Goal: Information Seeking & Learning: Learn about a topic

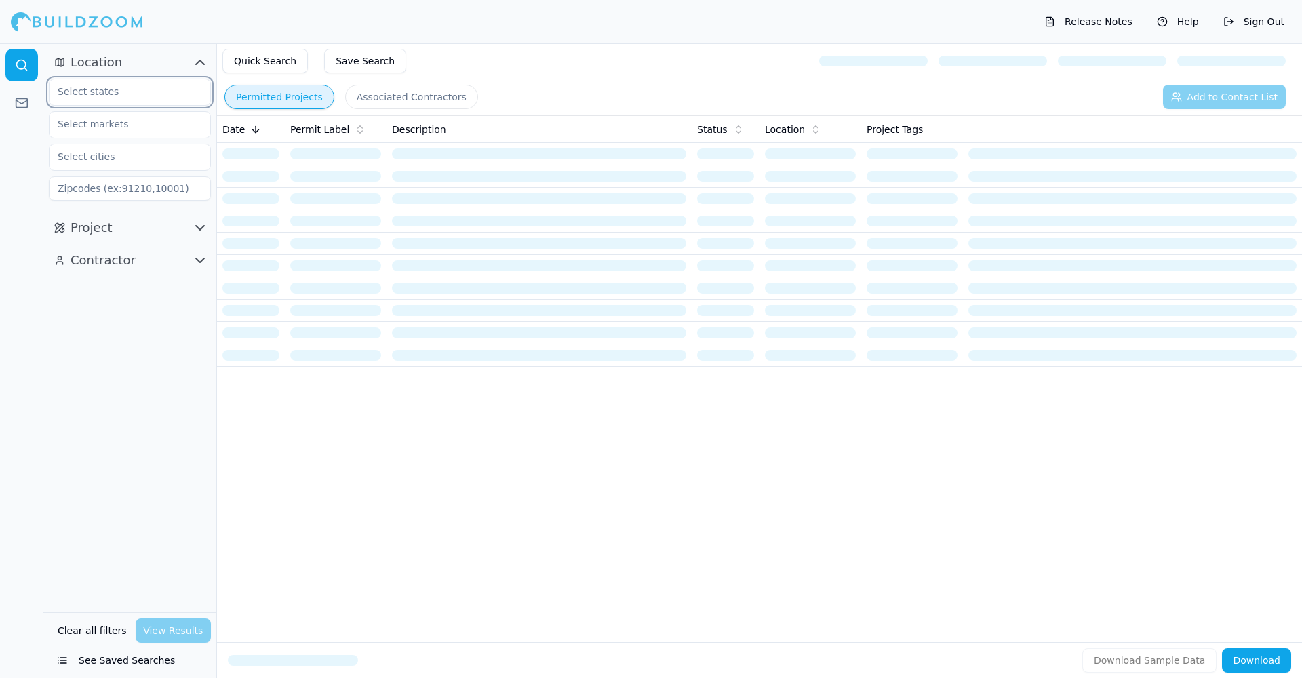
click at [144, 86] on input "text" at bounding box center [122, 91] width 144 height 24
click at [106, 119] on div "[US_STATE]" at bounding box center [129, 123] width 155 height 22
drag, startPoint x: 463, startPoint y: 68, endPoint x: 443, endPoint y: 103, distance: 39.8
click at [463, 68] on div "Quick Search Save Search" at bounding box center [759, 61] width 1085 height 36
click at [79, 131] on input "text" at bounding box center [122, 124] width 144 height 24
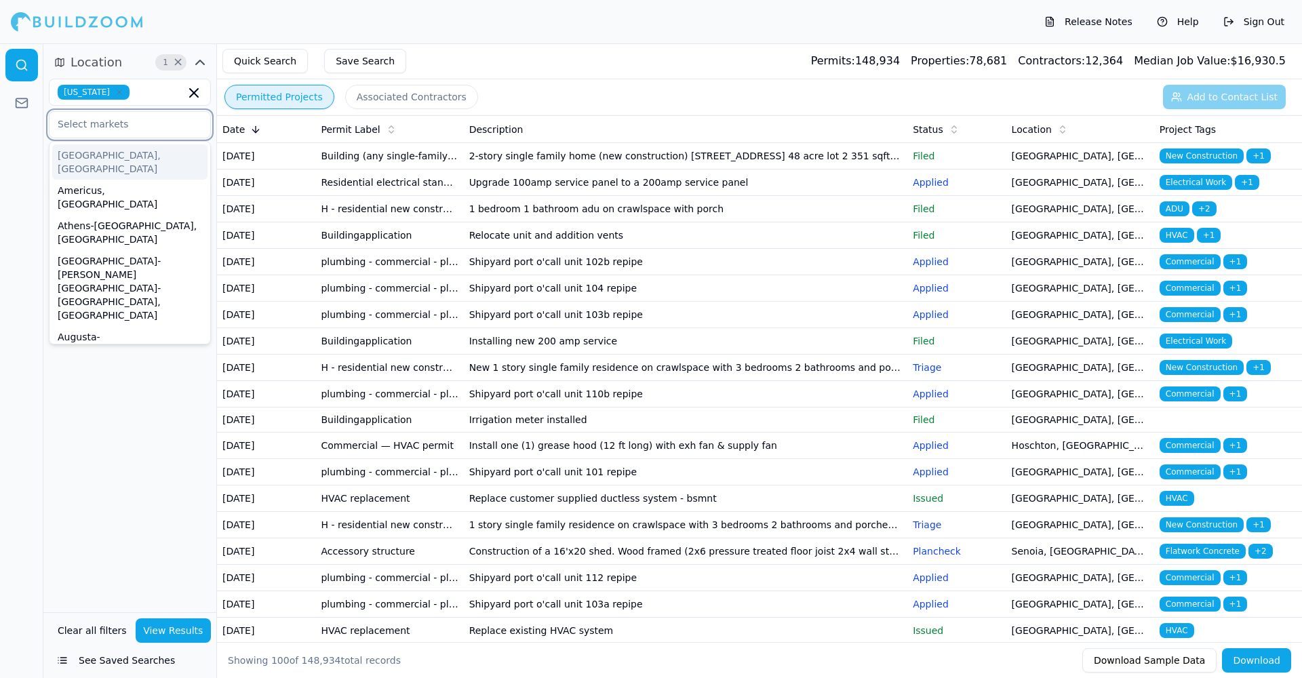
click at [121, 154] on div "[GEOGRAPHIC_DATA], [GEOGRAPHIC_DATA]" at bounding box center [129, 161] width 155 height 35
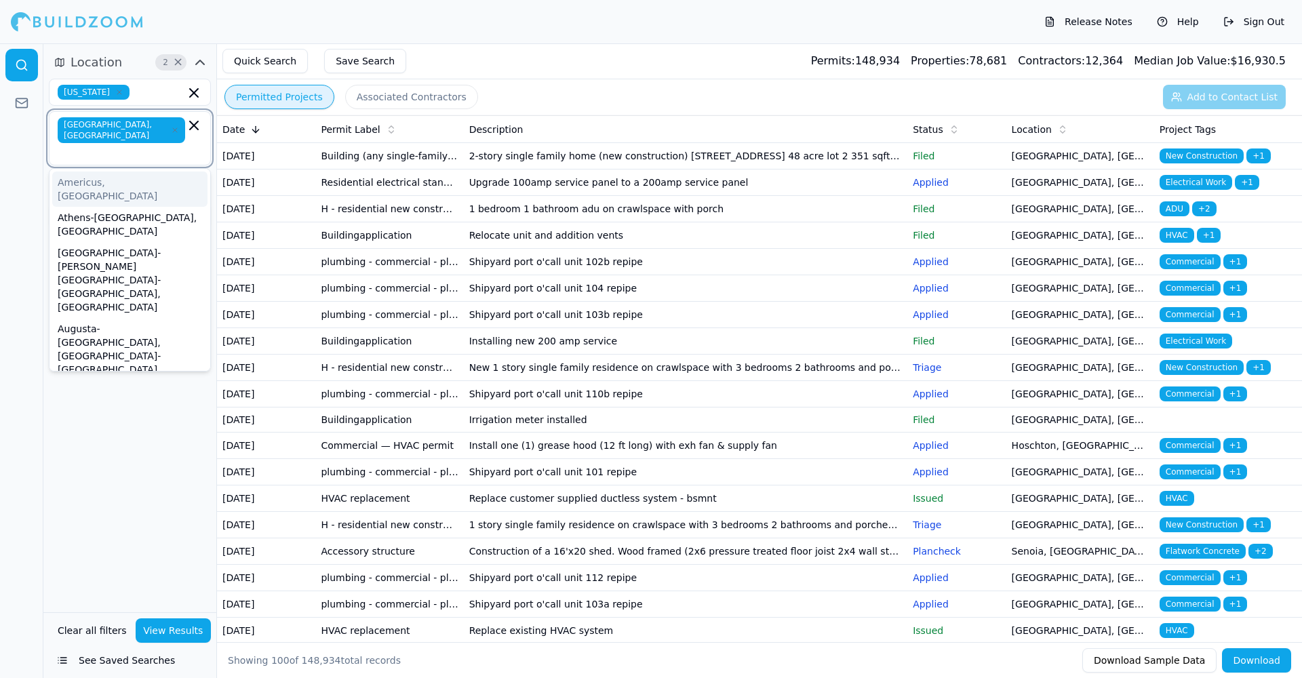
click at [119, 172] on div "Americus, [GEOGRAPHIC_DATA]" at bounding box center [129, 189] width 155 height 35
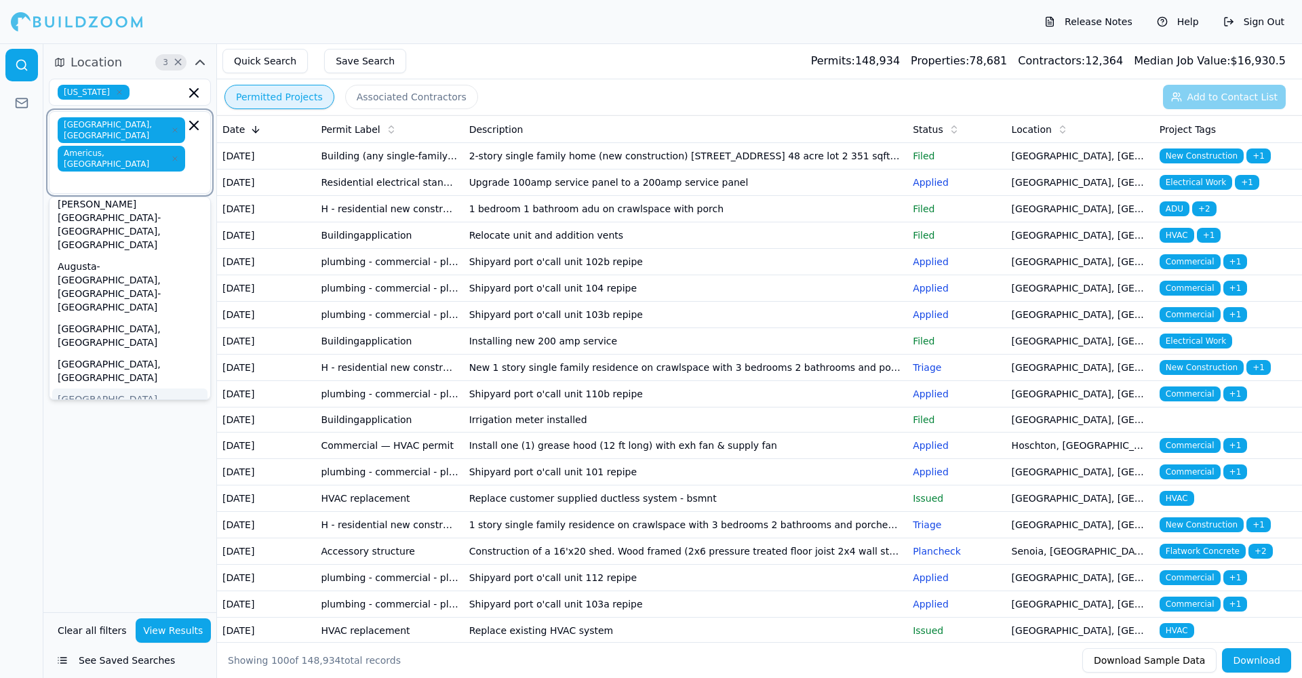
scroll to position [57, 0]
click at [119, 352] on div "[GEOGRAPHIC_DATA], [GEOGRAPHIC_DATA]" at bounding box center [129, 369] width 155 height 35
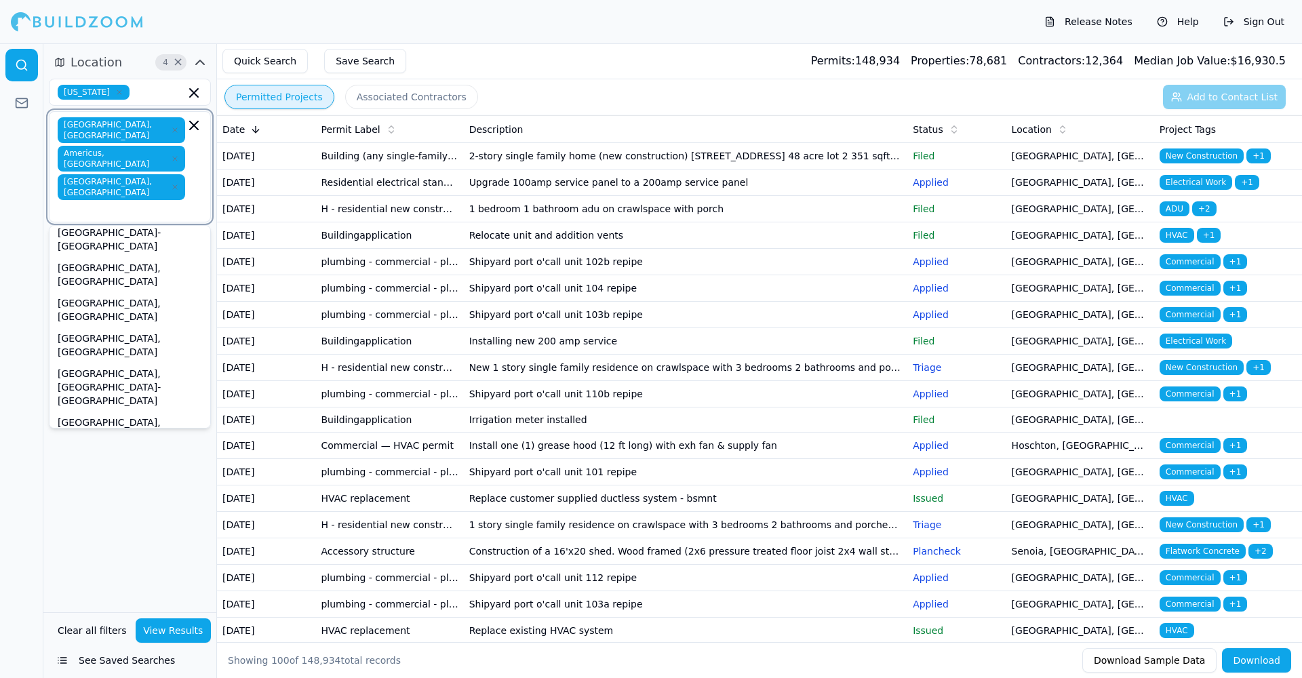
scroll to position [134, 0]
click at [125, 458] on div "Cordele, [GEOGRAPHIC_DATA]" at bounding box center [129, 469] width 155 height 22
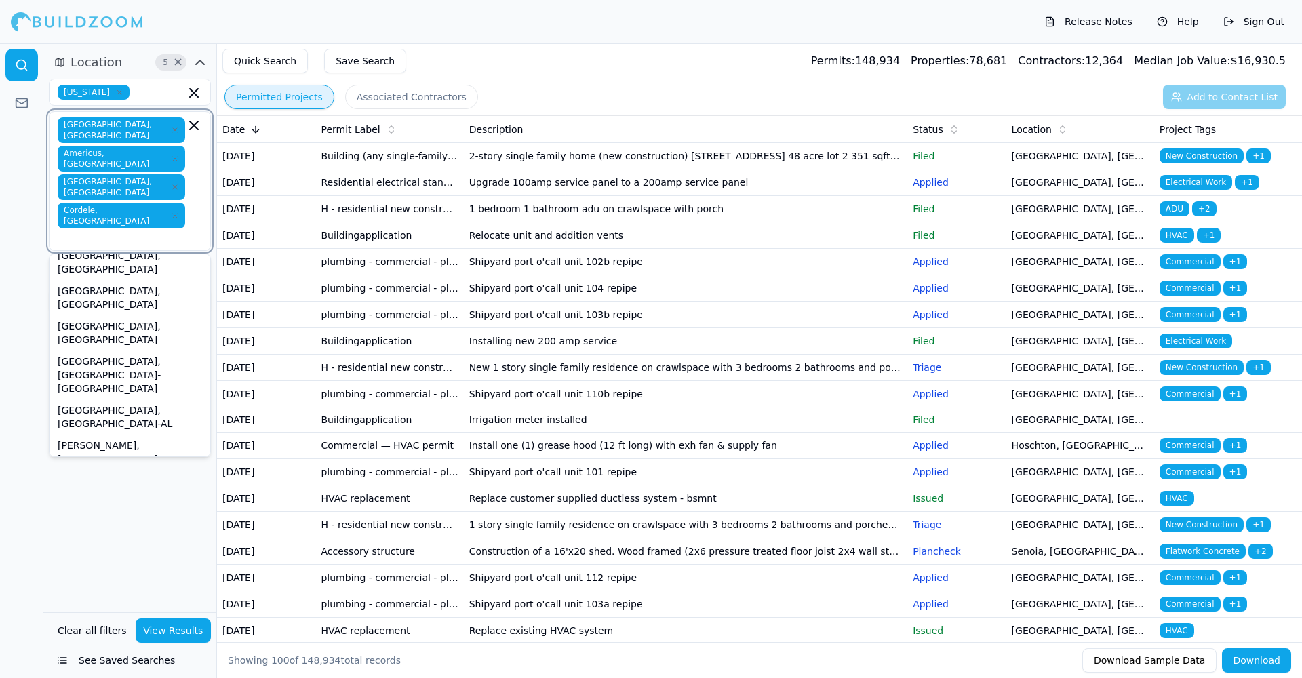
scroll to position [191, 0]
click at [115, 500] on div "[GEOGRAPHIC_DATA], [GEOGRAPHIC_DATA]" at bounding box center [129, 517] width 155 height 35
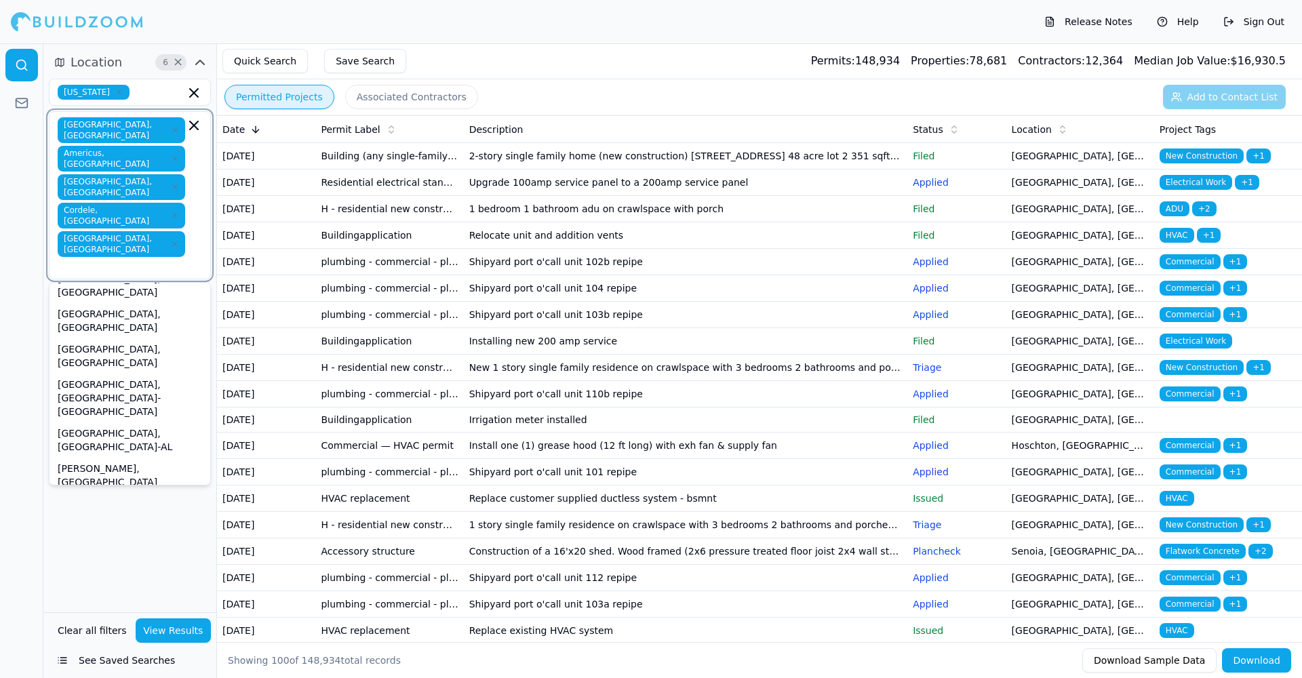
click at [106, 528] on div "[GEOGRAPHIC_DATA], [GEOGRAPHIC_DATA]" at bounding box center [129, 545] width 155 height 35
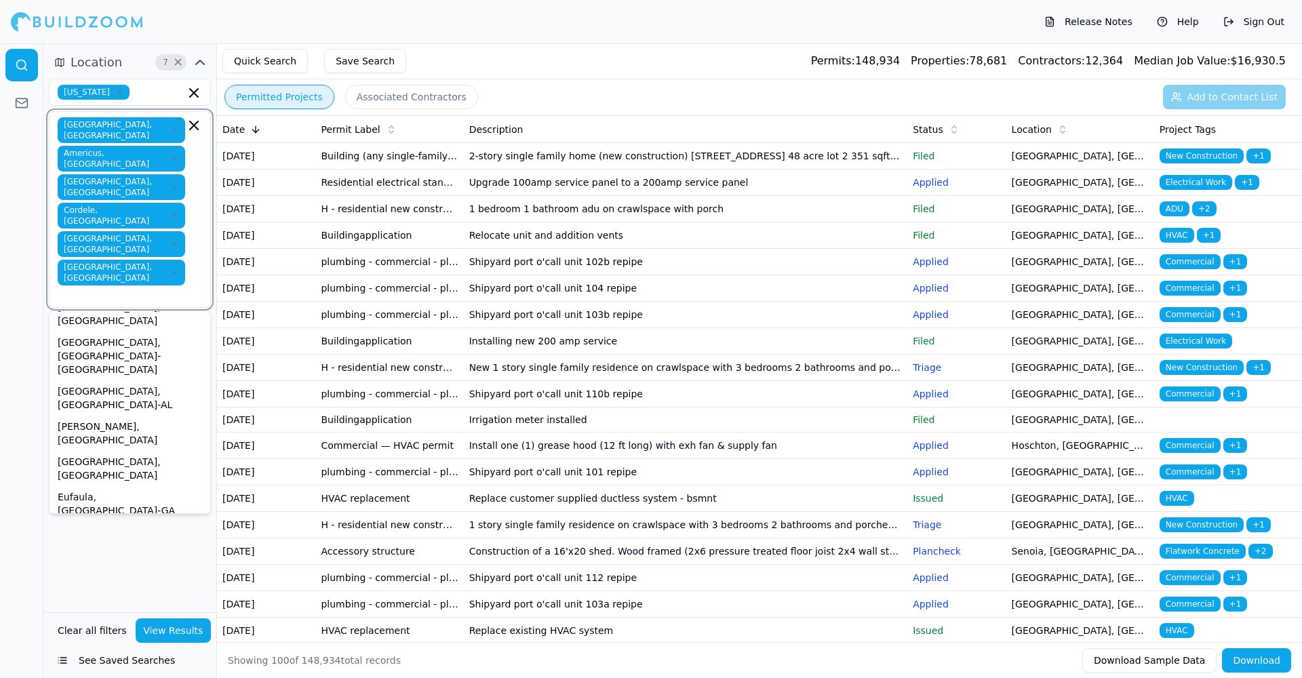
scroll to position [261, 0]
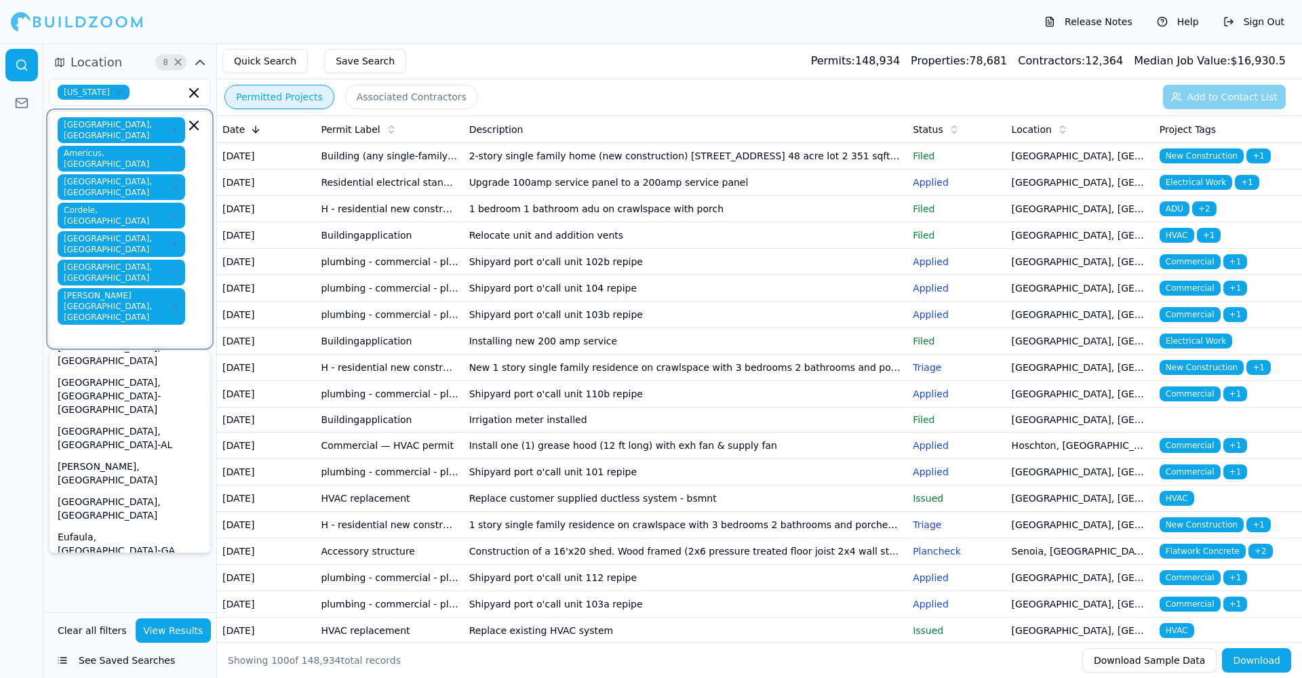
click at [134, 667] on div "Jesup, [GEOGRAPHIC_DATA]" at bounding box center [129, 678] width 155 height 22
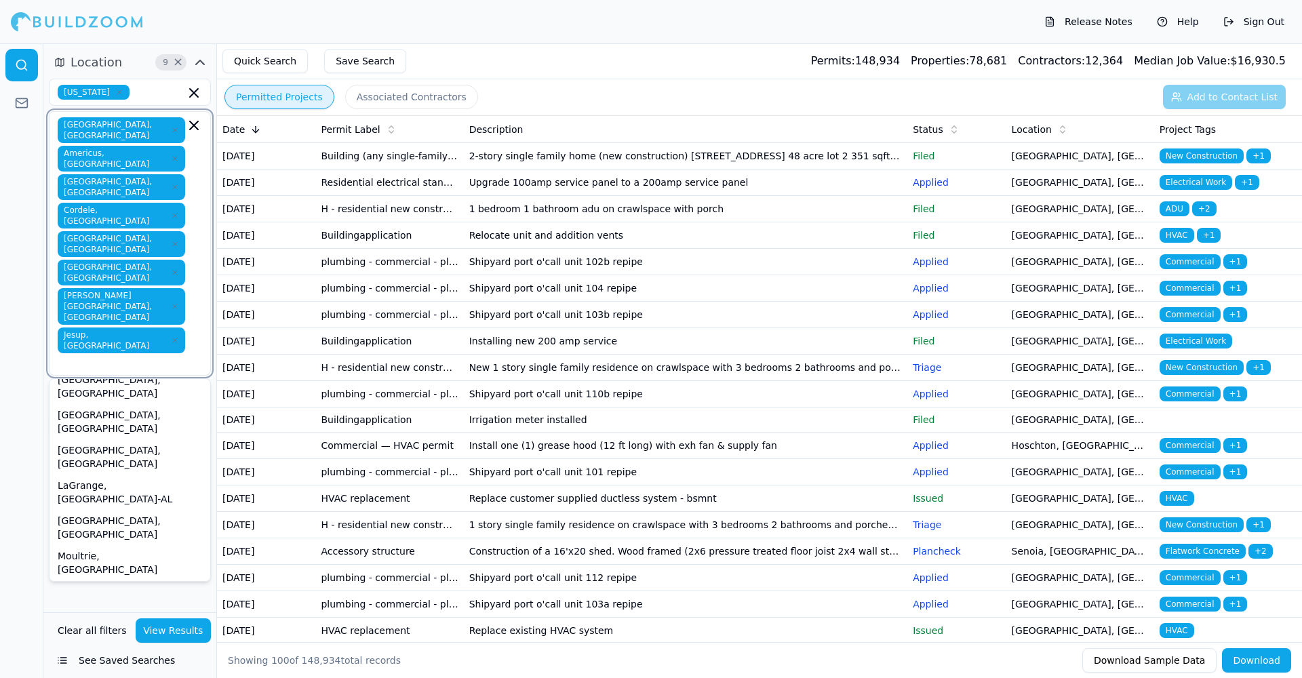
scroll to position [481, 0]
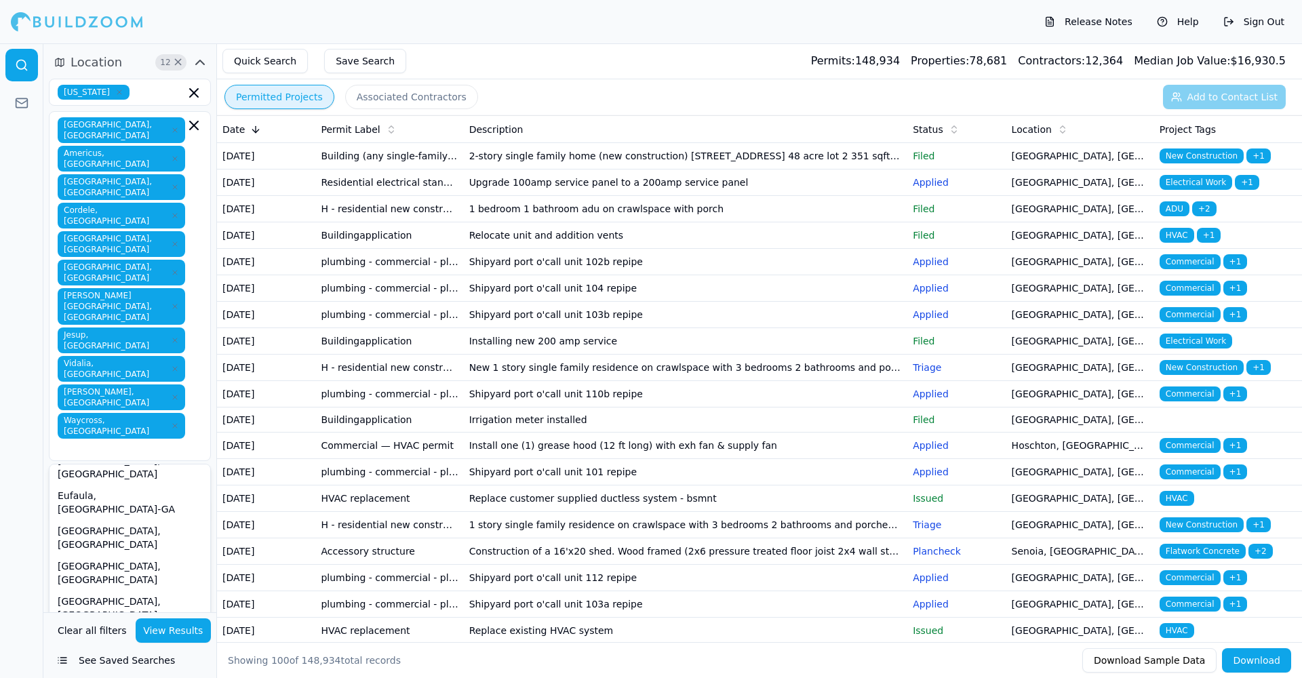
click at [66, 560] on div "Location 12 × [US_STATE] [GEOGRAPHIC_DATA], [GEOGRAPHIC_DATA] [GEOGRAPHIC_DATA]…" at bounding box center [129, 327] width 173 height 569
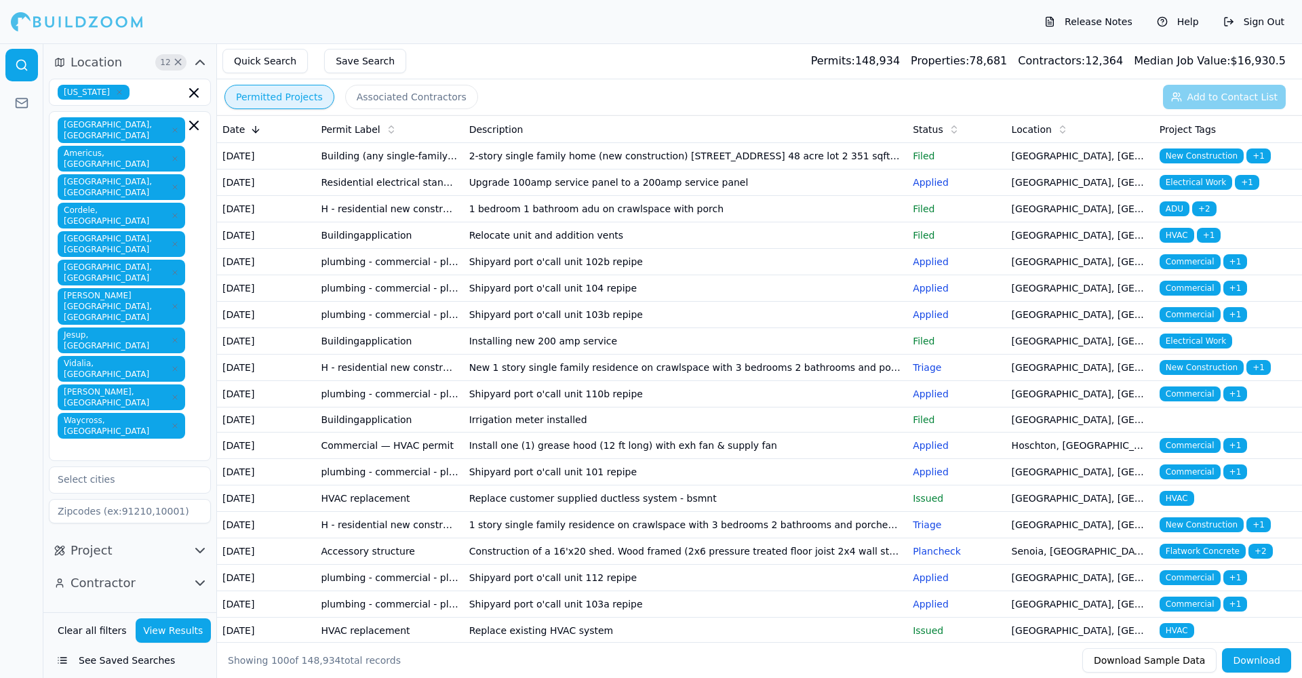
click at [197, 542] on icon "button" at bounding box center [200, 550] width 16 height 16
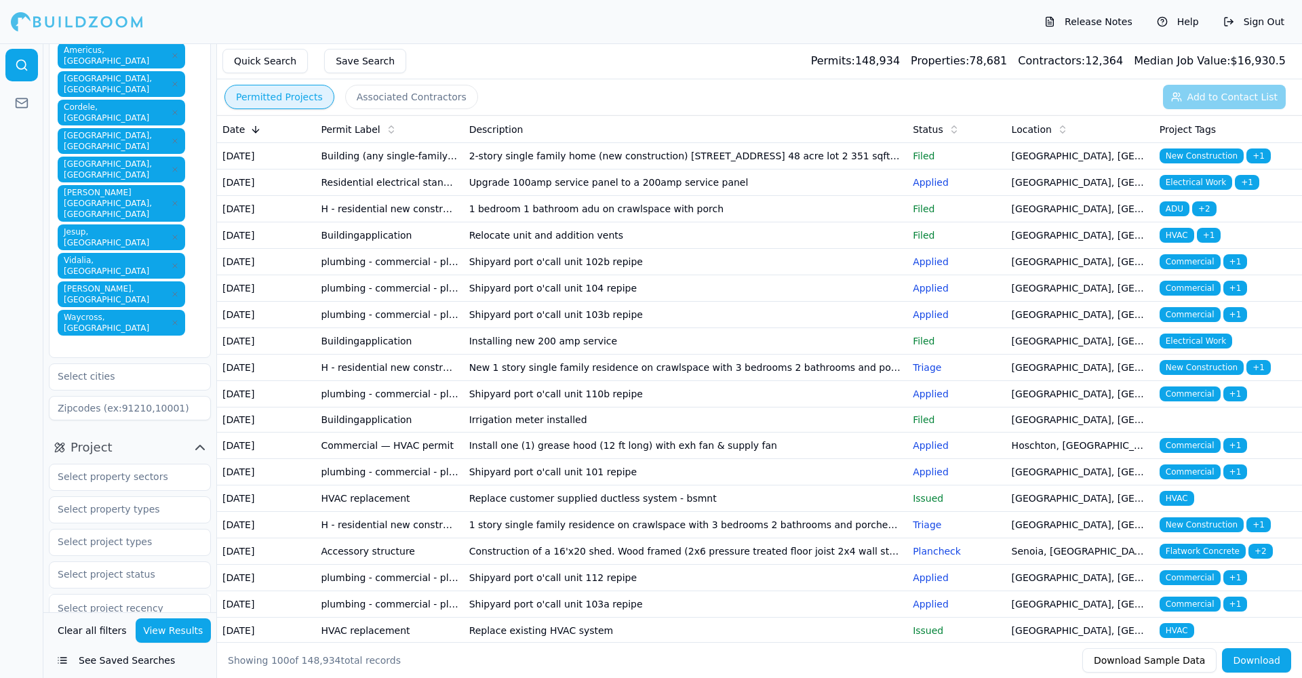
scroll to position [102, 0]
click at [115, 530] on input "text" at bounding box center [122, 542] width 144 height 24
click at [107, 616] on div "Kitchen Remodel" at bounding box center [129, 627] width 155 height 22
click at [130, 589] on div "New Construction" at bounding box center [129, 600] width 155 height 22
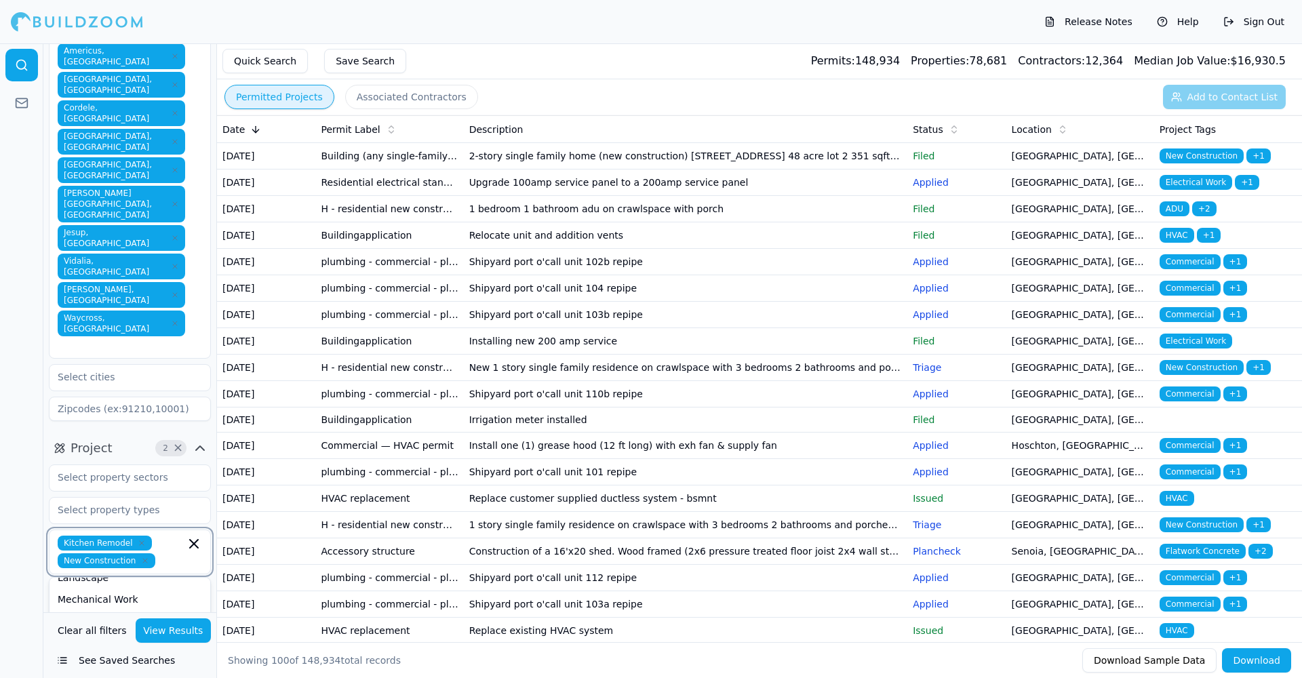
click at [131, 632] on div "Multi-Room Remodel" at bounding box center [129, 643] width 155 height 22
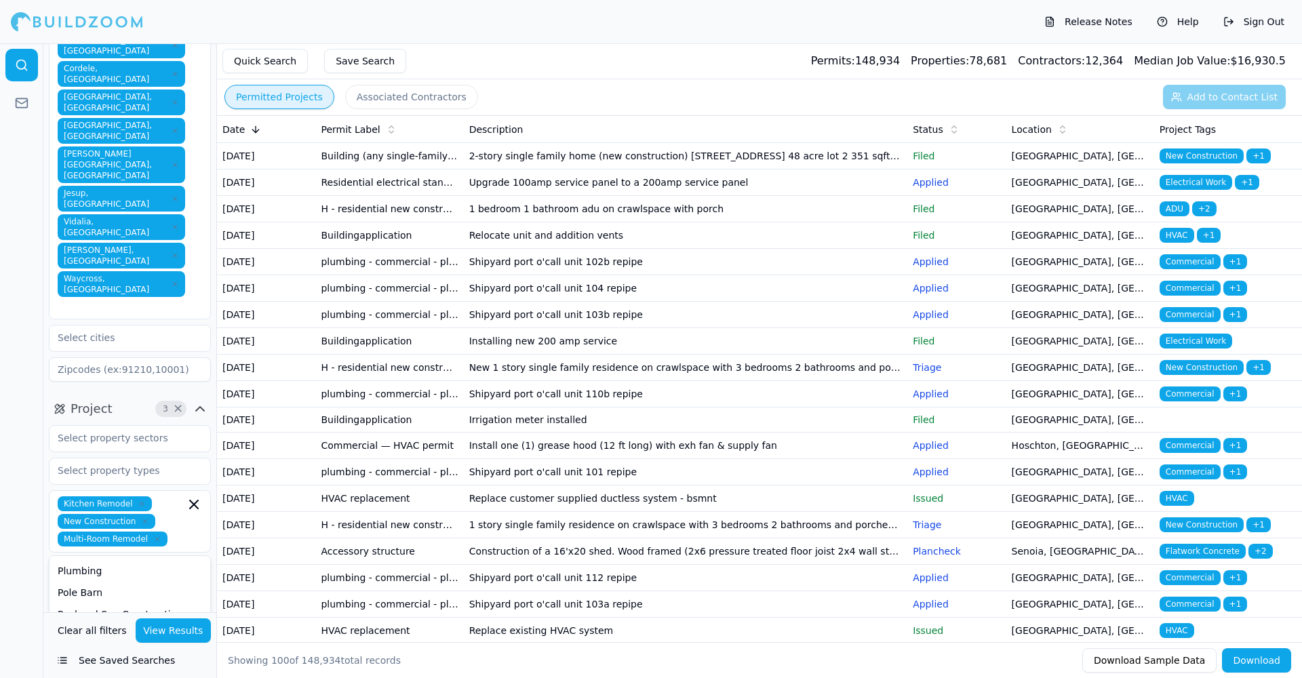
click at [1, 511] on div at bounding box center [21, 360] width 43 height 635
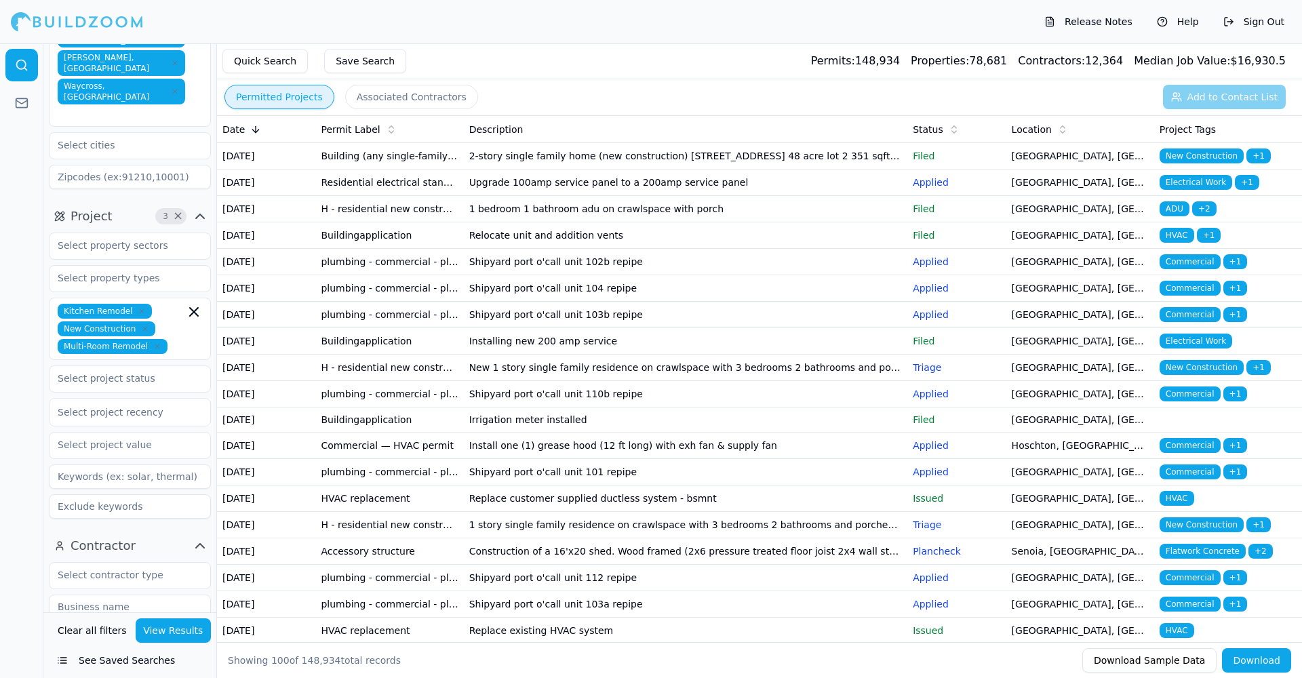
scroll to position [341, 0]
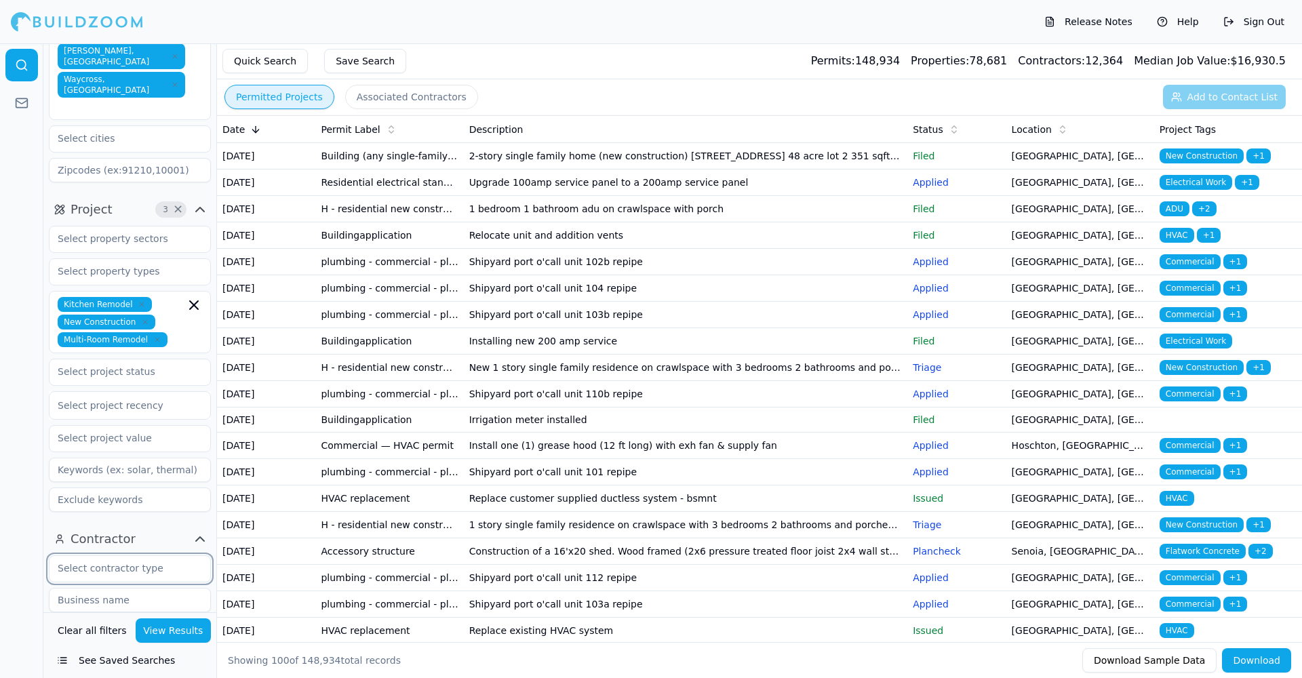
click at [138, 556] on input "text" at bounding box center [122, 568] width 144 height 24
click at [98, 589] on div "General Contractor" at bounding box center [129, 600] width 155 height 22
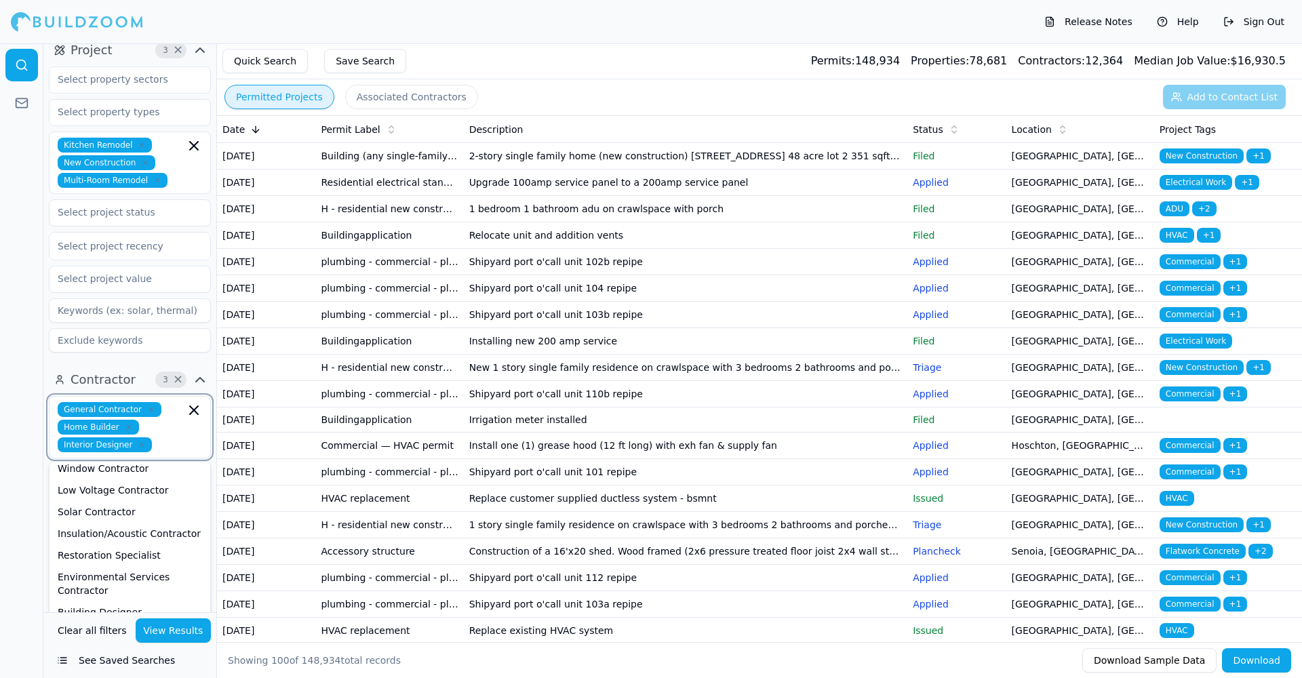
scroll to position [509, 0]
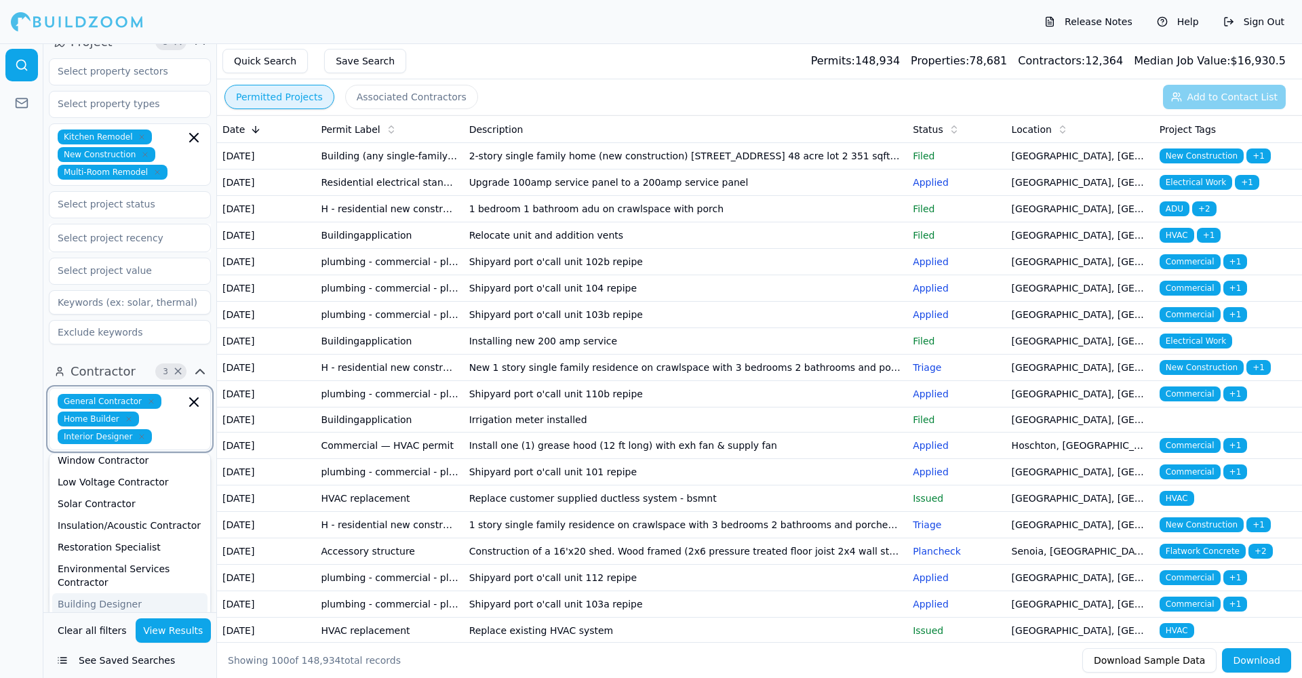
click at [134, 593] on div "Building Designer" at bounding box center [129, 604] width 155 height 22
click at [0, 326] on div at bounding box center [21, 360] width 43 height 635
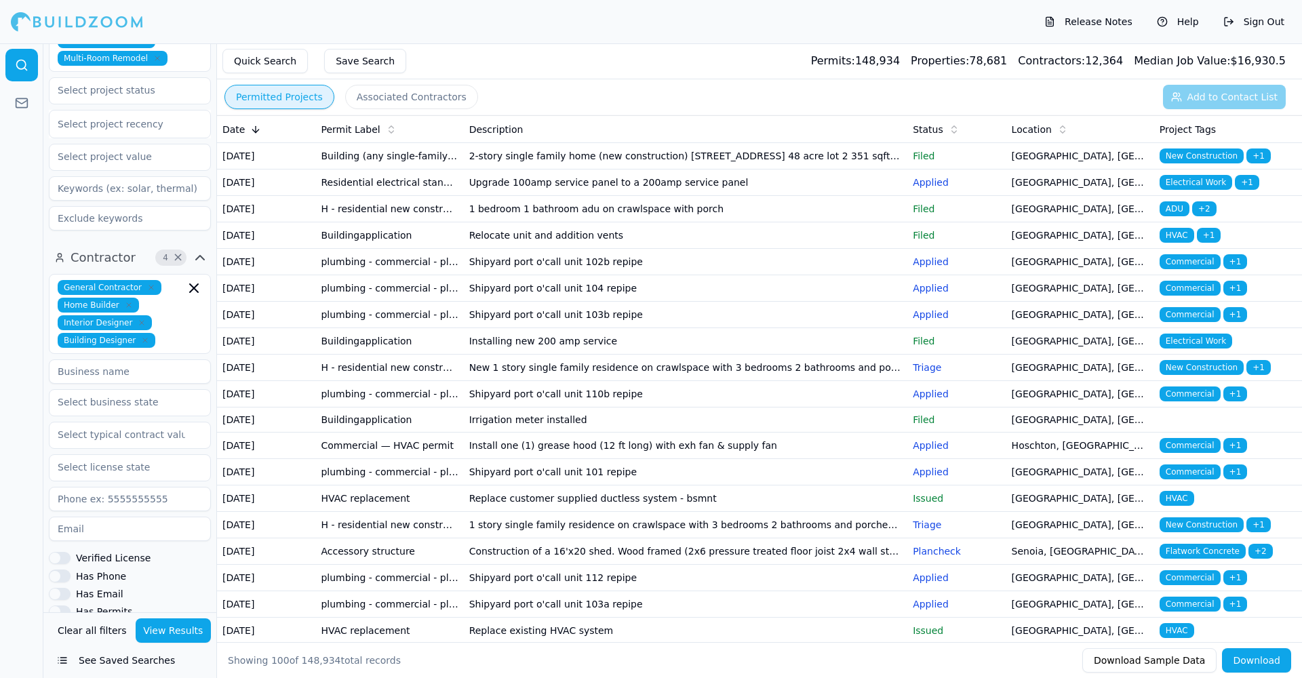
scroll to position [622, 0]
click at [163, 650] on input "number" at bounding box center [130, 662] width 162 height 24
click at [198, 650] on input "1" at bounding box center [130, 662] width 162 height 24
type input "2"
click at [195, 650] on input "2" at bounding box center [130, 662] width 162 height 24
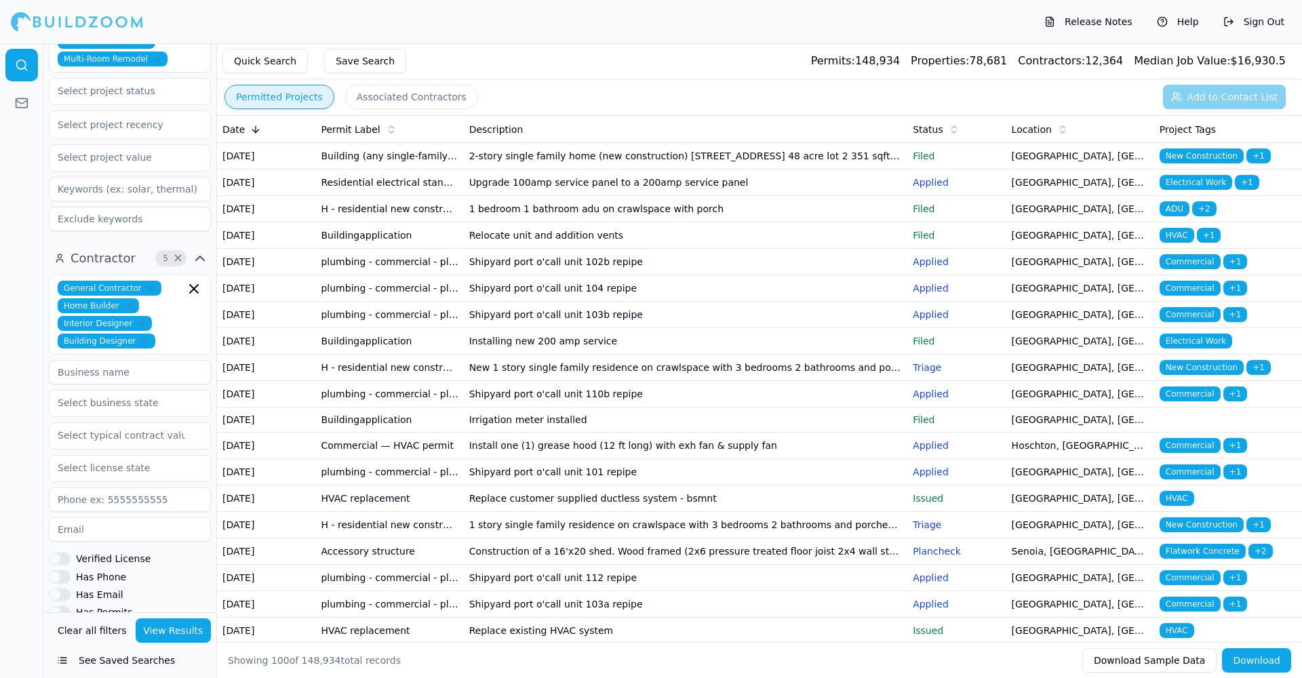
drag, startPoint x: 73, startPoint y: 508, endPoint x: 0, endPoint y: 492, distance: 74.9
click at [0, 492] on div "Location 12 × [US_STATE] [GEOGRAPHIC_DATA], [GEOGRAPHIC_DATA] [GEOGRAPHIC_DATA]…" at bounding box center [651, 360] width 1302 height 635
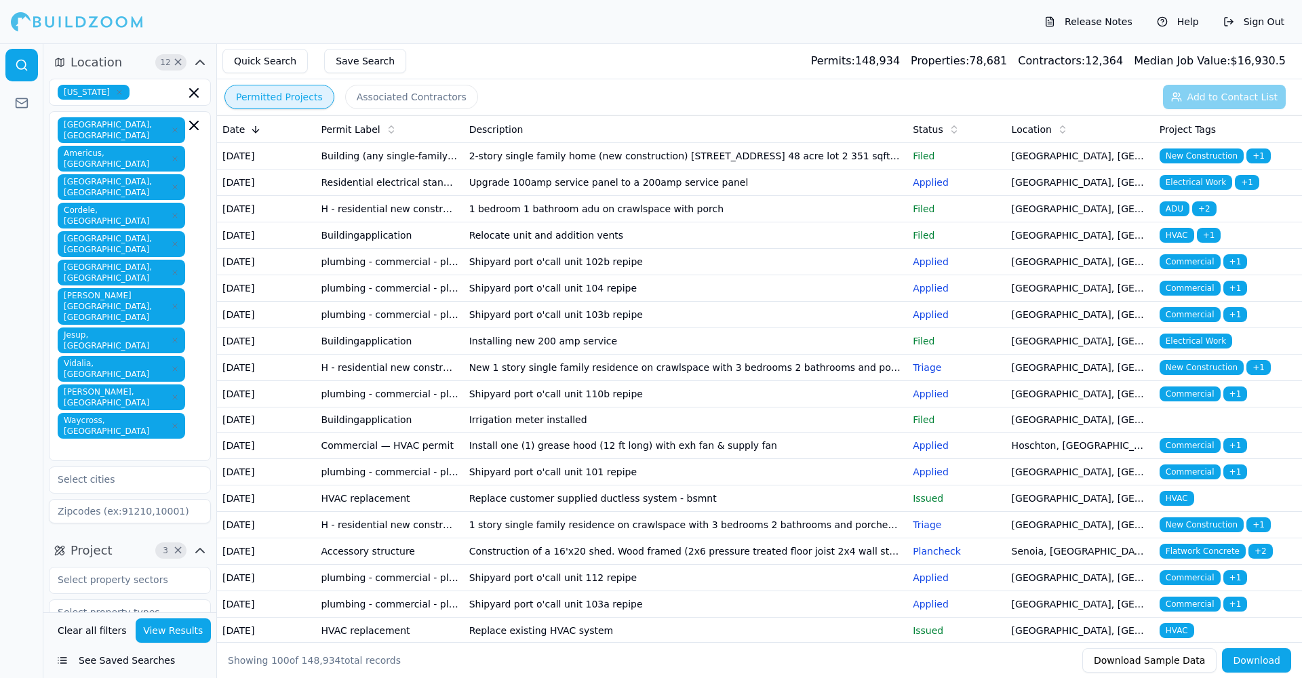
click at [189, 631] on button "View Results" at bounding box center [174, 630] width 76 height 24
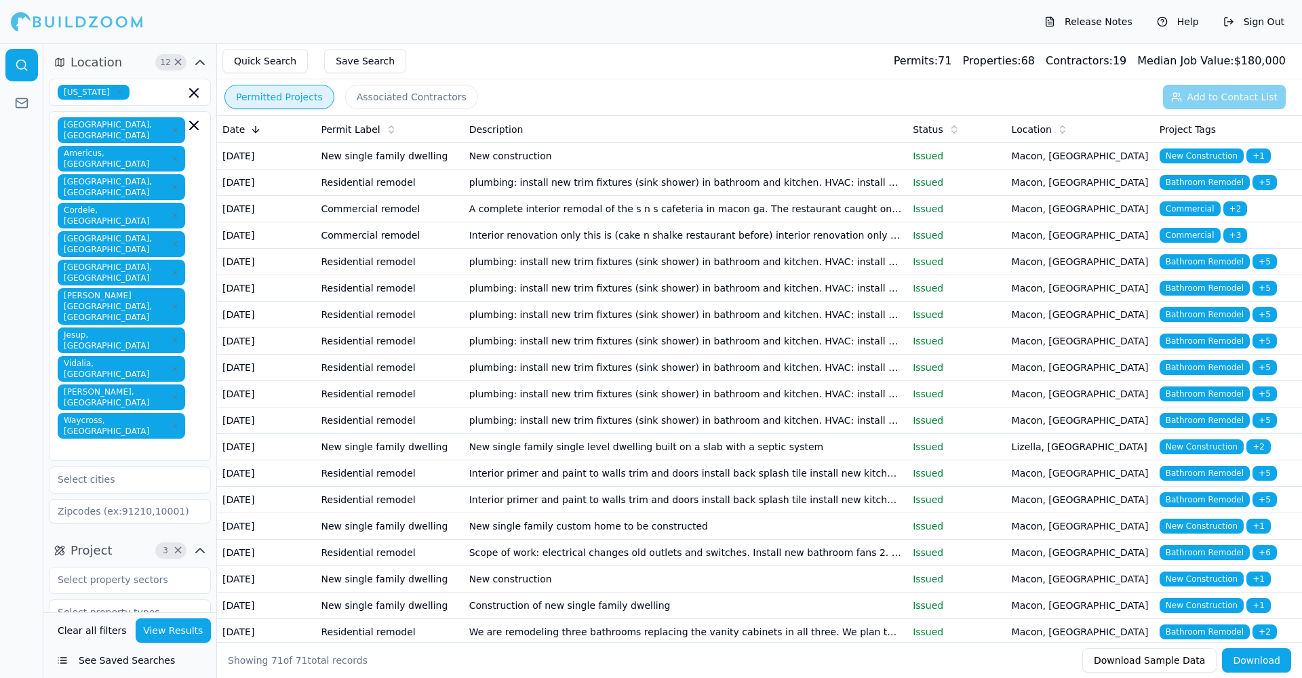
click at [719, 275] on td "plumbing: install new trim fixtures (sink shower) in bathroom and kitchen. HVAC…" at bounding box center [686, 262] width 444 height 26
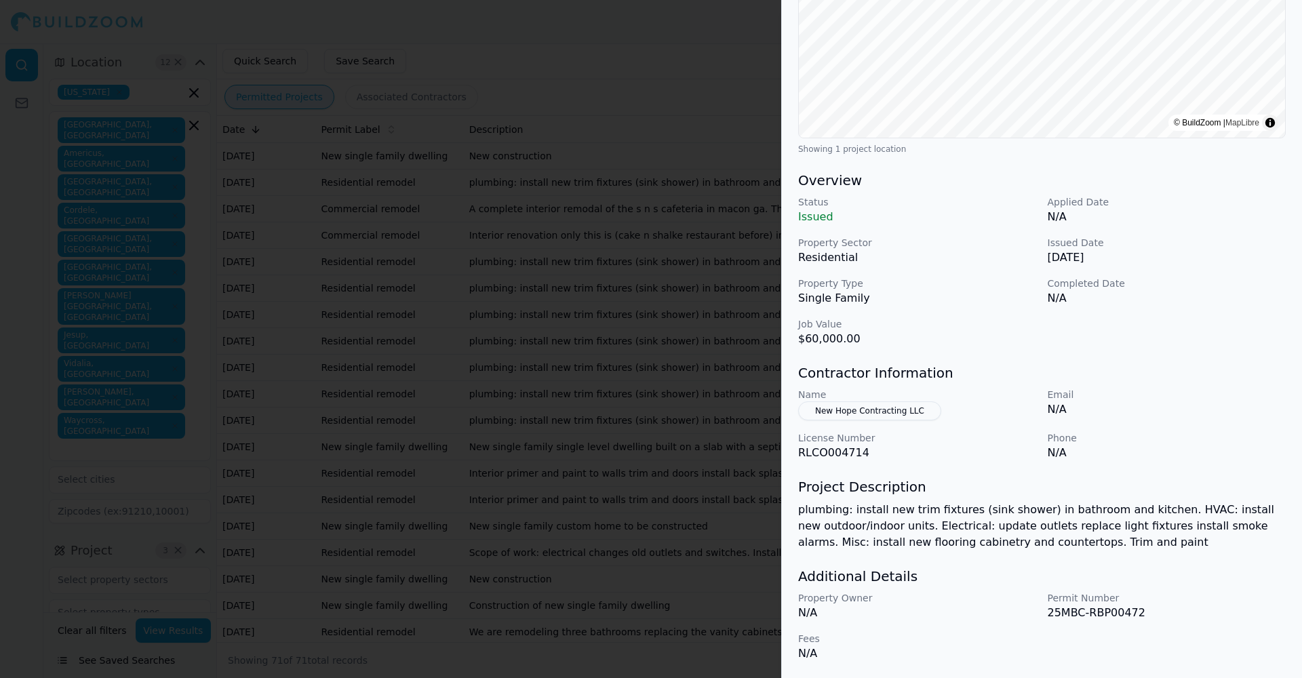
scroll to position [256, 0]
click at [481, 482] on div at bounding box center [651, 339] width 1302 height 678
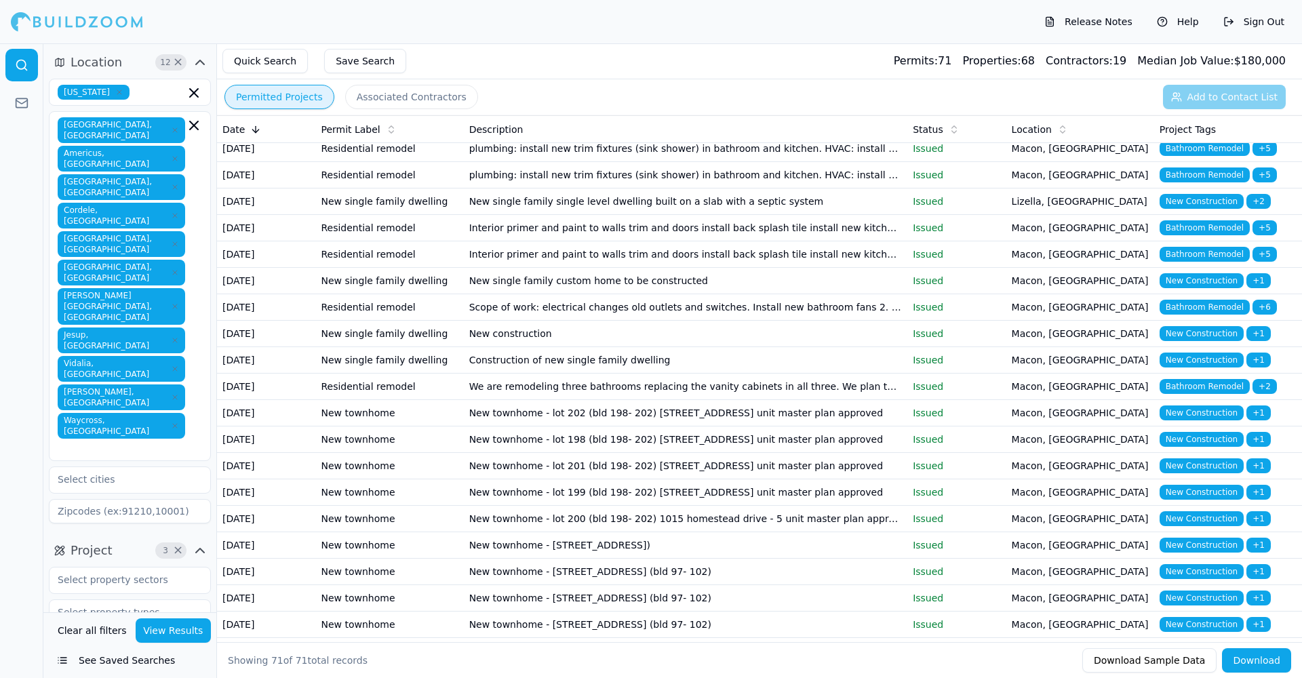
scroll to position [246, 0]
click at [395, 89] on button "Associated Contractors" at bounding box center [411, 97] width 133 height 24
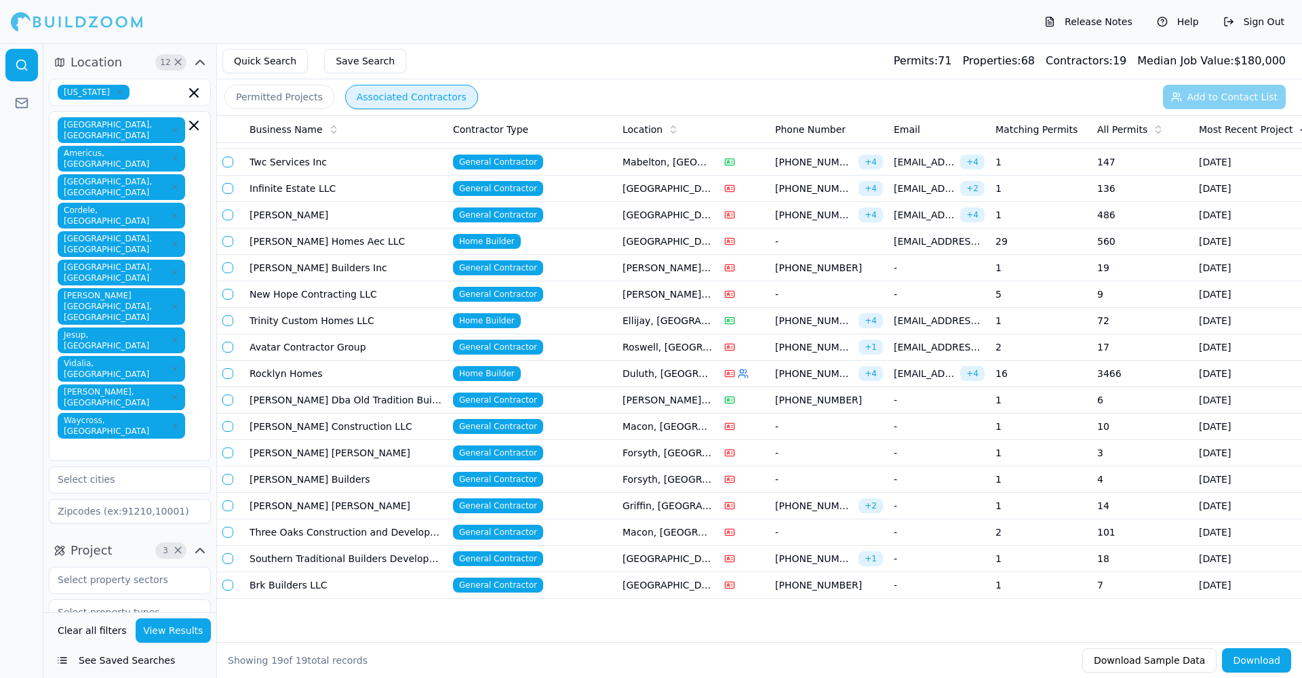
scroll to position [47, 0]
click at [1140, 127] on div "All Permits" at bounding box center [1142, 130] width 91 height 14
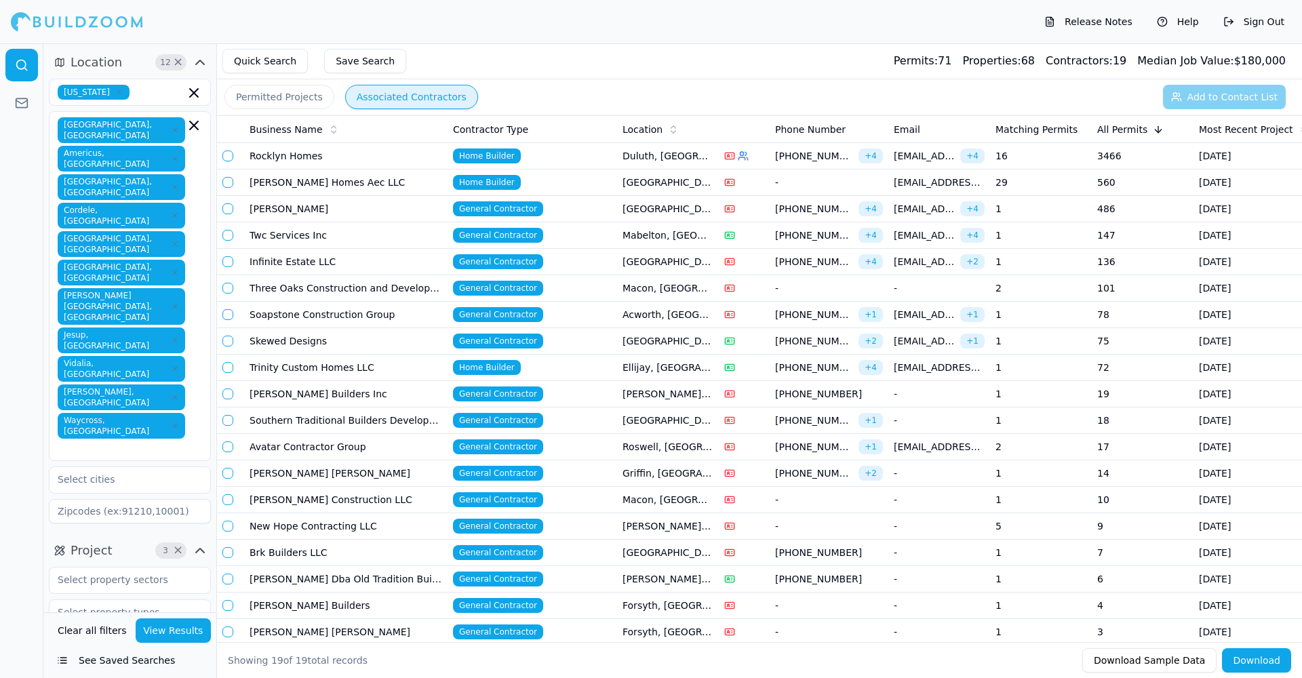
scroll to position [0, 0]
click at [229, 163] on td at bounding box center [230, 156] width 27 height 26
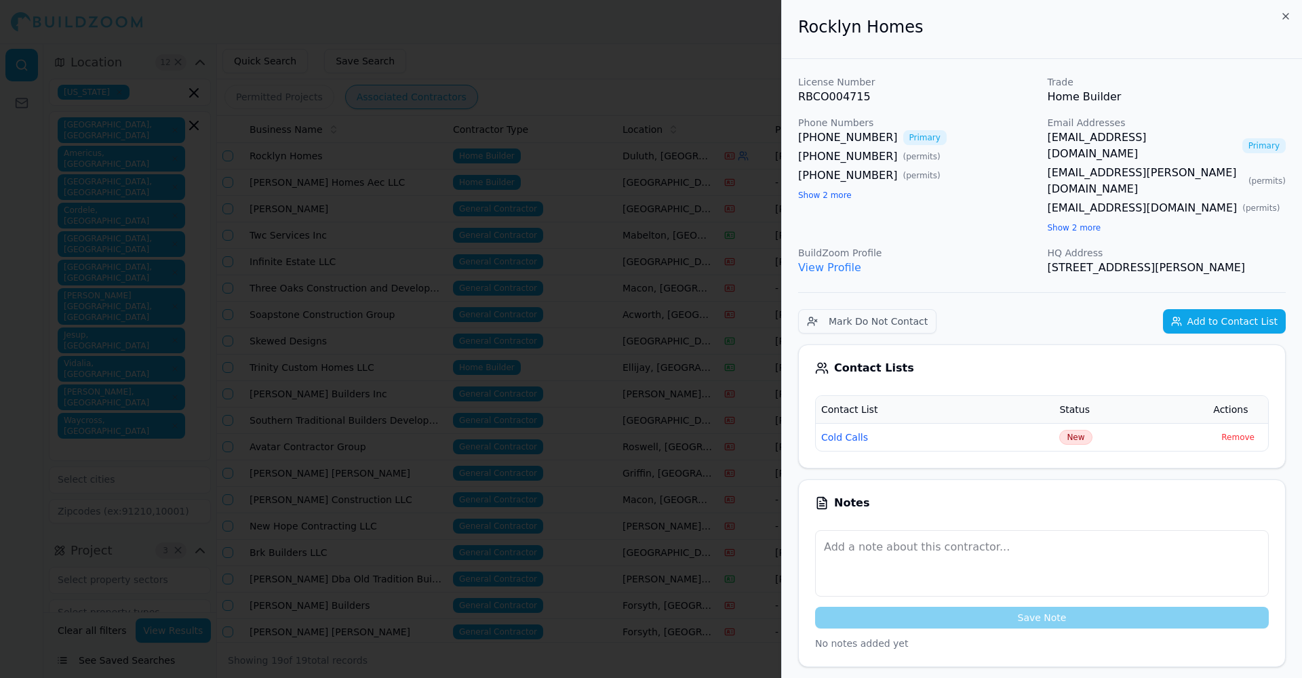
click at [235, 180] on div at bounding box center [651, 339] width 1302 height 678
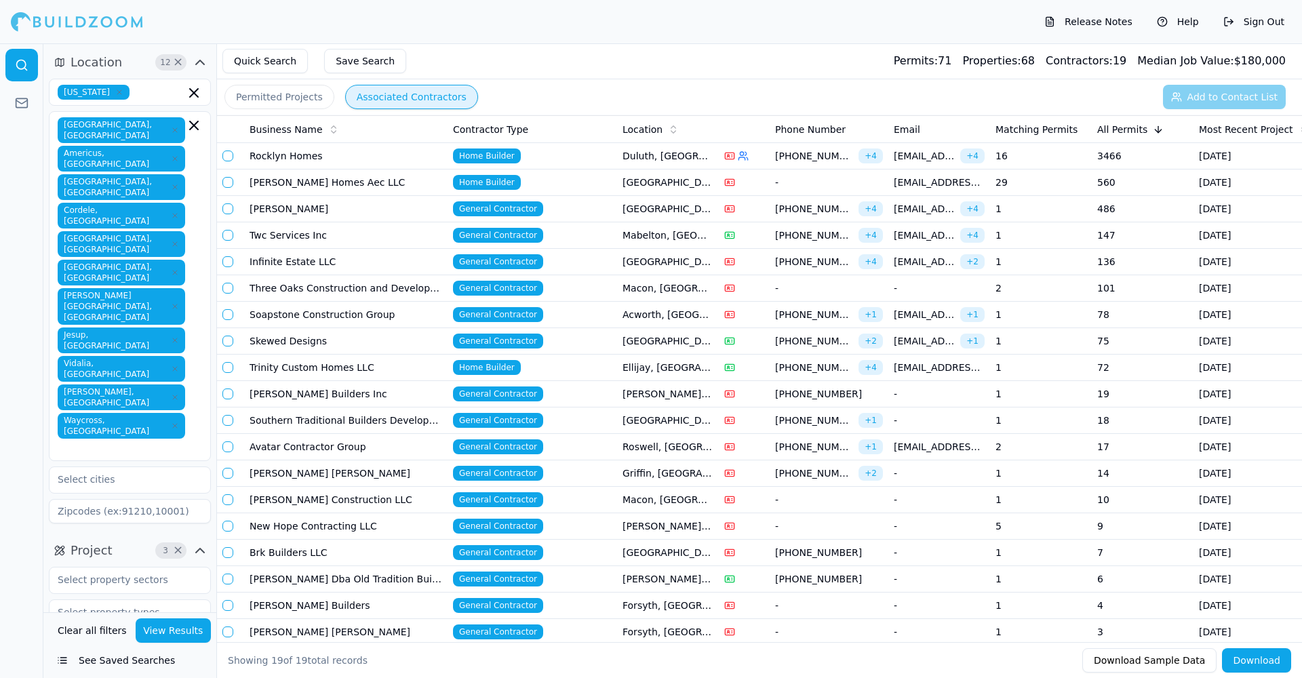
click at [227, 158] on button "button" at bounding box center [227, 156] width 11 height 11
click at [225, 180] on button "button" at bounding box center [227, 182] width 11 height 11
click at [227, 208] on button "button" at bounding box center [227, 208] width 11 height 11
click at [224, 235] on button "button" at bounding box center [227, 235] width 11 height 11
click at [229, 261] on button "button" at bounding box center [227, 261] width 11 height 11
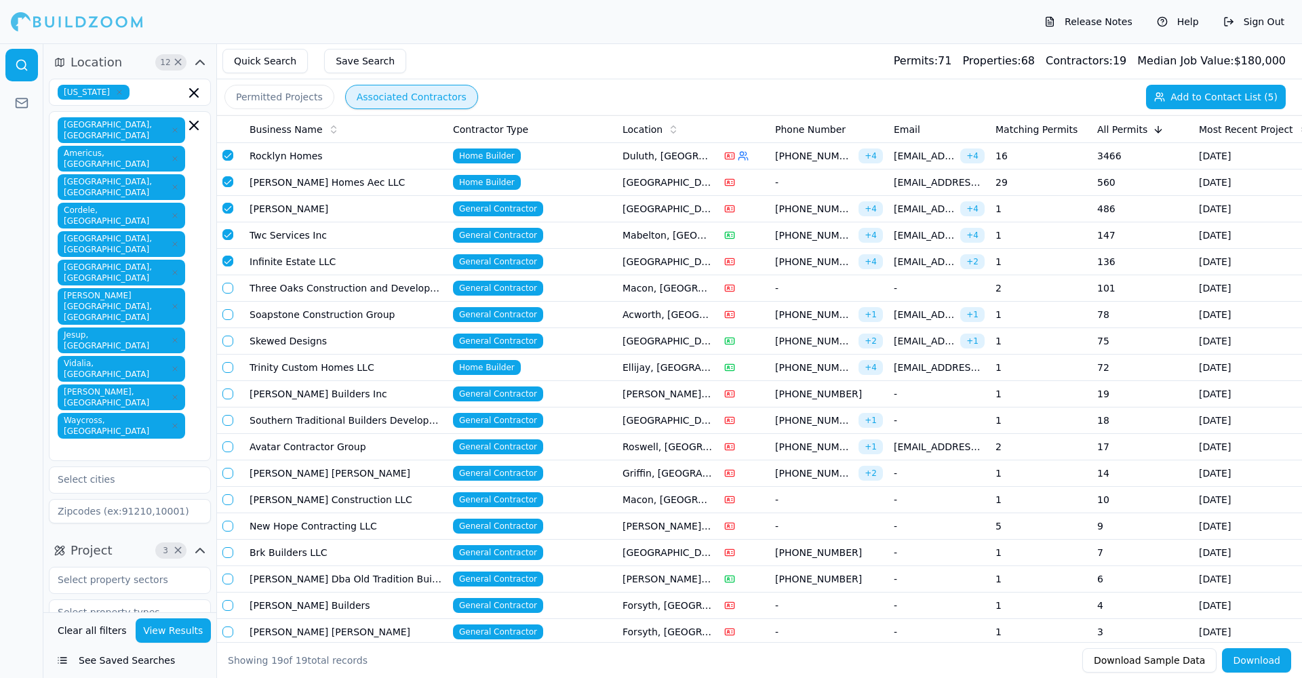
click at [226, 288] on button "button" at bounding box center [227, 288] width 11 height 11
click at [232, 310] on button "button" at bounding box center [227, 314] width 11 height 11
click at [224, 341] on button "button" at bounding box center [227, 341] width 11 height 11
click at [226, 367] on button "button" at bounding box center [227, 367] width 11 height 11
drag, startPoint x: 225, startPoint y: 394, endPoint x: 286, endPoint y: 382, distance: 62.1
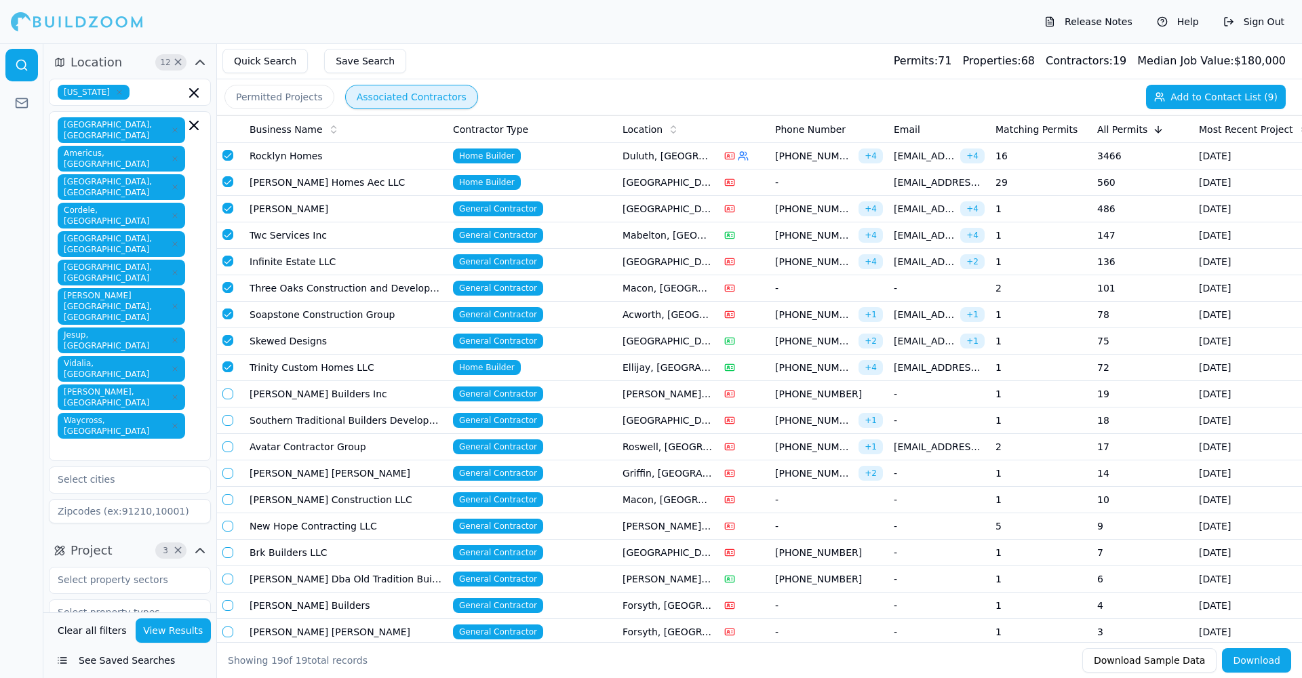
click at [225, 394] on button "button" at bounding box center [227, 394] width 11 height 11
click at [1225, 102] on button "Add to Contact List (10)" at bounding box center [1213, 97] width 146 height 24
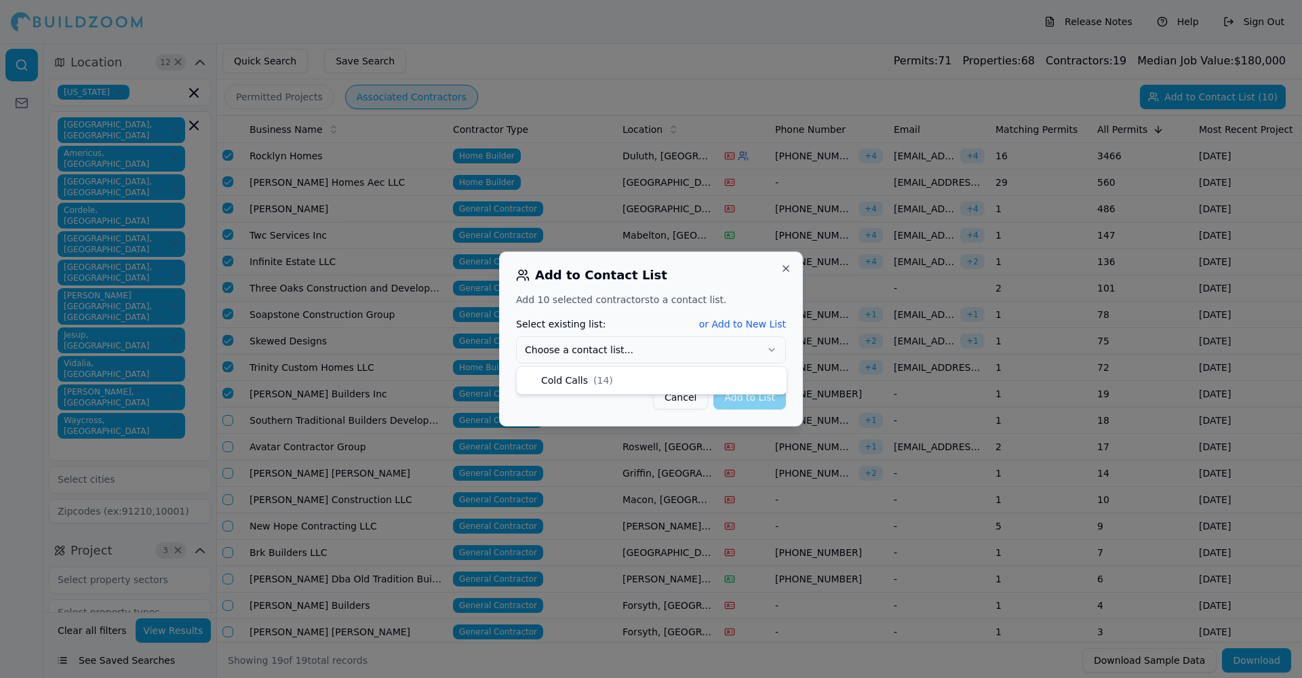
click at [557, 353] on button "Choose a contact list..." at bounding box center [651, 349] width 270 height 27
click at [552, 408] on div "Cancel Add to List" at bounding box center [651, 391] width 270 height 35
click at [744, 327] on button "or Add to New List" at bounding box center [742, 324] width 87 height 14
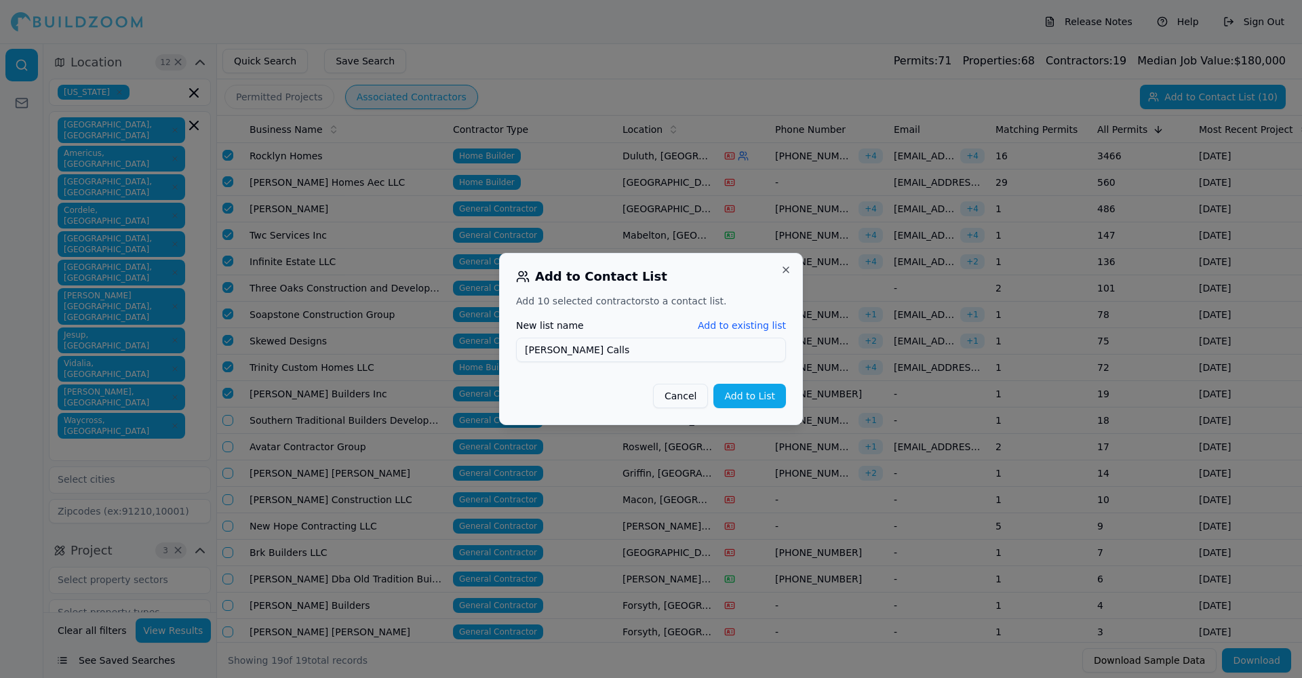
type input "[PERSON_NAME] Calls"
click at [759, 390] on button "Add to List" at bounding box center [749, 396] width 73 height 24
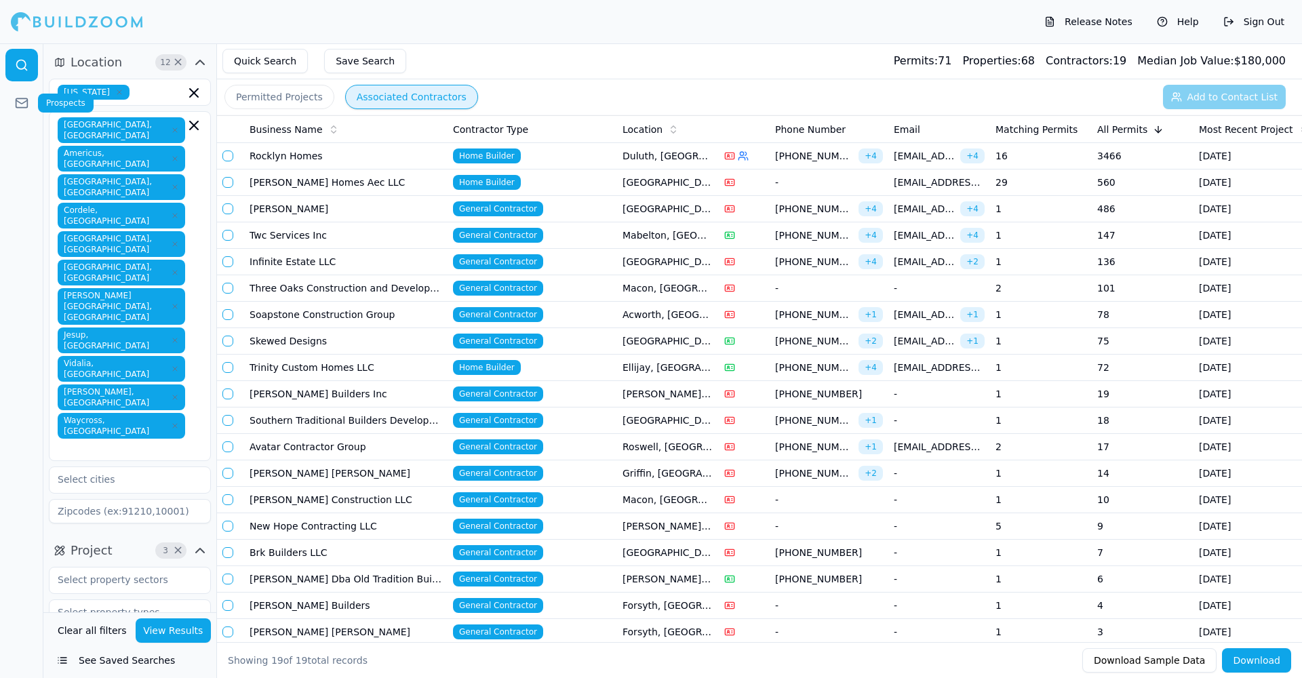
click at [18, 96] on link at bounding box center [21, 103] width 33 height 33
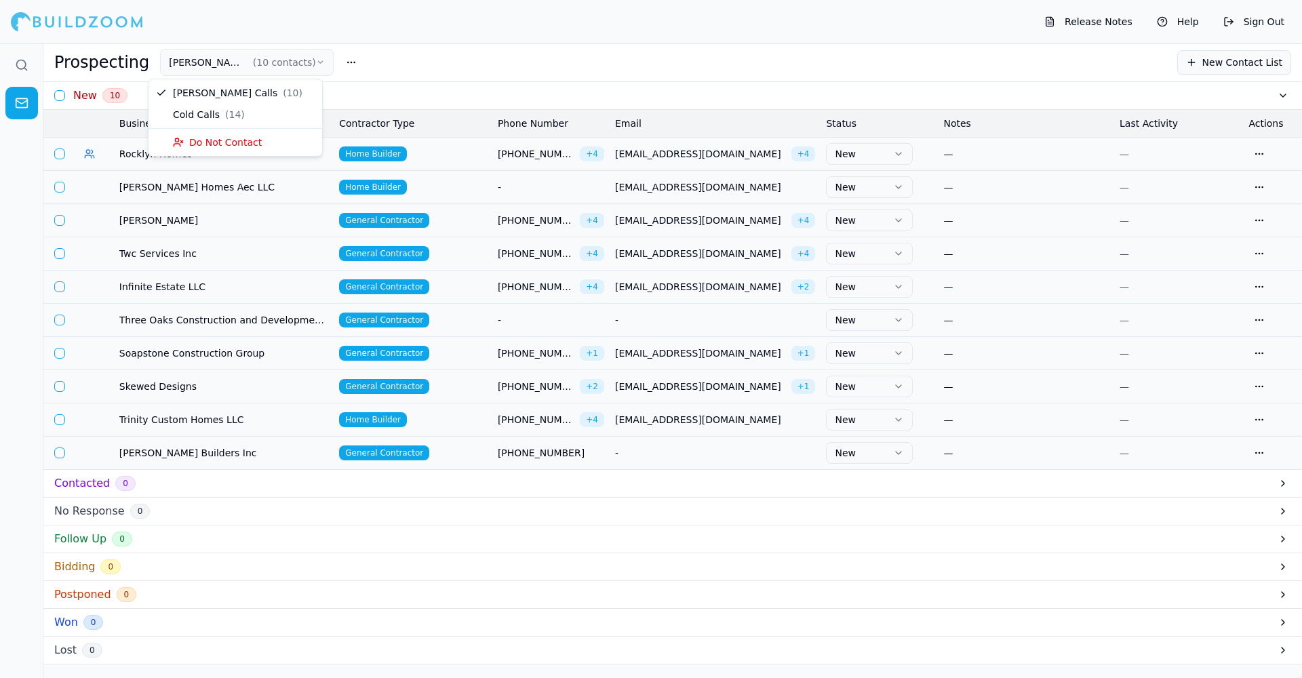
click at [237, 63] on button "[PERSON_NAME] Calls ( 10 contacts )" at bounding box center [247, 62] width 174 height 27
click at [160, 156] on span "Rocklyn Homes" at bounding box center [223, 154] width 209 height 14
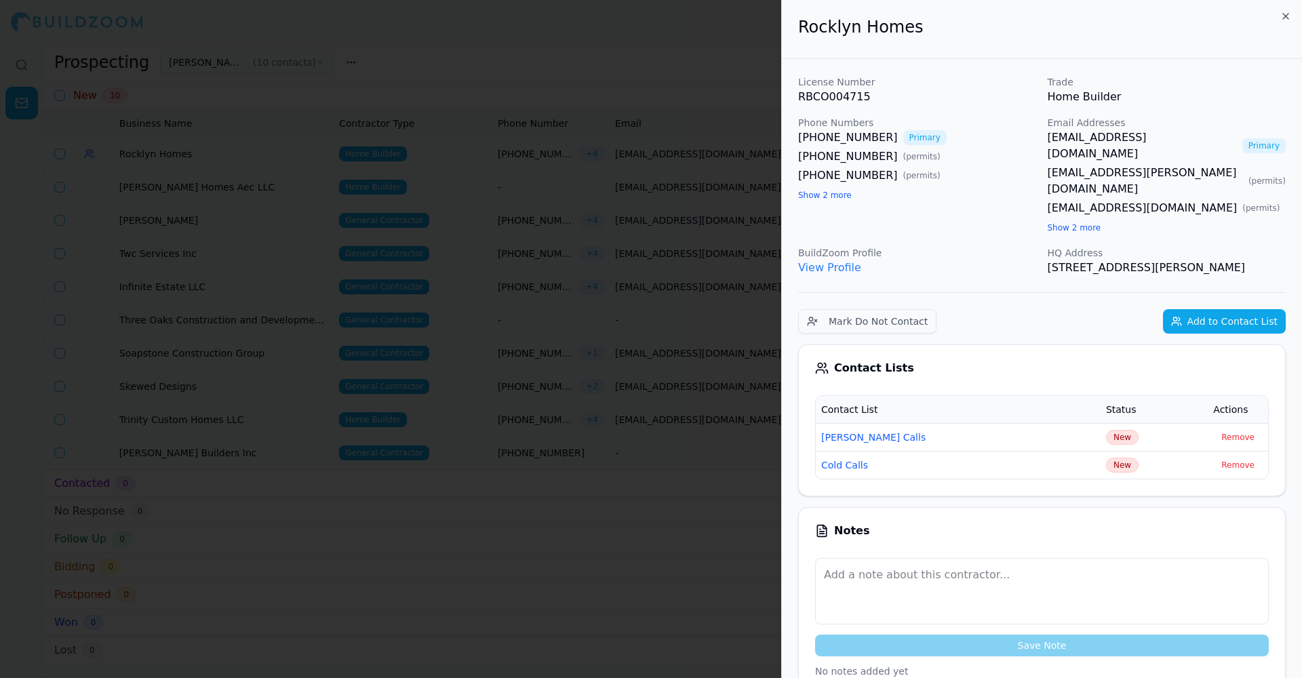
click at [824, 199] on button "Show 2 more" at bounding box center [825, 195] width 54 height 11
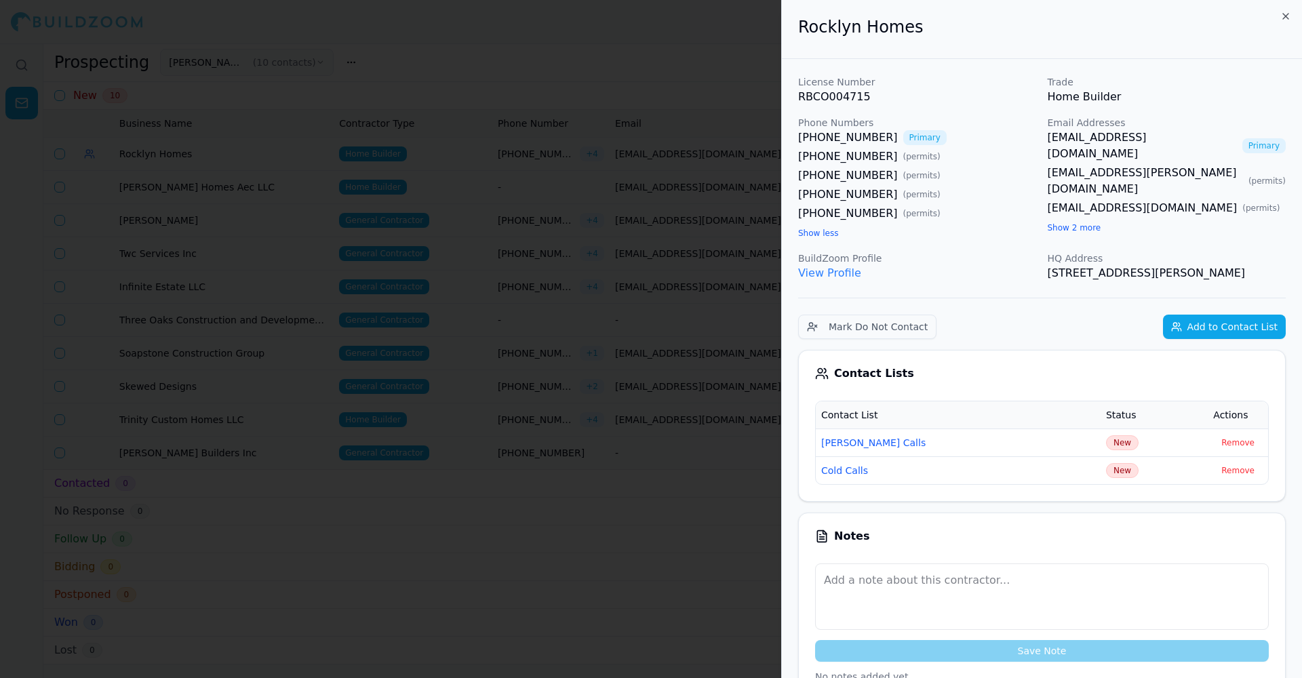
click at [1069, 222] on button "Show 2 more" at bounding box center [1075, 227] width 54 height 11
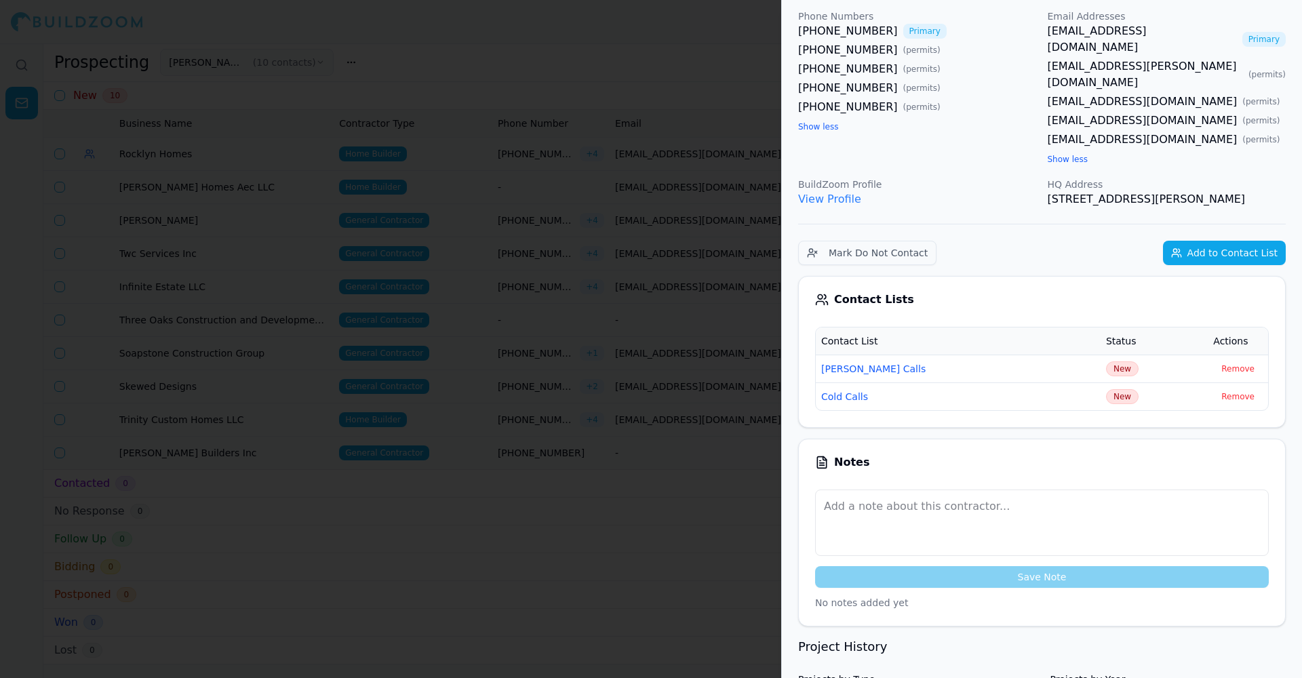
scroll to position [115, 0]
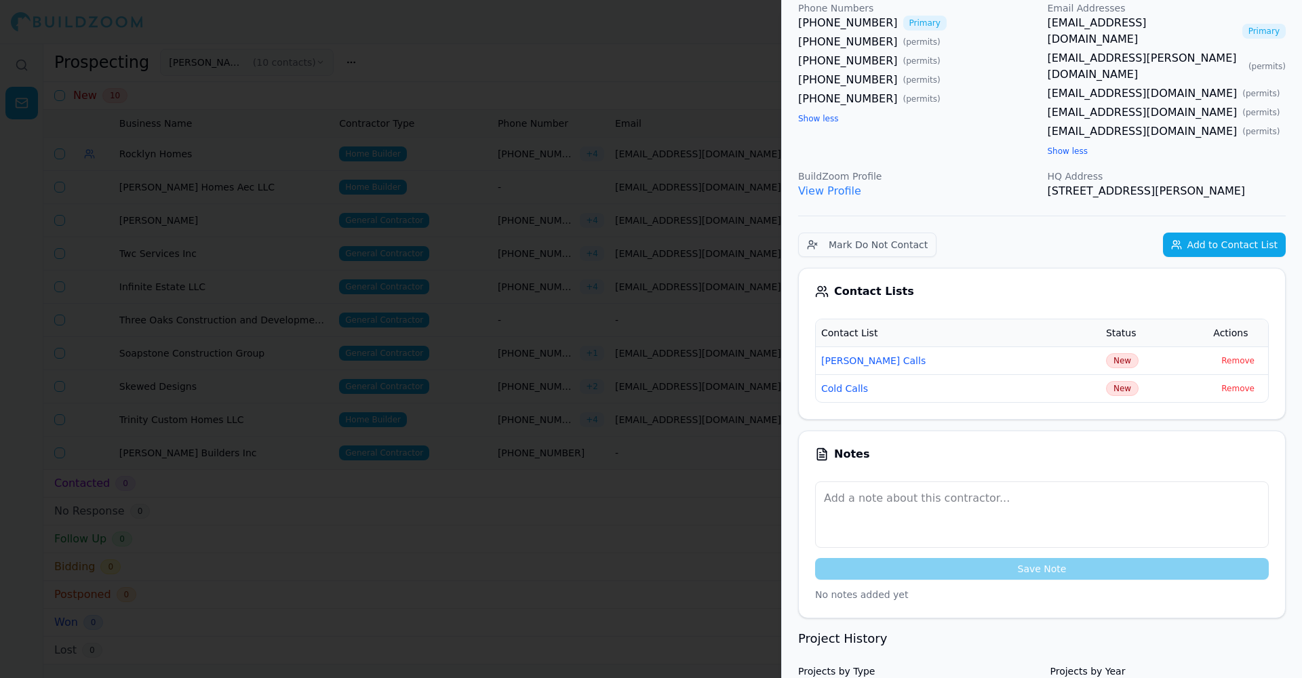
click at [1106, 353] on span "New" at bounding box center [1122, 360] width 33 height 15
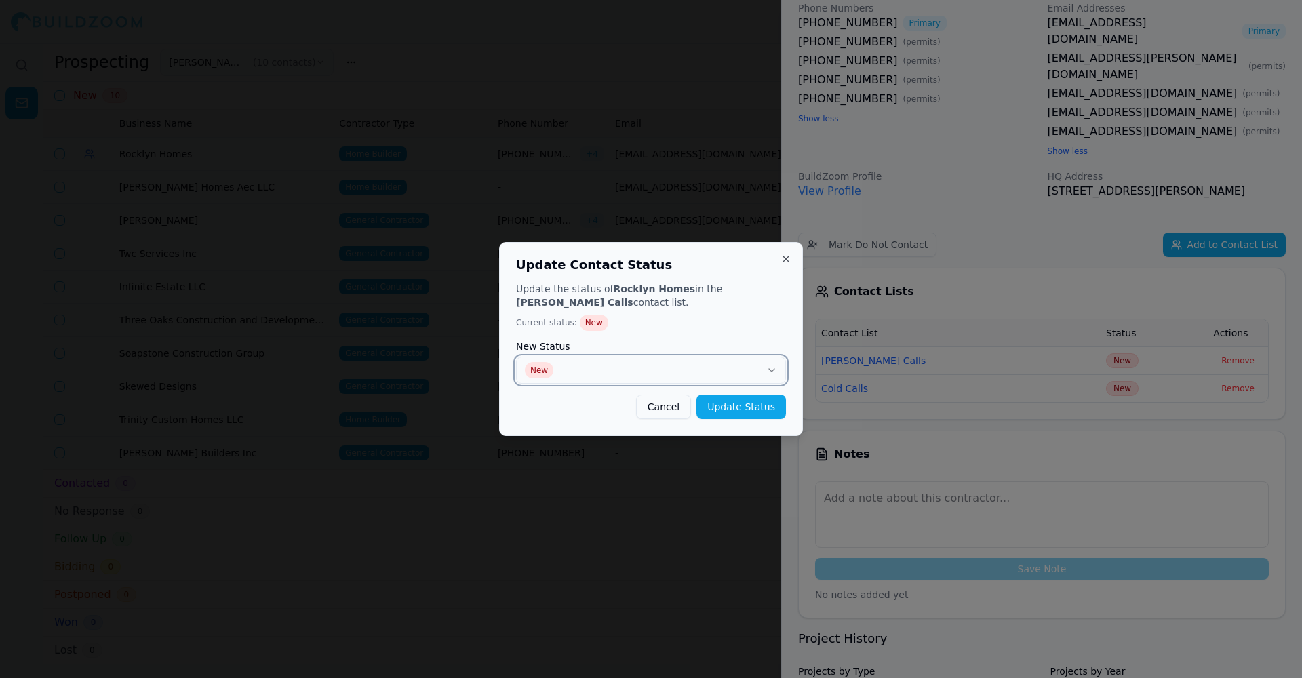
click at [759, 380] on button "New" at bounding box center [651, 370] width 270 height 27
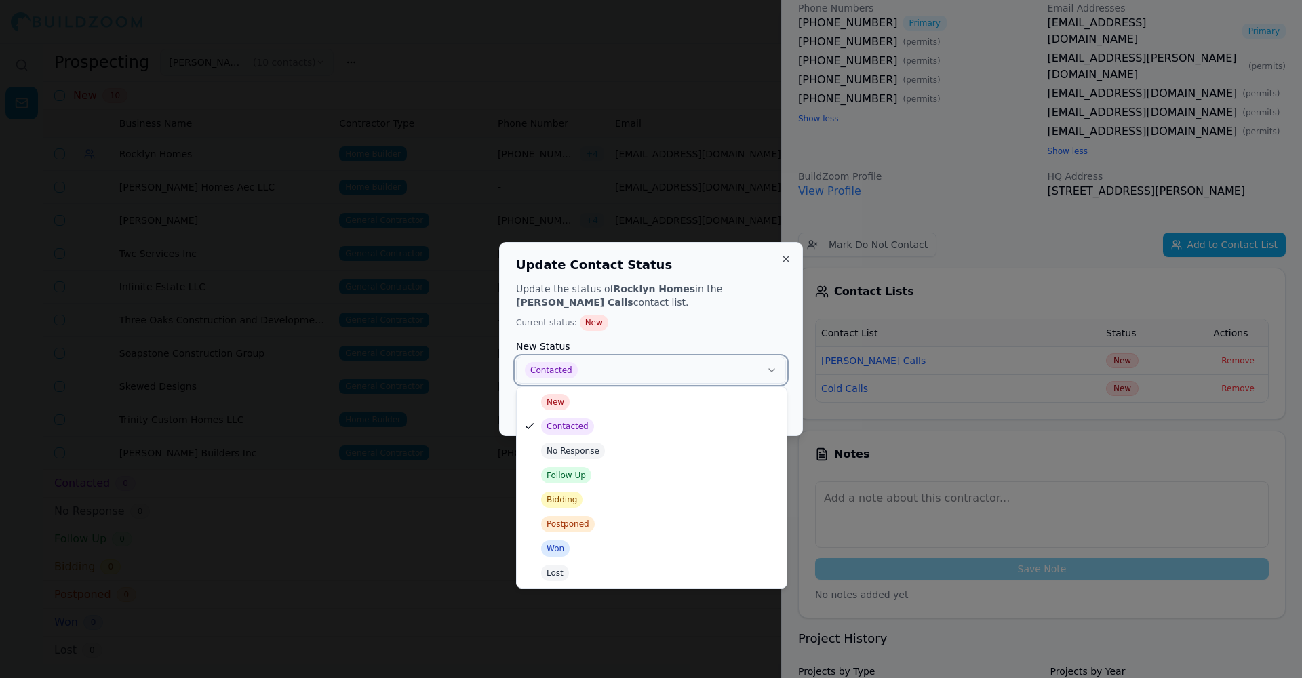
click at [579, 376] on button "Contacted" at bounding box center [651, 370] width 270 height 27
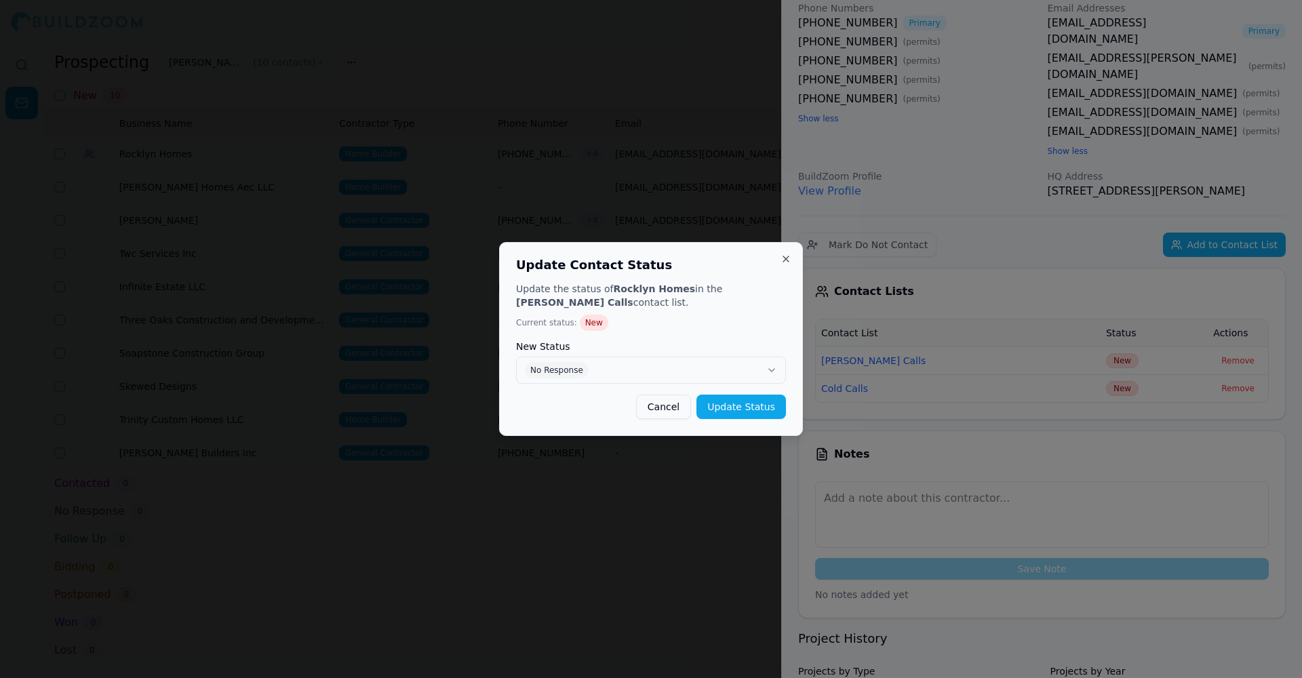
click at [671, 409] on button "Cancel" at bounding box center [663, 407] width 55 height 24
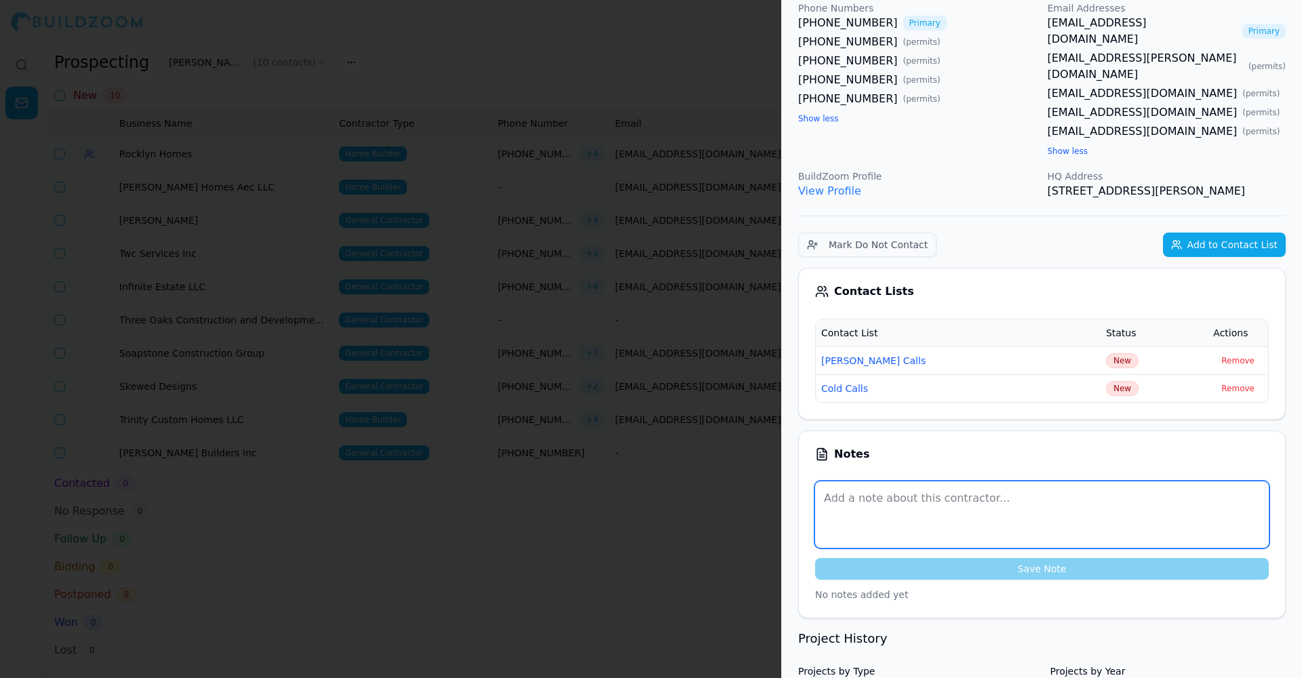
click at [951, 481] on textarea at bounding box center [1042, 514] width 454 height 66
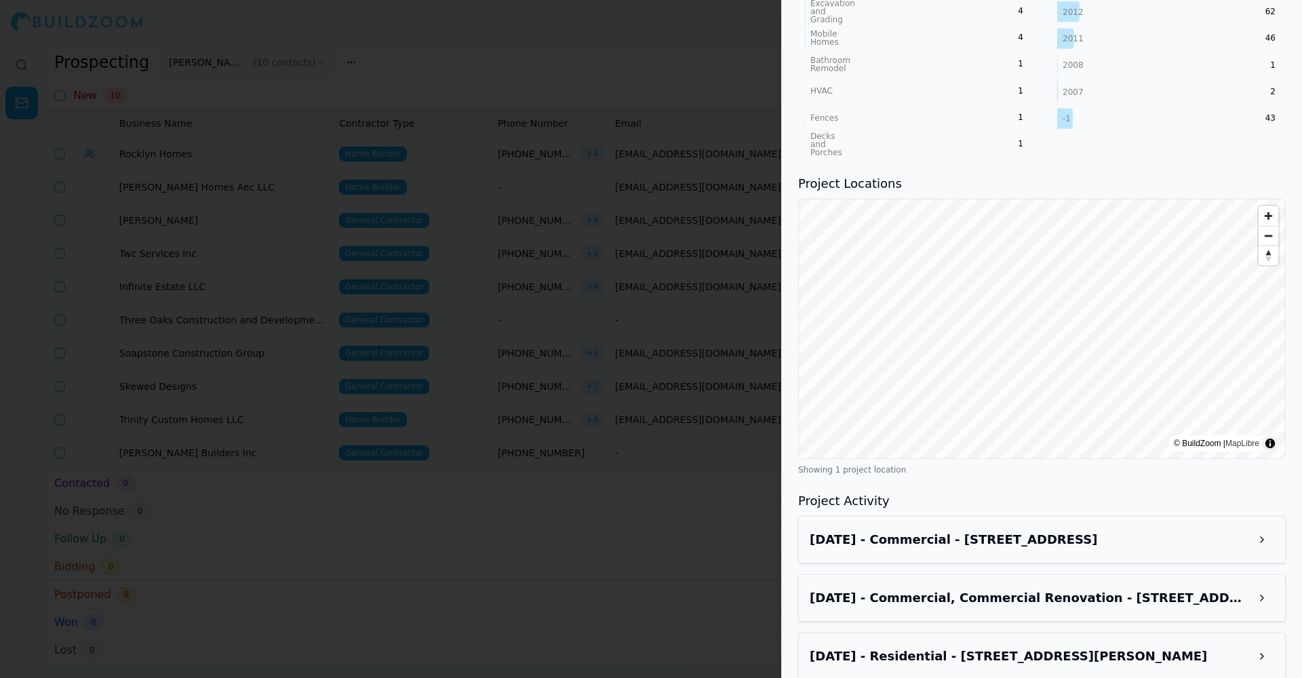
scroll to position [1161, 0]
click at [1273, 225] on span "Zoom out" at bounding box center [1269, 234] width 20 height 19
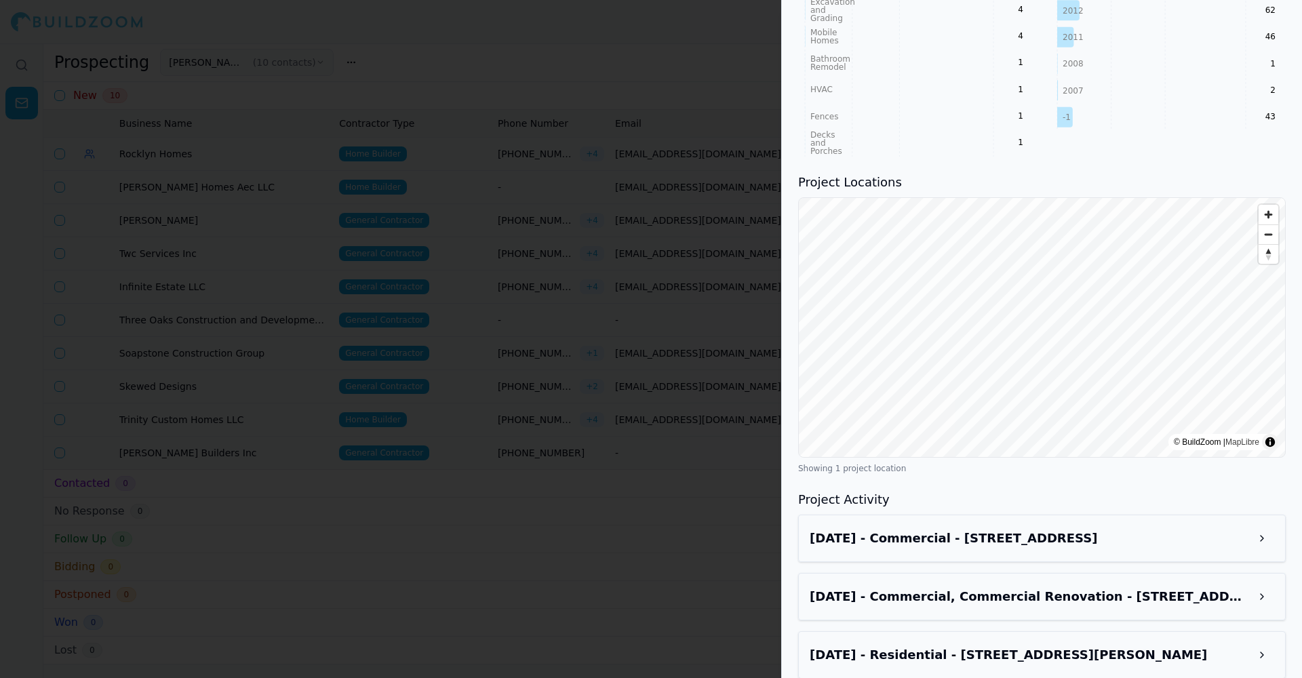
click at [1273, 225] on span "Zoom out" at bounding box center [1269, 234] width 20 height 19
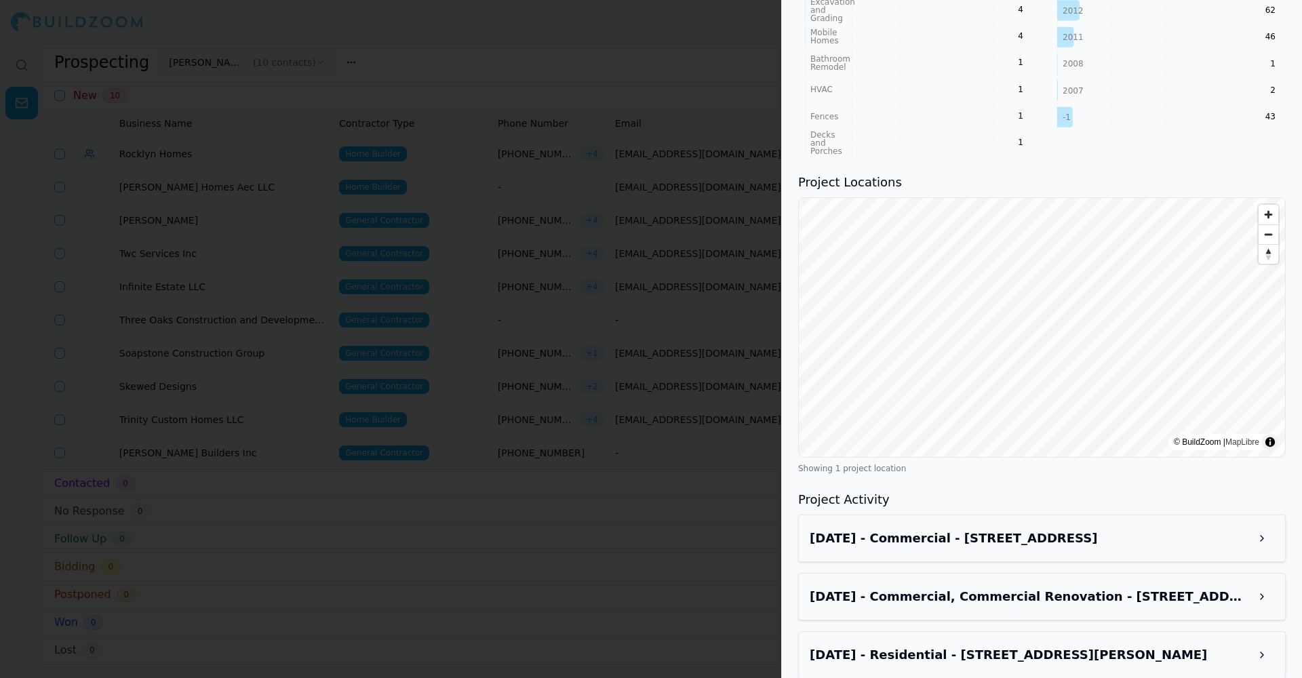
click at [1273, 225] on span "Zoom out" at bounding box center [1269, 234] width 20 height 19
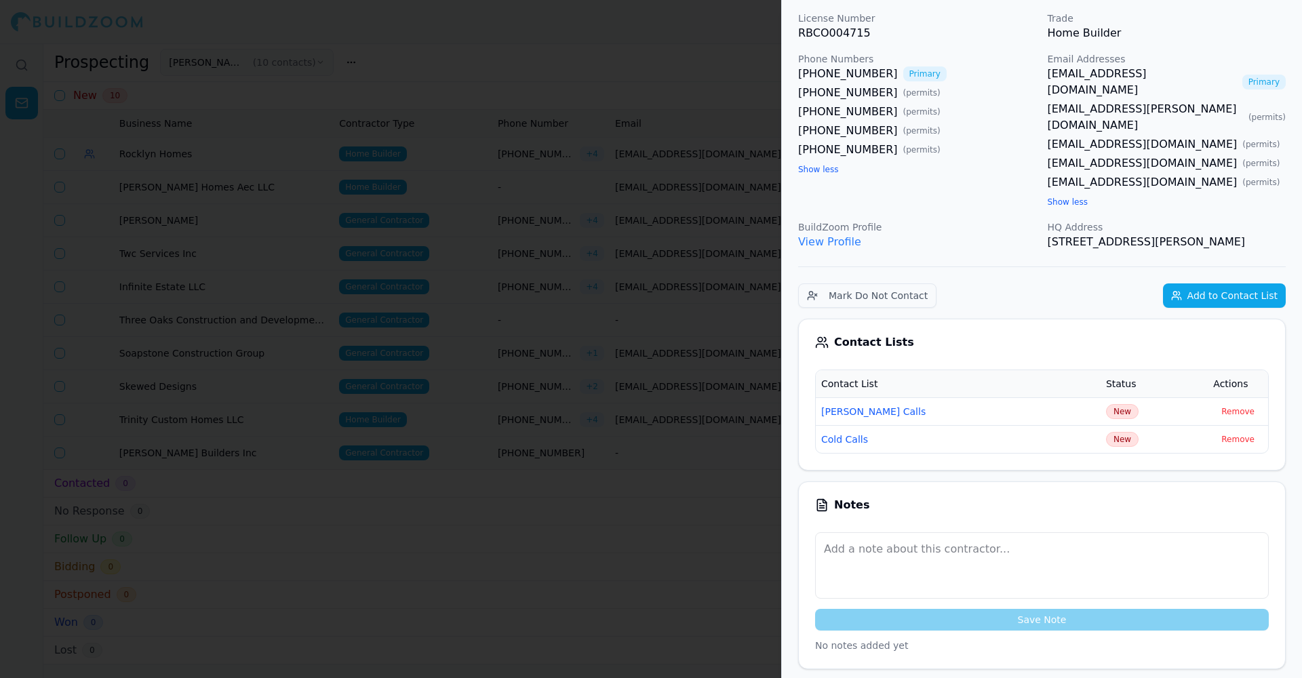
scroll to position [0, 0]
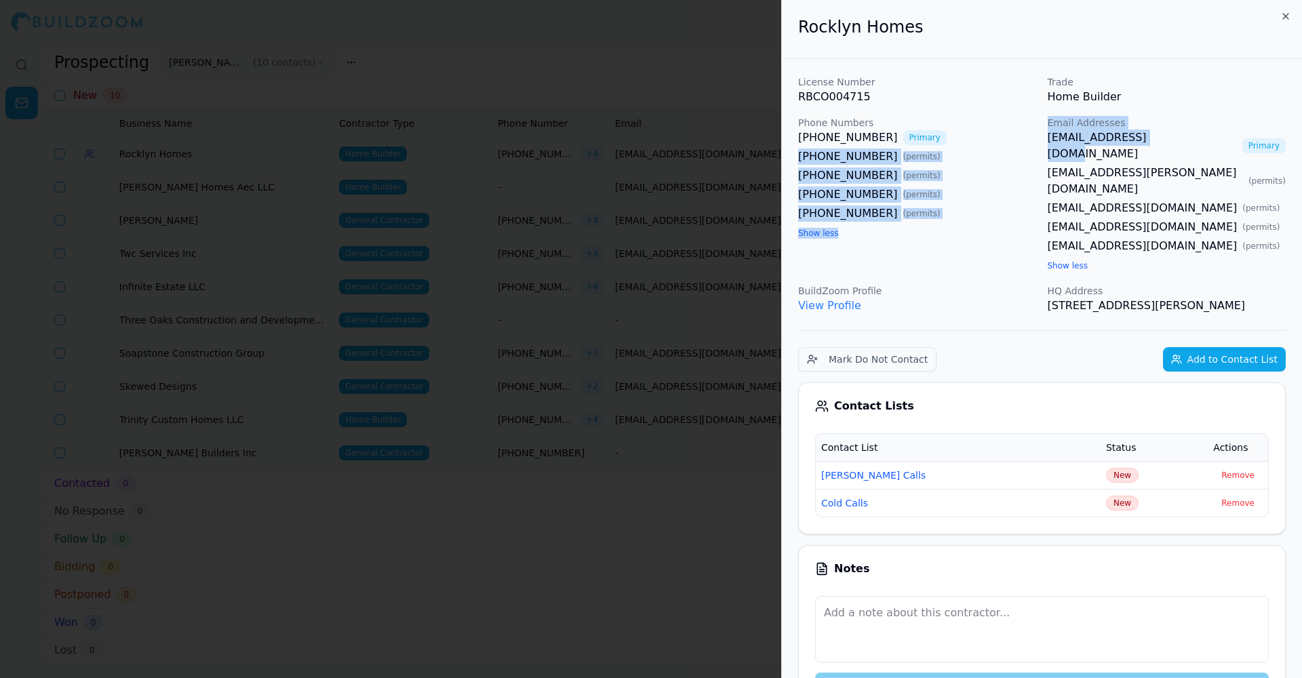
drag, startPoint x: 1041, startPoint y: 140, endPoint x: 1162, endPoint y: 125, distance: 122.2
click at [1161, 130] on div "License Number RBCO004715 Trade Home Builder Phone Numbers [PHONE_NUMBER] Prima…" at bounding box center [1042, 194] width 488 height 239
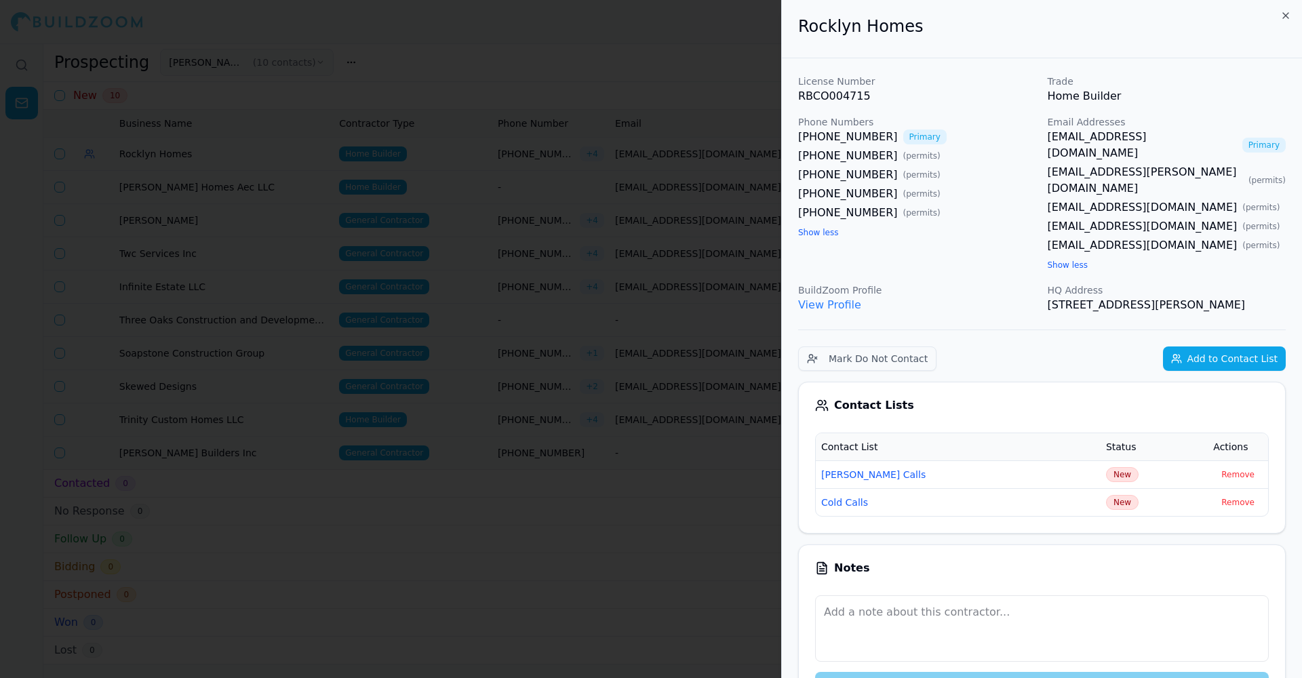
click at [1160, 108] on div "License Number RBCO004715 Trade Home Builder Phone Numbers [PHONE_NUMBER] Prima…" at bounding box center [1042, 194] width 488 height 239
click at [732, 45] on div at bounding box center [651, 339] width 1302 height 678
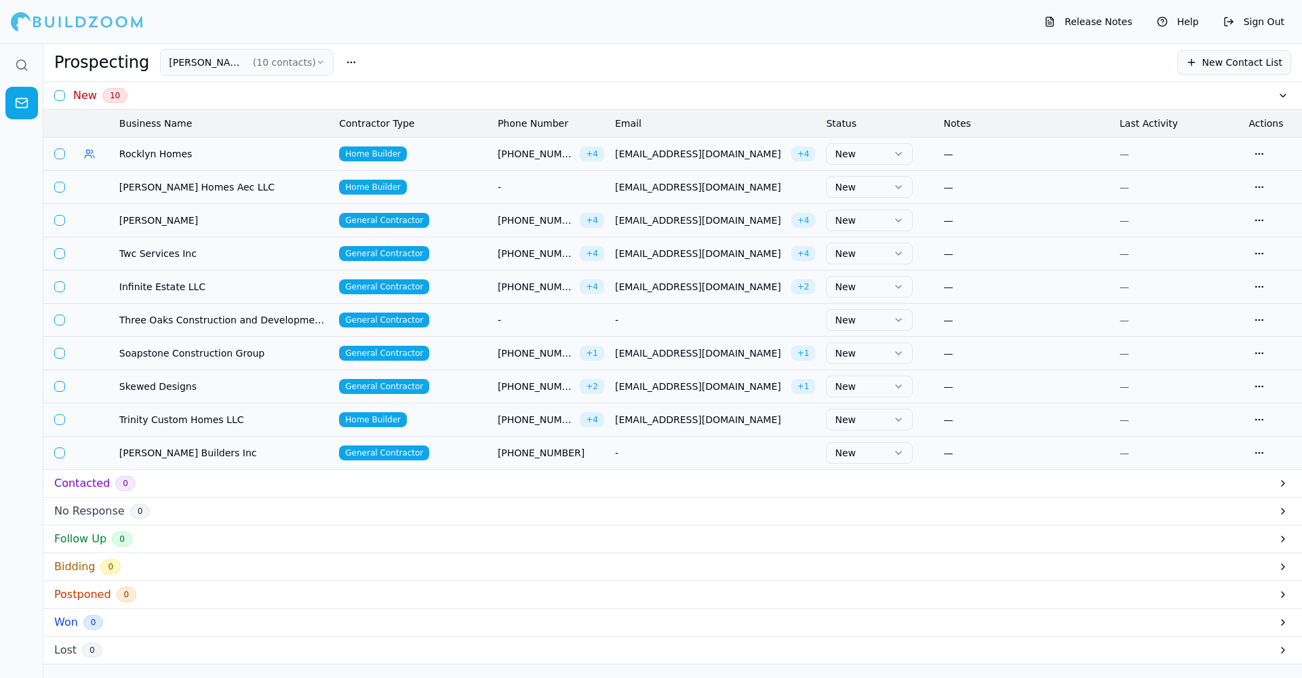
scroll to position [0, 0]
click at [161, 156] on span "Rocklyn Homes" at bounding box center [223, 154] width 209 height 14
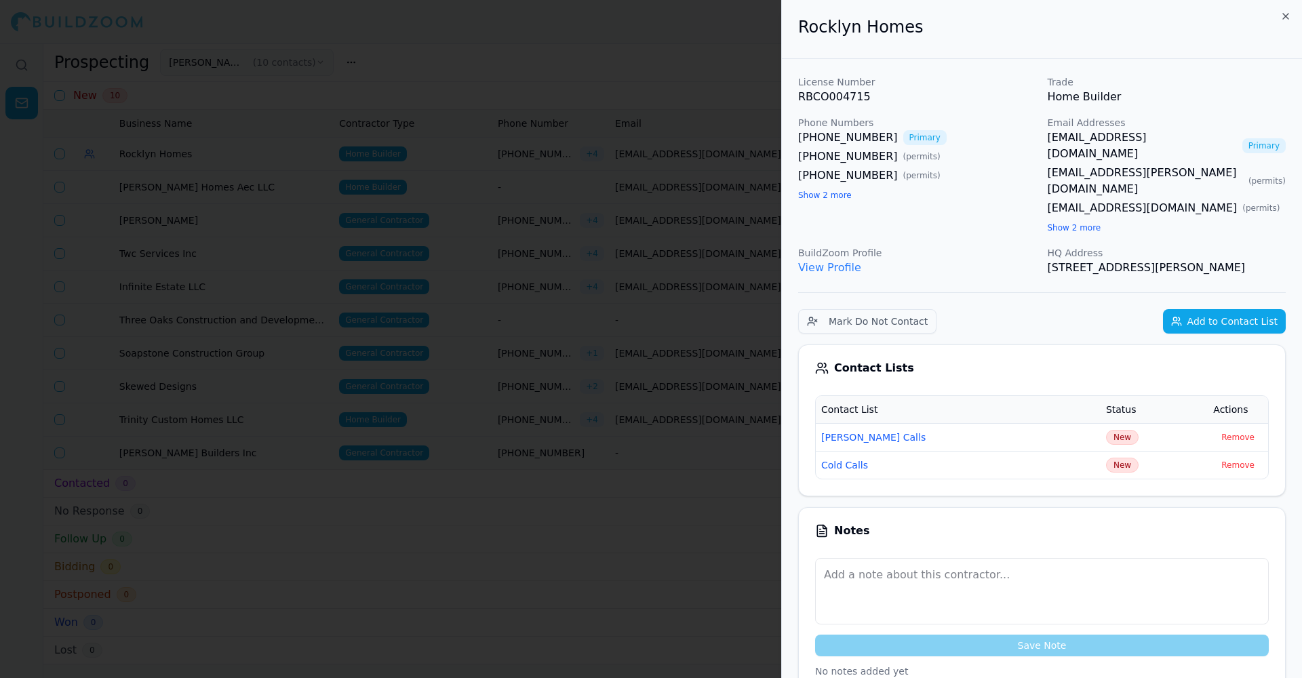
click at [1234, 429] on button "Remove" at bounding box center [1238, 437] width 50 height 16
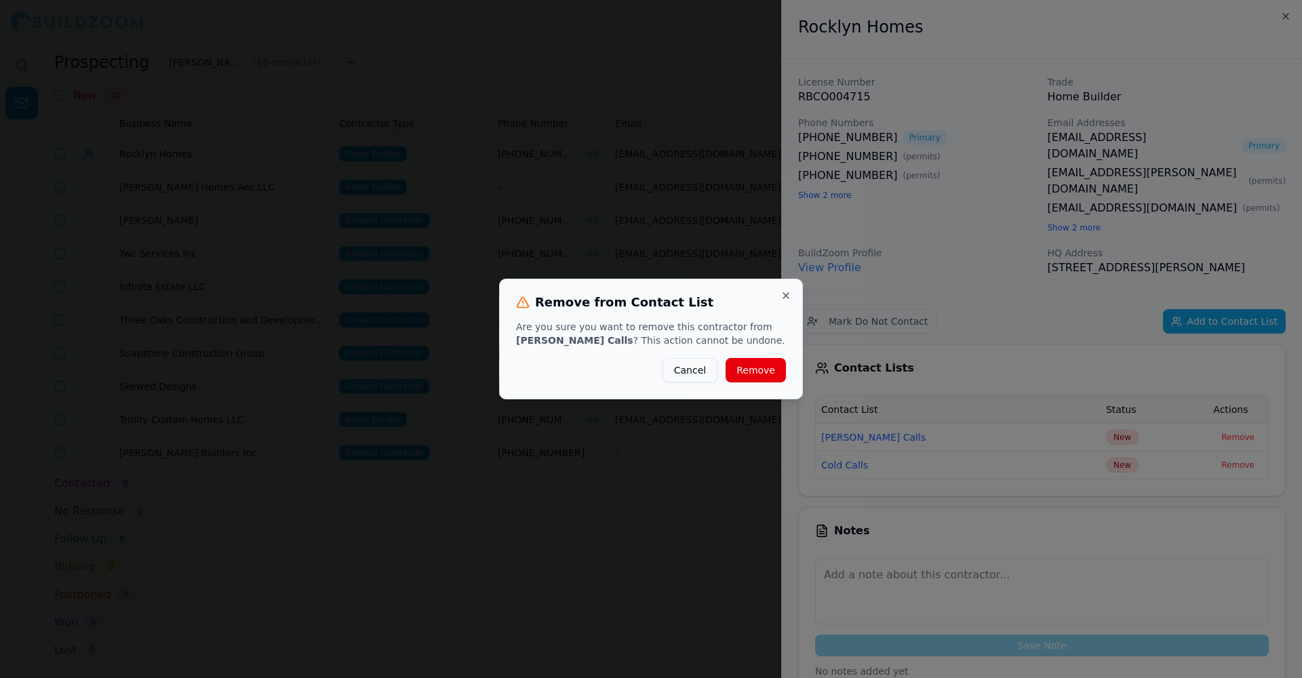
click at [764, 374] on button "Remove" at bounding box center [756, 370] width 60 height 24
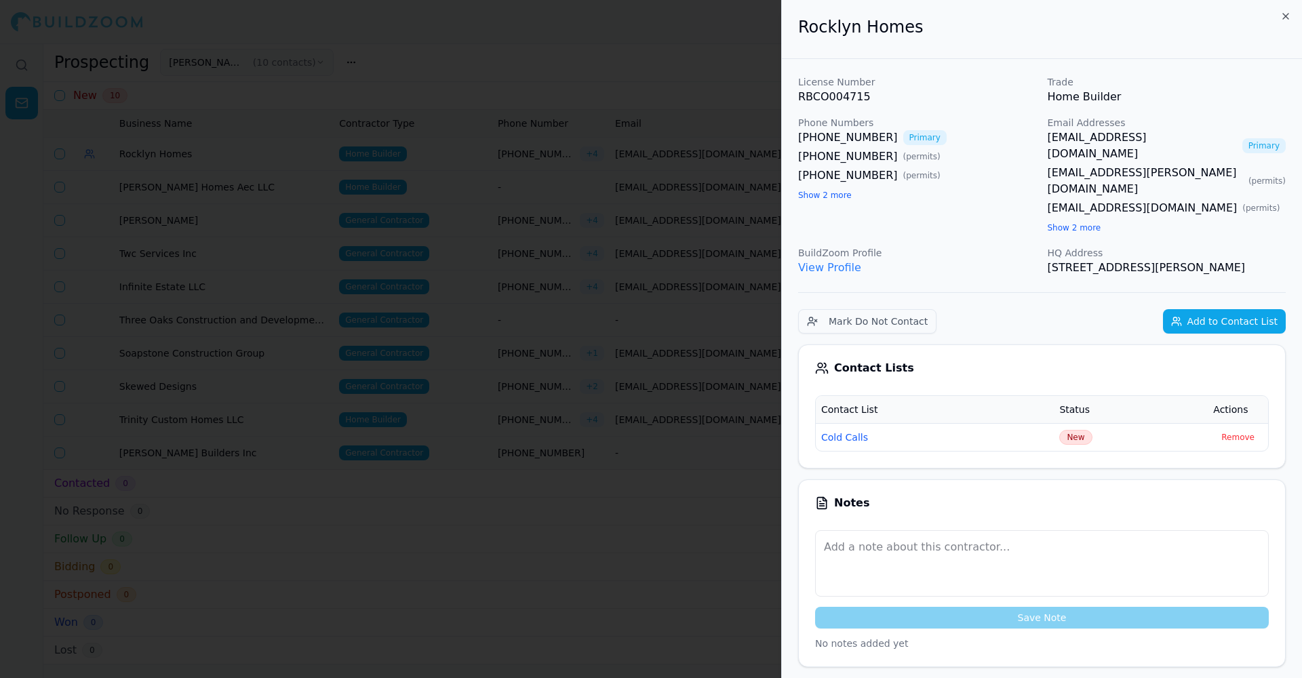
click at [435, 91] on div at bounding box center [651, 339] width 1302 height 678
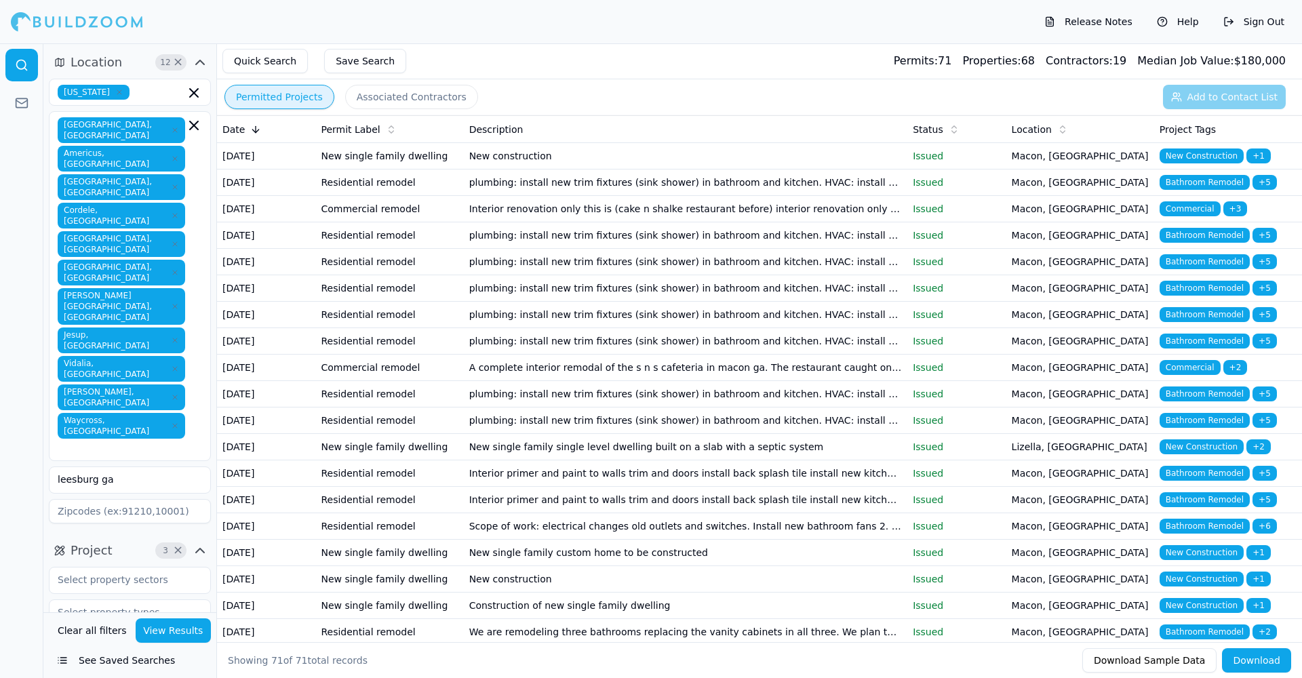
click at [284, 98] on button "Permitted Projects" at bounding box center [279, 97] width 110 height 24
click at [171, 183] on icon "button" at bounding box center [175, 187] width 8 height 8
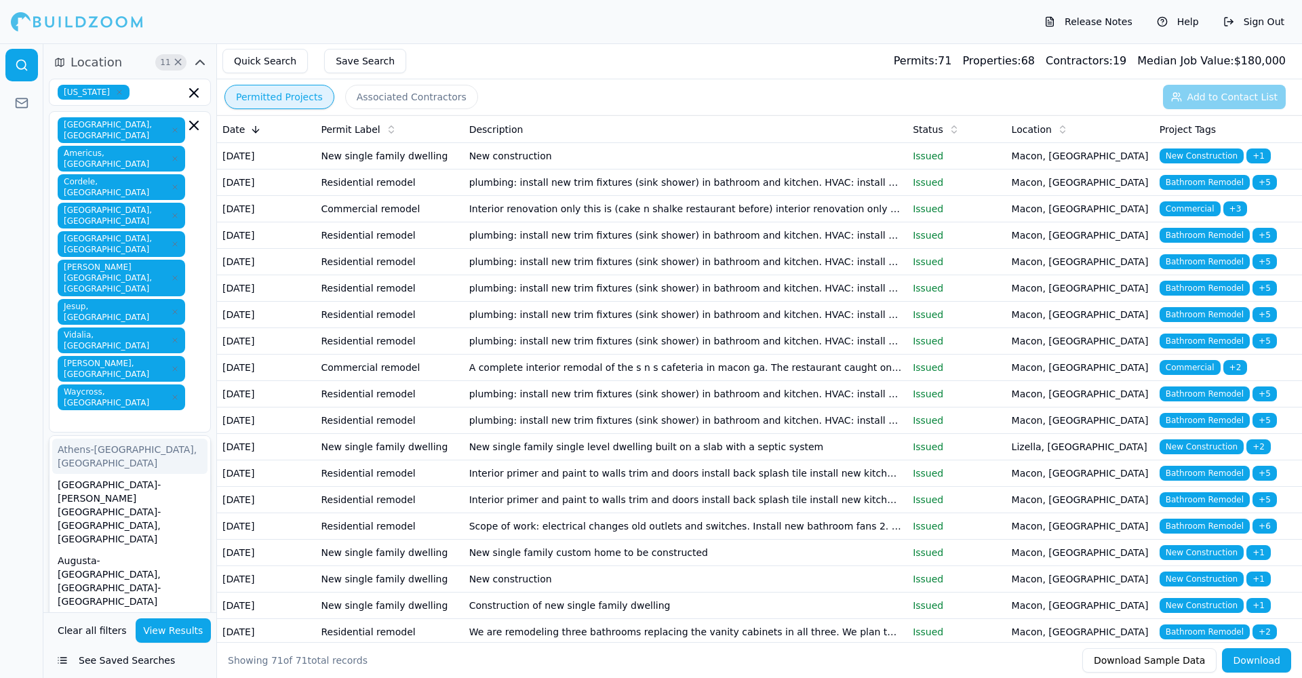
click at [122, 174] on span "Cordele, [GEOGRAPHIC_DATA]" at bounding box center [121, 187] width 127 height 26
click at [171, 183] on icon "button" at bounding box center [175, 187] width 8 height 8
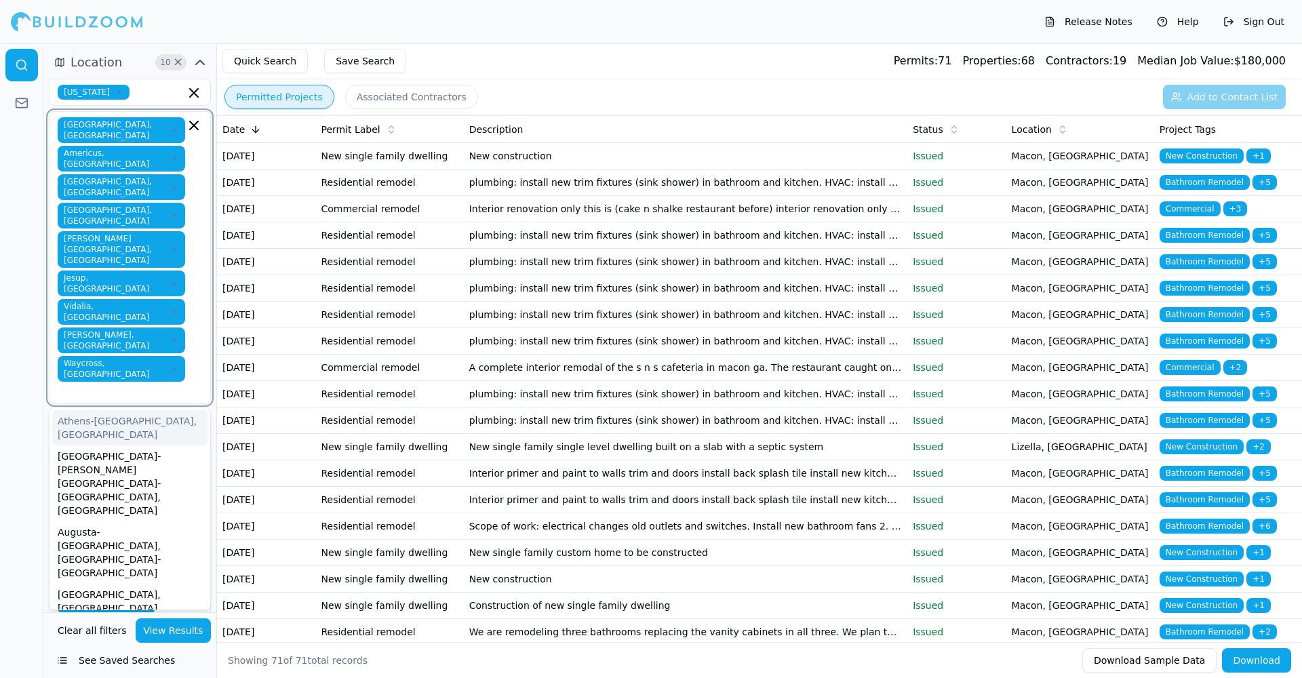
click at [171, 183] on icon "button" at bounding box center [175, 187] width 8 height 8
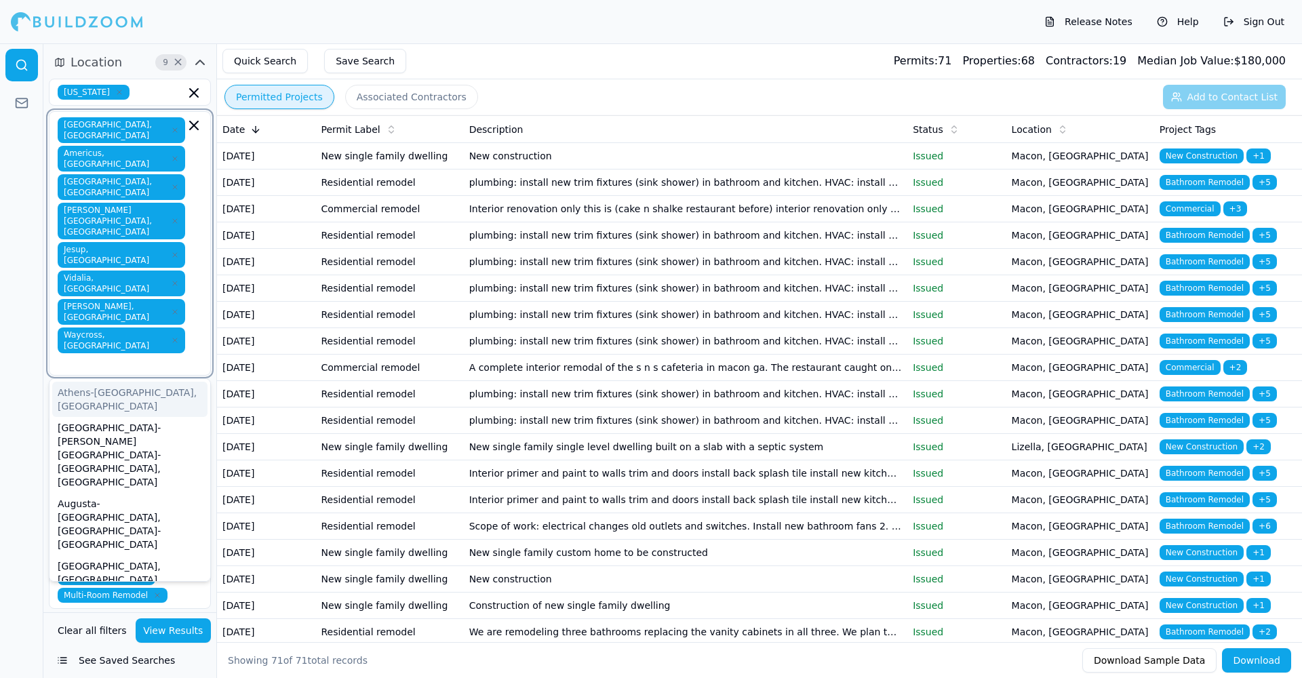
click at [171, 183] on icon "button" at bounding box center [175, 187] width 8 height 8
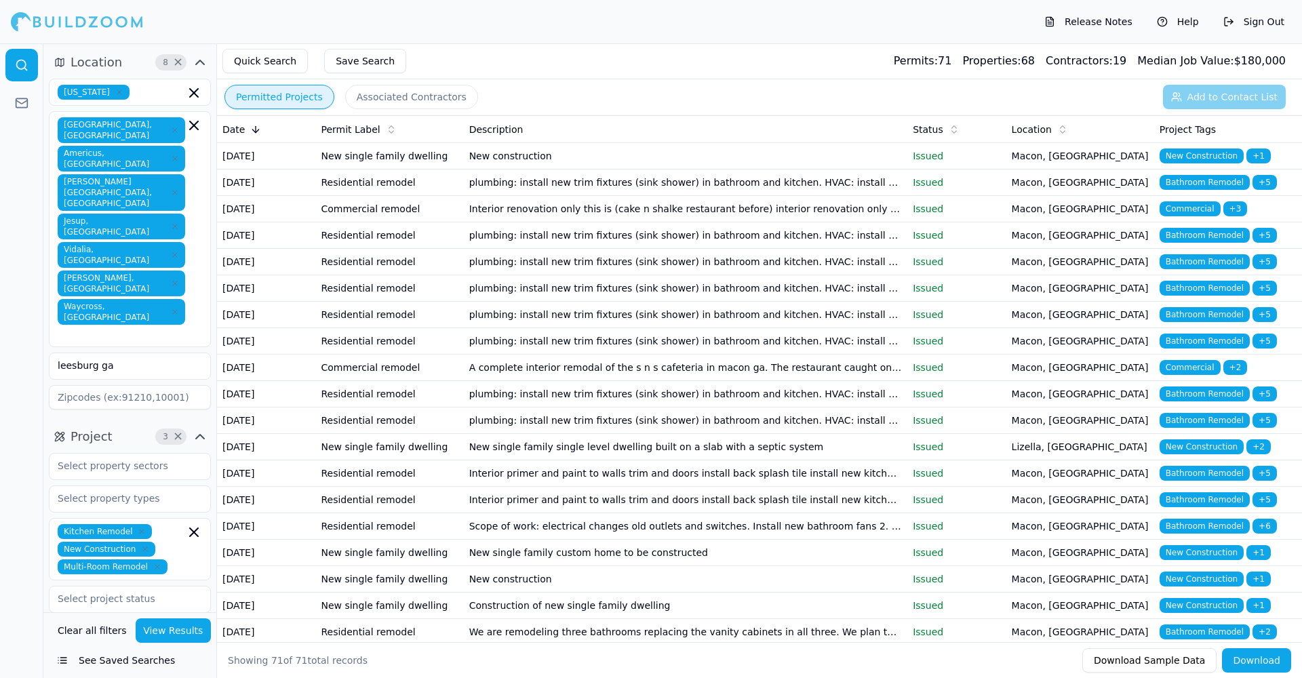
click at [169, 174] on span "[PERSON_NAME][GEOGRAPHIC_DATA], [GEOGRAPHIC_DATA]" at bounding box center [121, 192] width 127 height 37
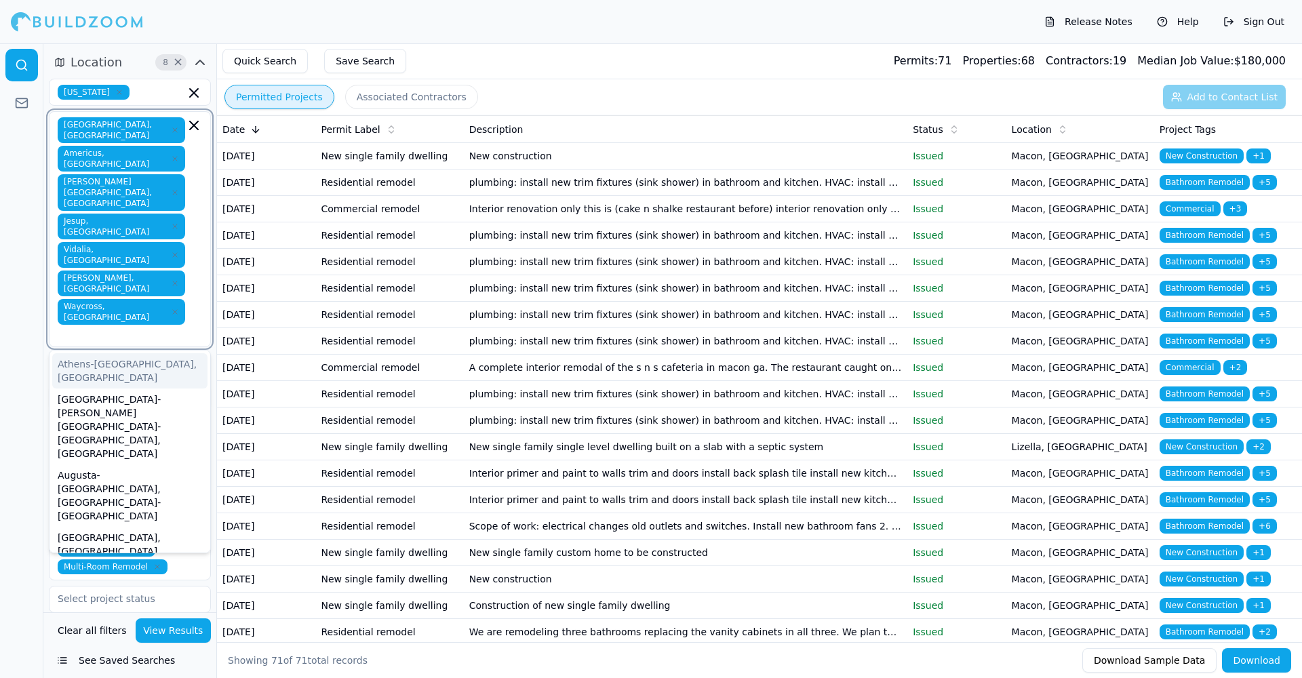
click at [171, 189] on icon "button" at bounding box center [175, 193] width 8 height 8
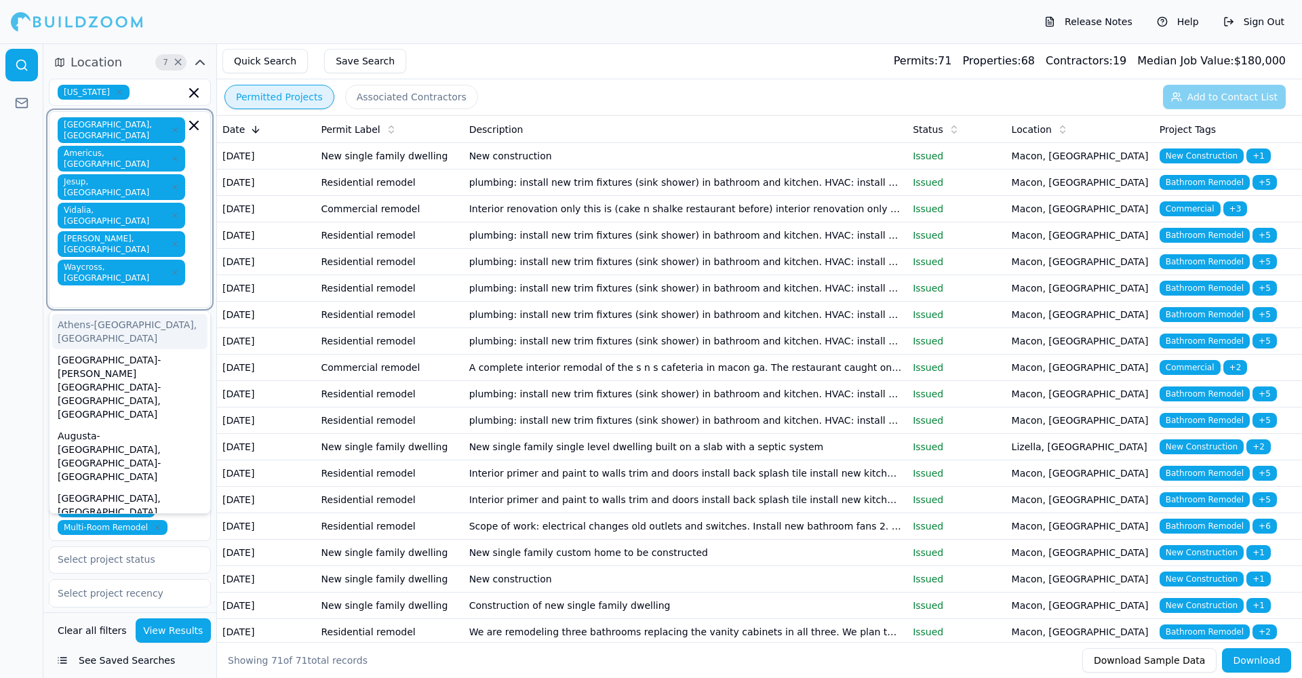
click at [171, 183] on icon "button" at bounding box center [175, 187] width 8 height 8
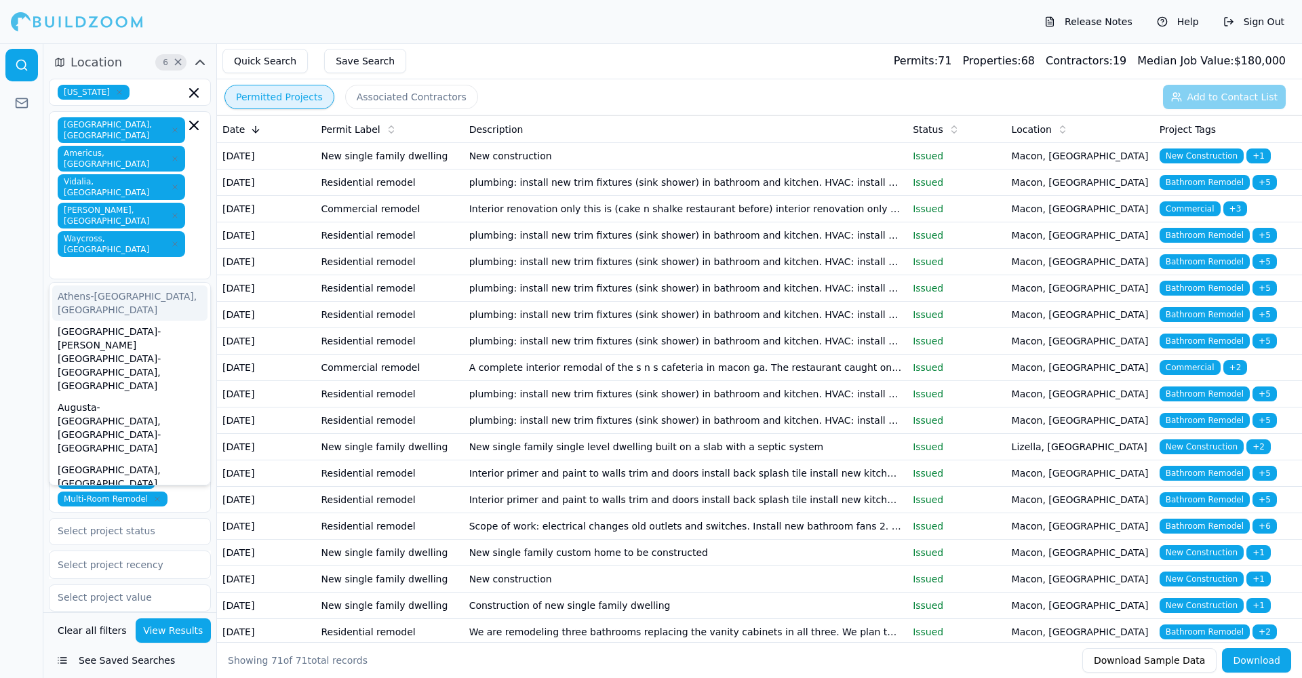
click at [120, 174] on span "Vidalia, [GEOGRAPHIC_DATA]" at bounding box center [121, 187] width 127 height 26
click at [171, 183] on icon "button" at bounding box center [175, 187] width 8 height 8
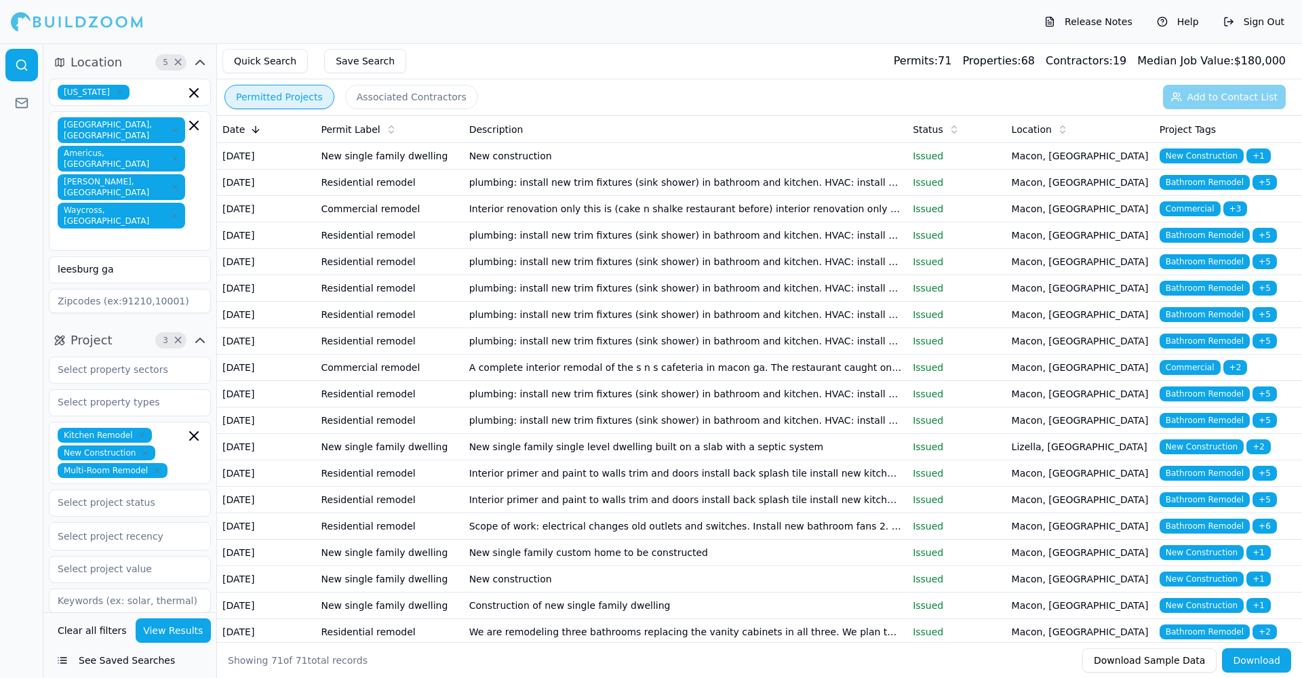
click at [149, 174] on span "[PERSON_NAME], [GEOGRAPHIC_DATA]" at bounding box center [121, 187] width 127 height 26
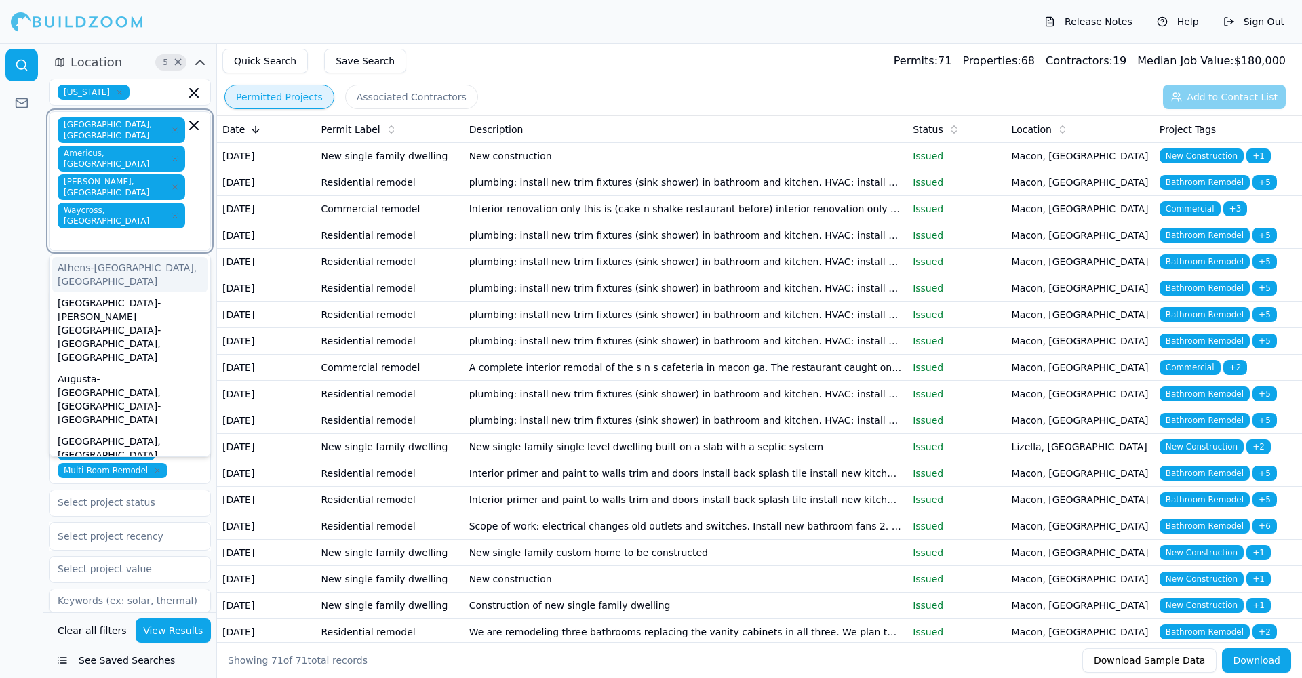
click at [171, 183] on icon "button" at bounding box center [175, 187] width 8 height 8
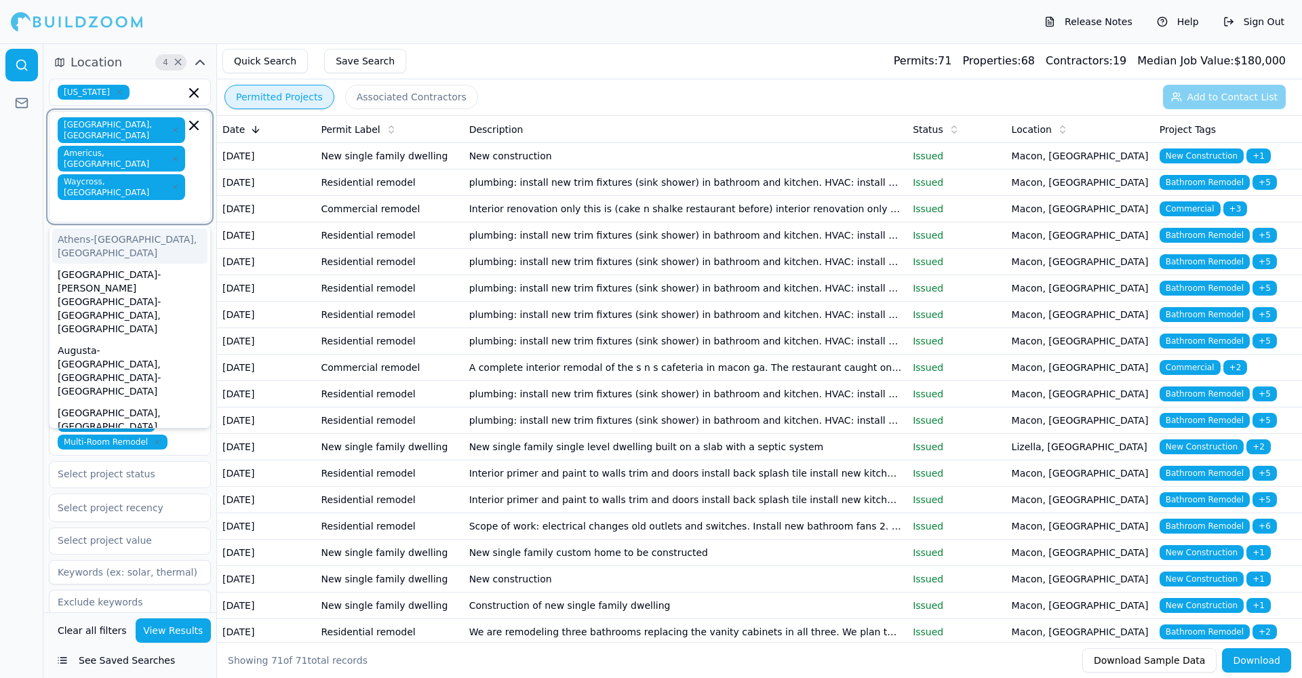
click at [171, 183] on icon "button" at bounding box center [175, 187] width 8 height 8
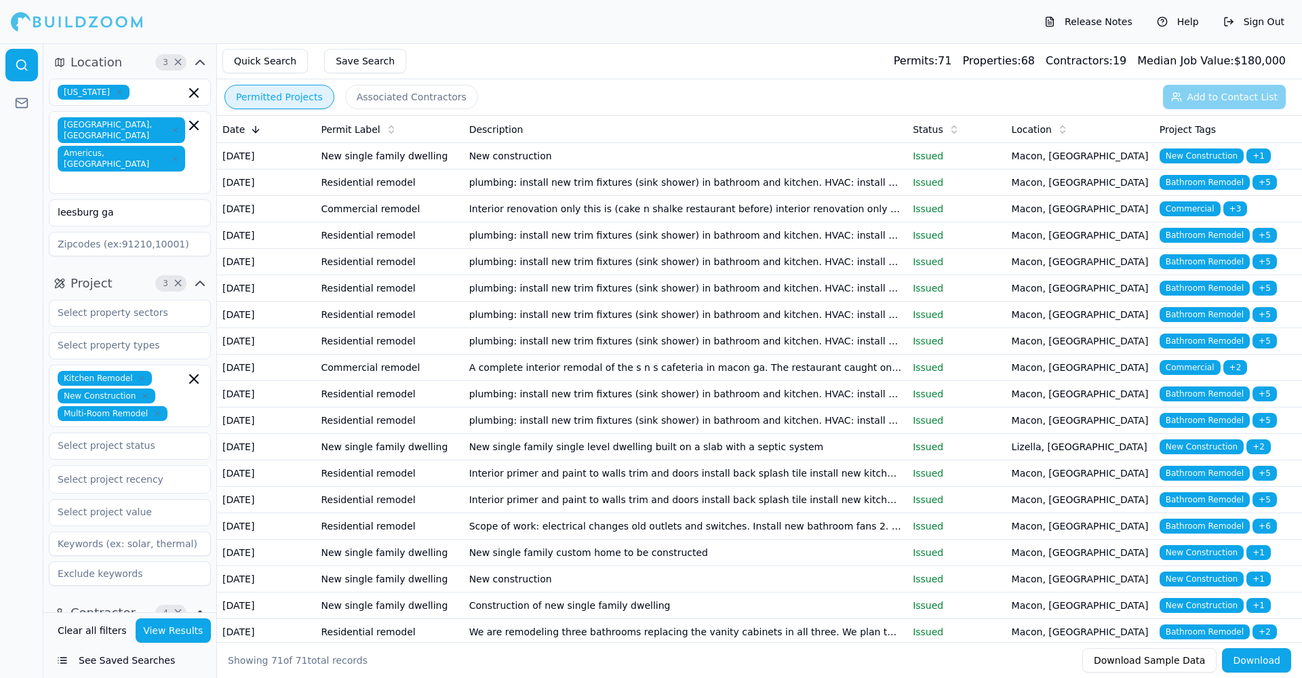
click at [176, 632] on button "View Results" at bounding box center [174, 630] width 76 height 24
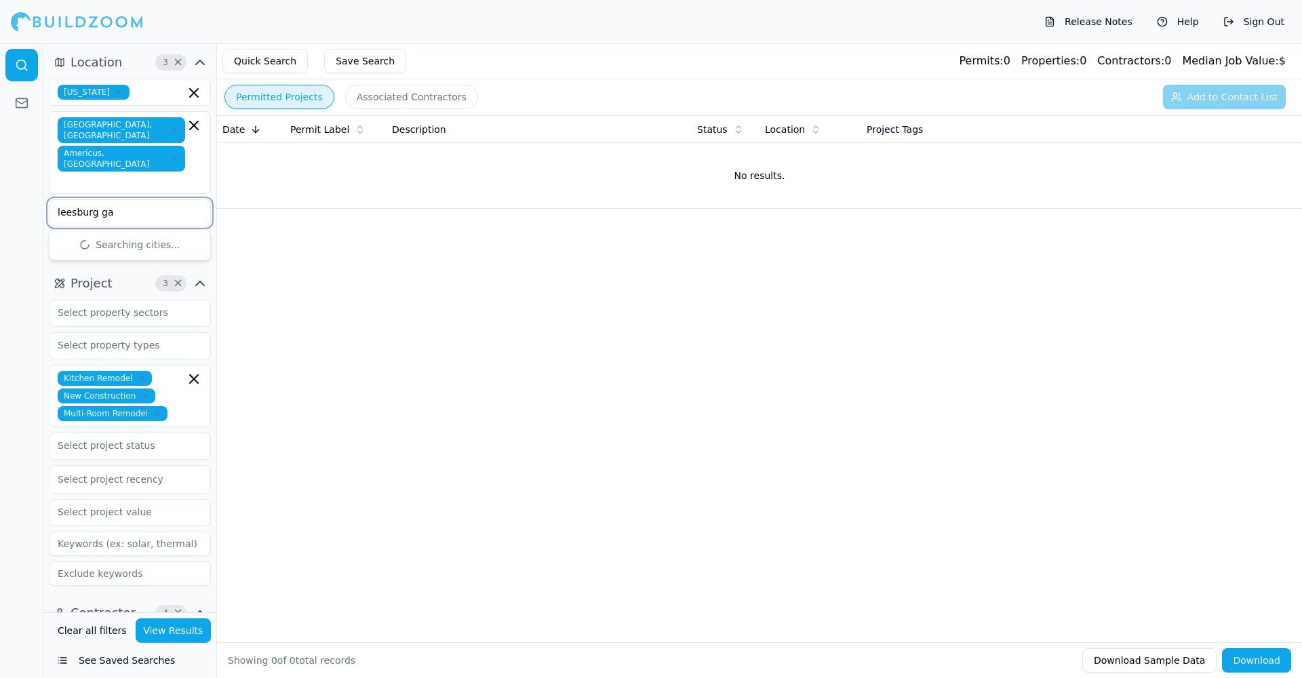
click at [159, 200] on input "leesburg ga" at bounding box center [122, 212] width 144 height 24
type input "l"
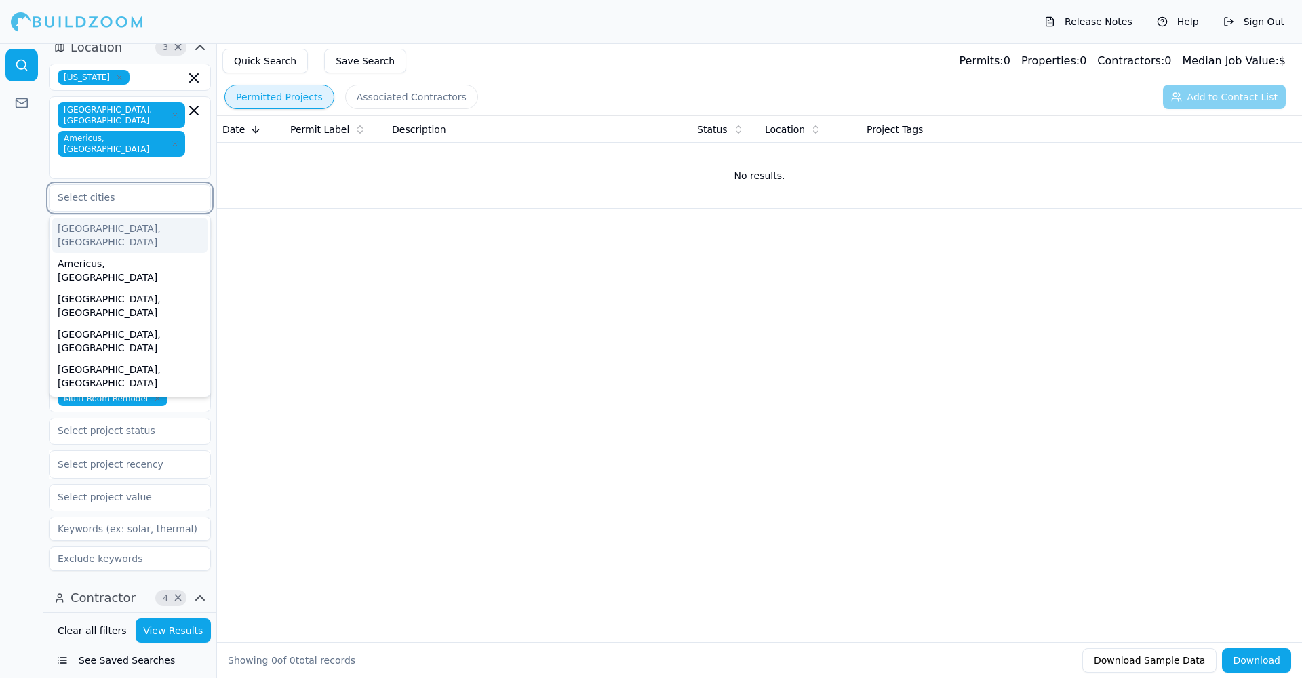
scroll to position [12, 0]
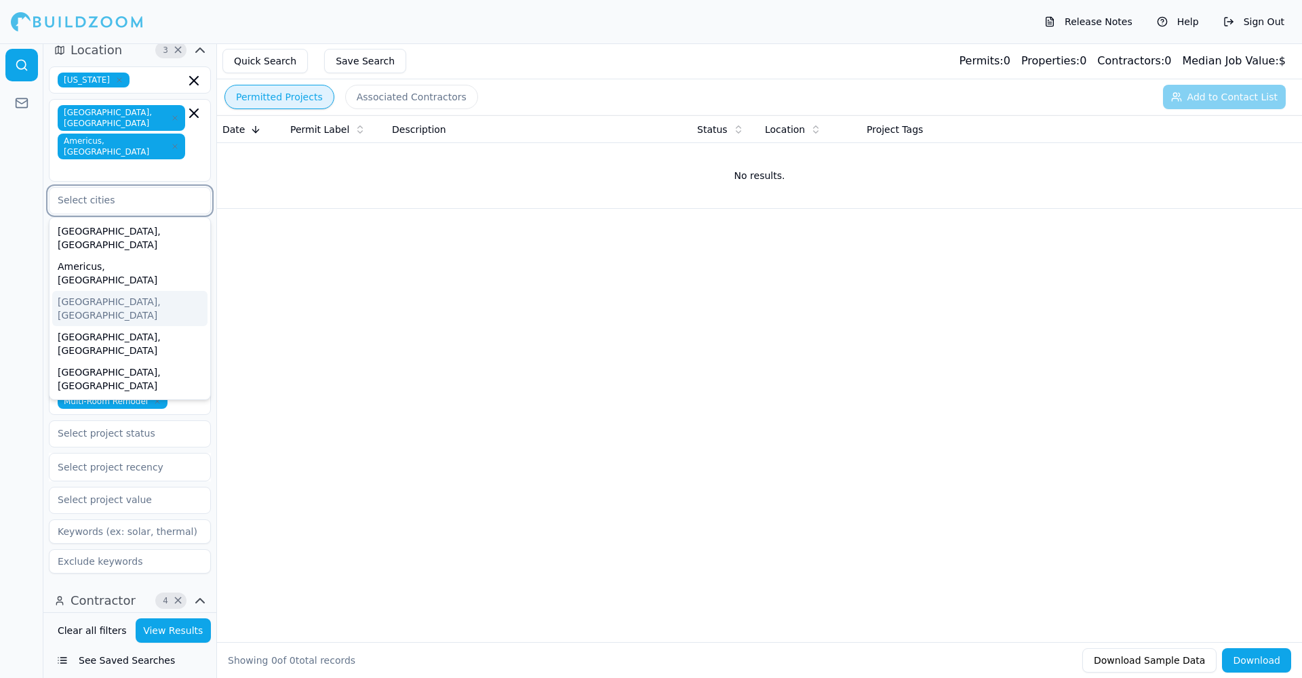
click at [120, 291] on div "[GEOGRAPHIC_DATA], [GEOGRAPHIC_DATA]" at bounding box center [129, 308] width 155 height 35
click at [119, 291] on div "[GEOGRAPHIC_DATA], [GEOGRAPHIC_DATA]" at bounding box center [129, 308] width 155 height 35
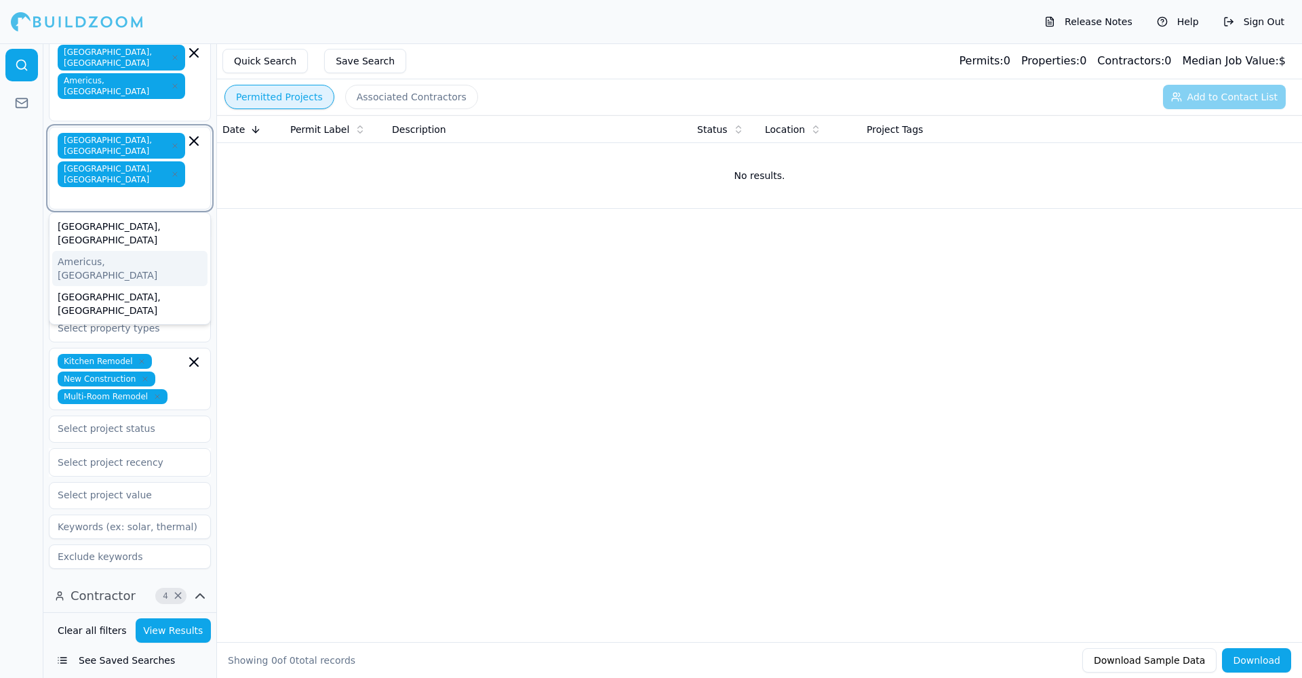
scroll to position [77, 0]
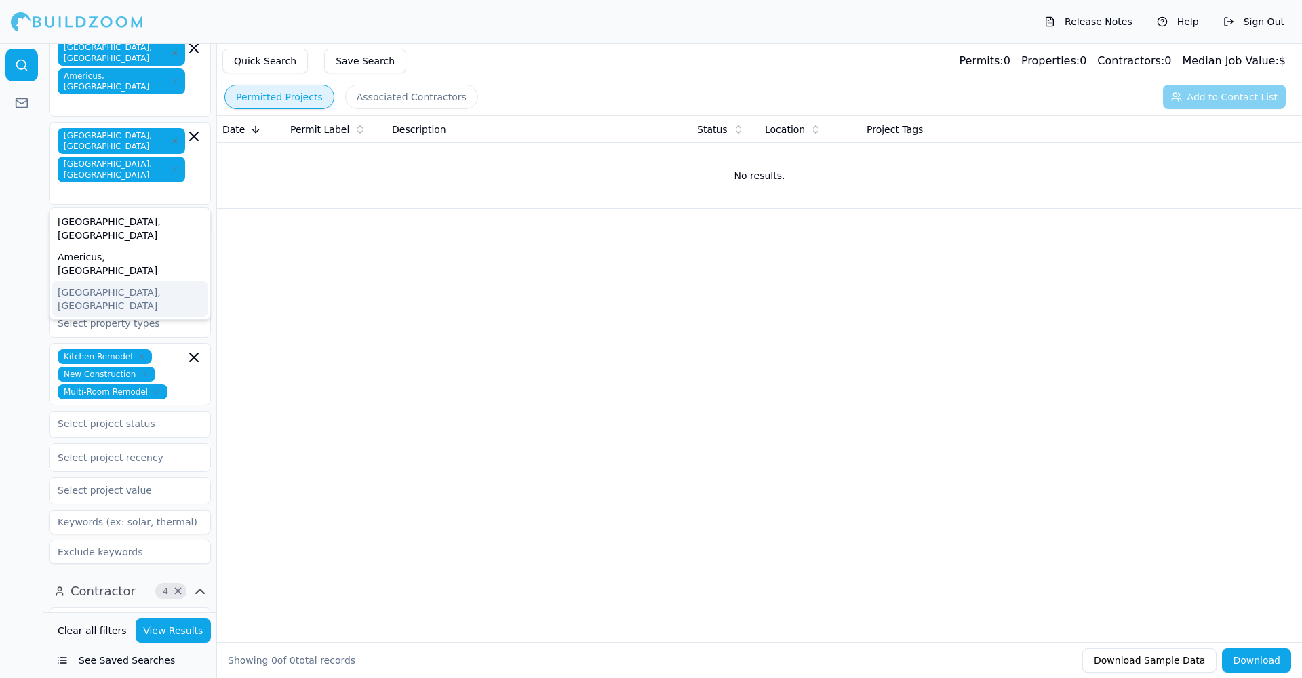
click at [235, 228] on div "Date Permit Label Description Status Location Project Tags No results." at bounding box center [759, 356] width 1085 height 483
click at [167, 210] on input at bounding box center [130, 222] width 162 height 24
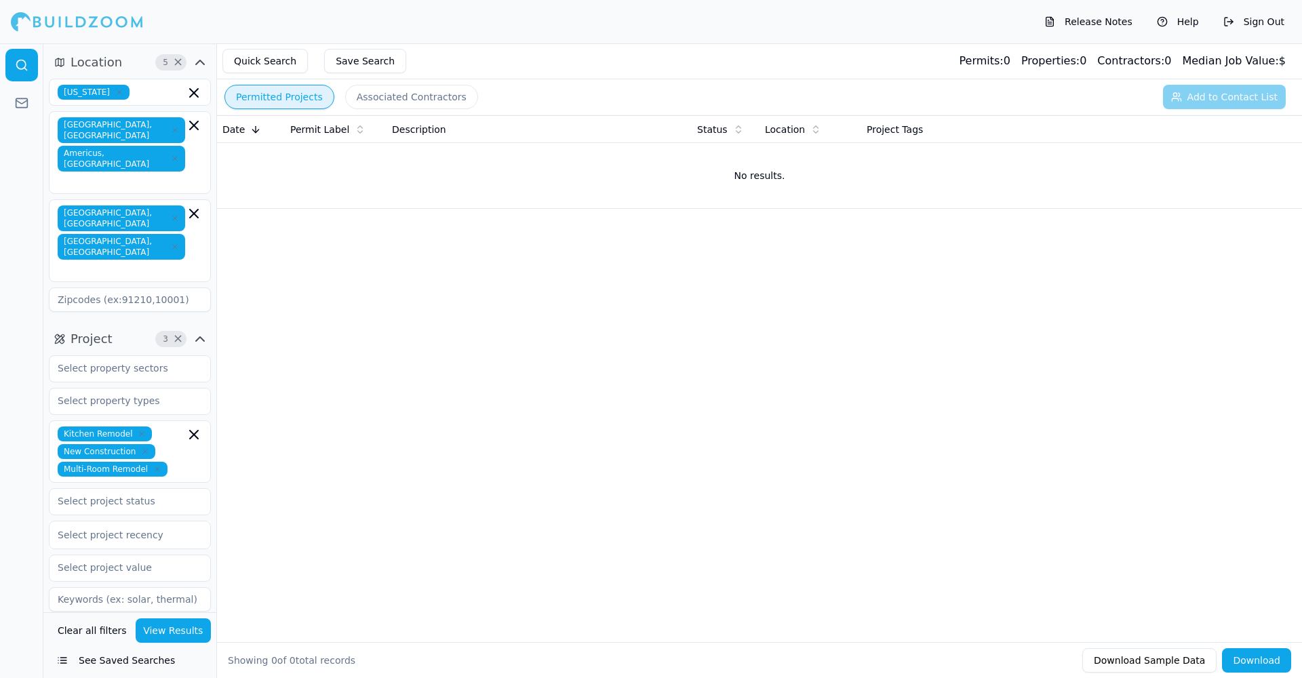
click at [195, 205] on icon "button" at bounding box center [194, 213] width 16 height 16
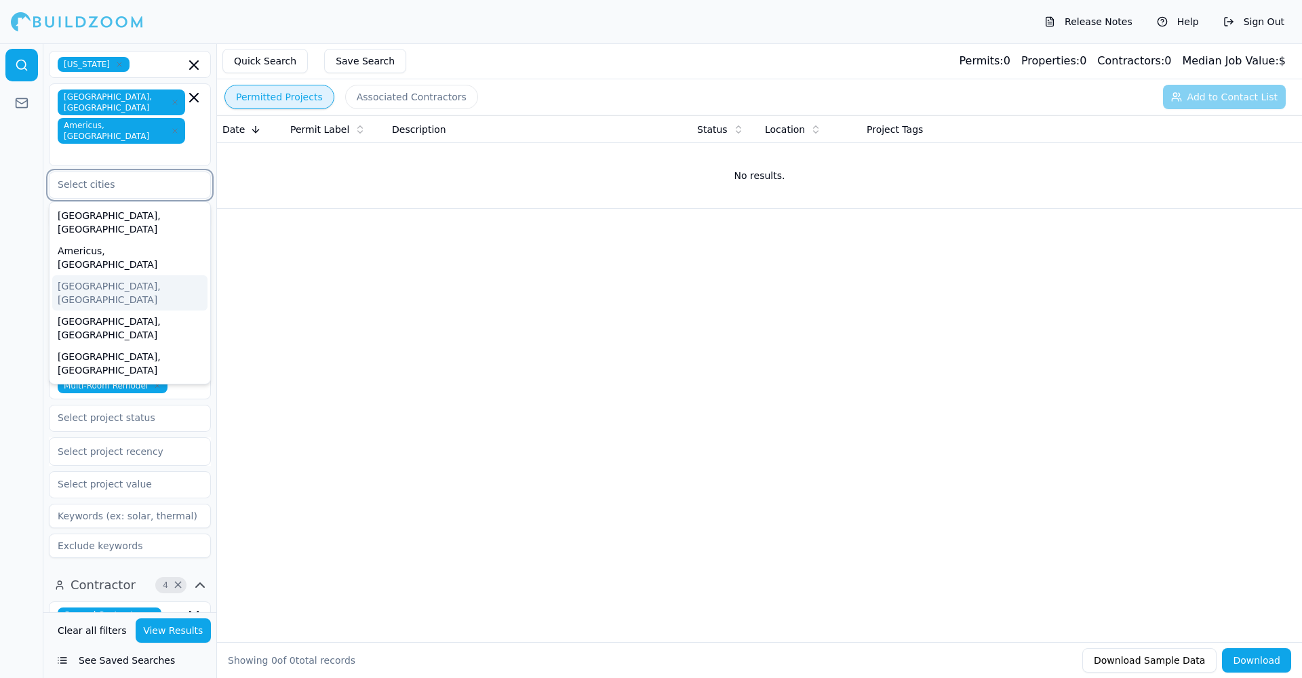
scroll to position [36, 0]
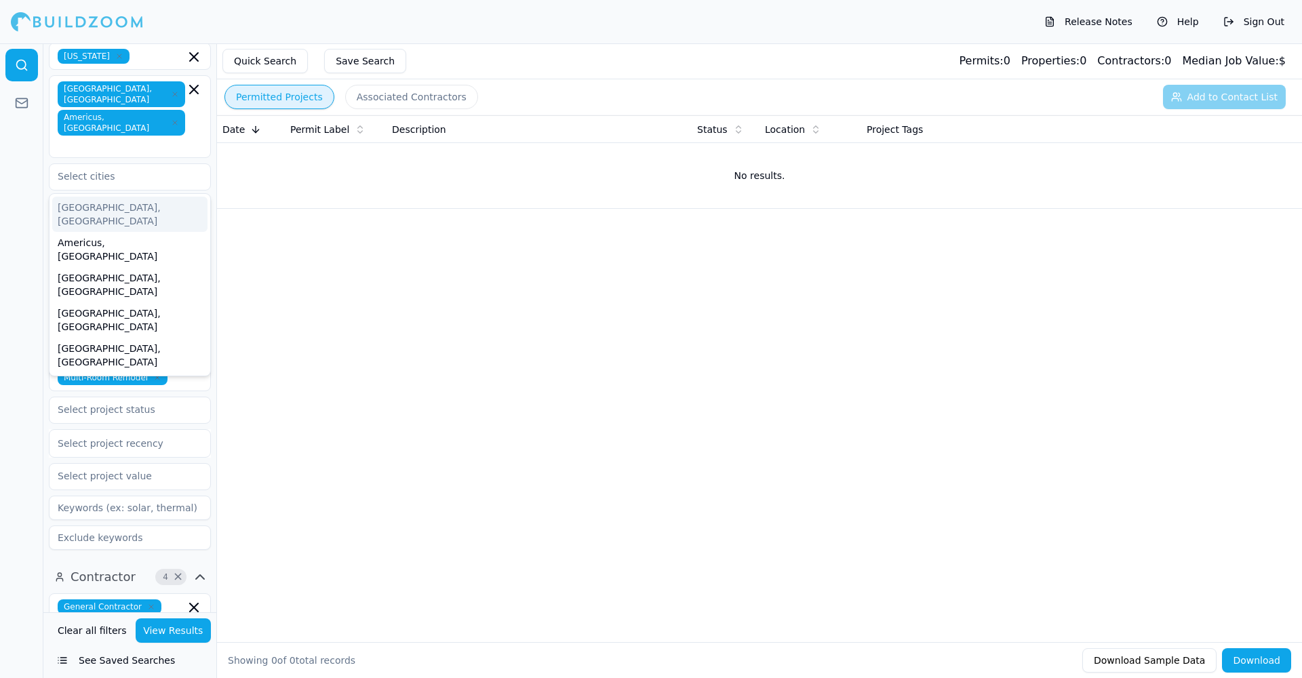
click at [191, 87] on icon "button" at bounding box center [194, 89] width 8 height 8
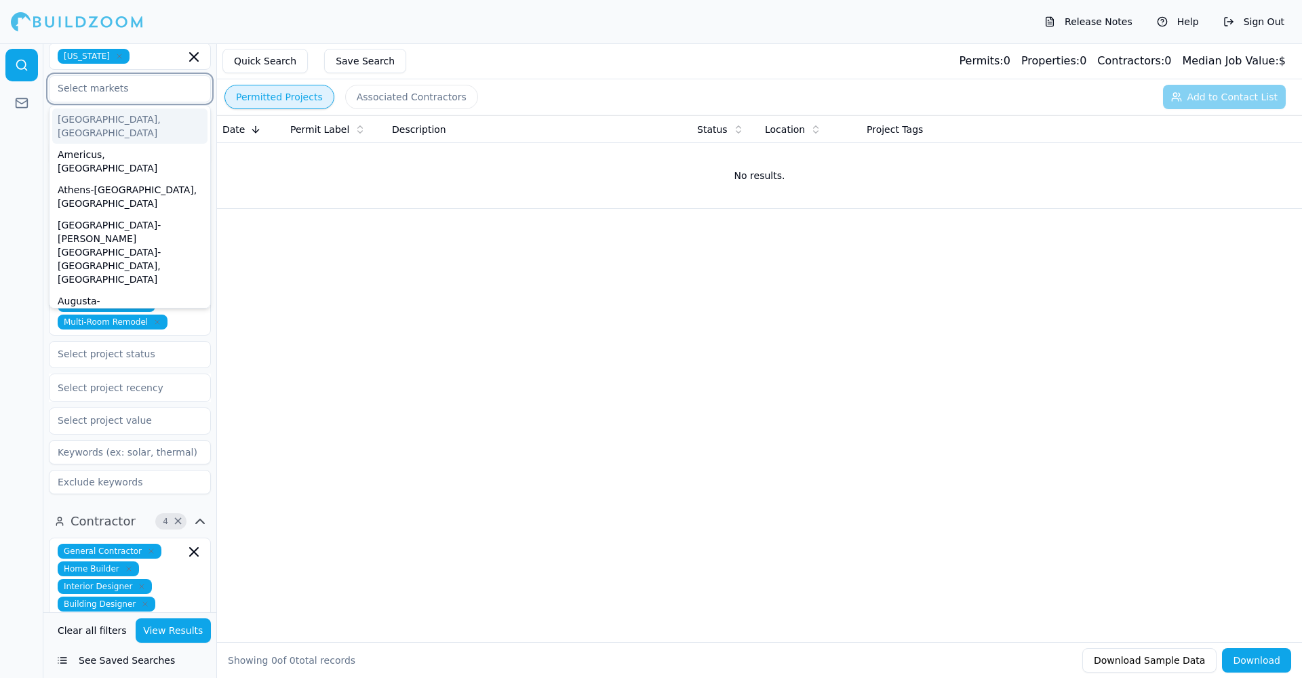
click at [115, 117] on div "[GEOGRAPHIC_DATA], [GEOGRAPHIC_DATA]" at bounding box center [129, 125] width 155 height 35
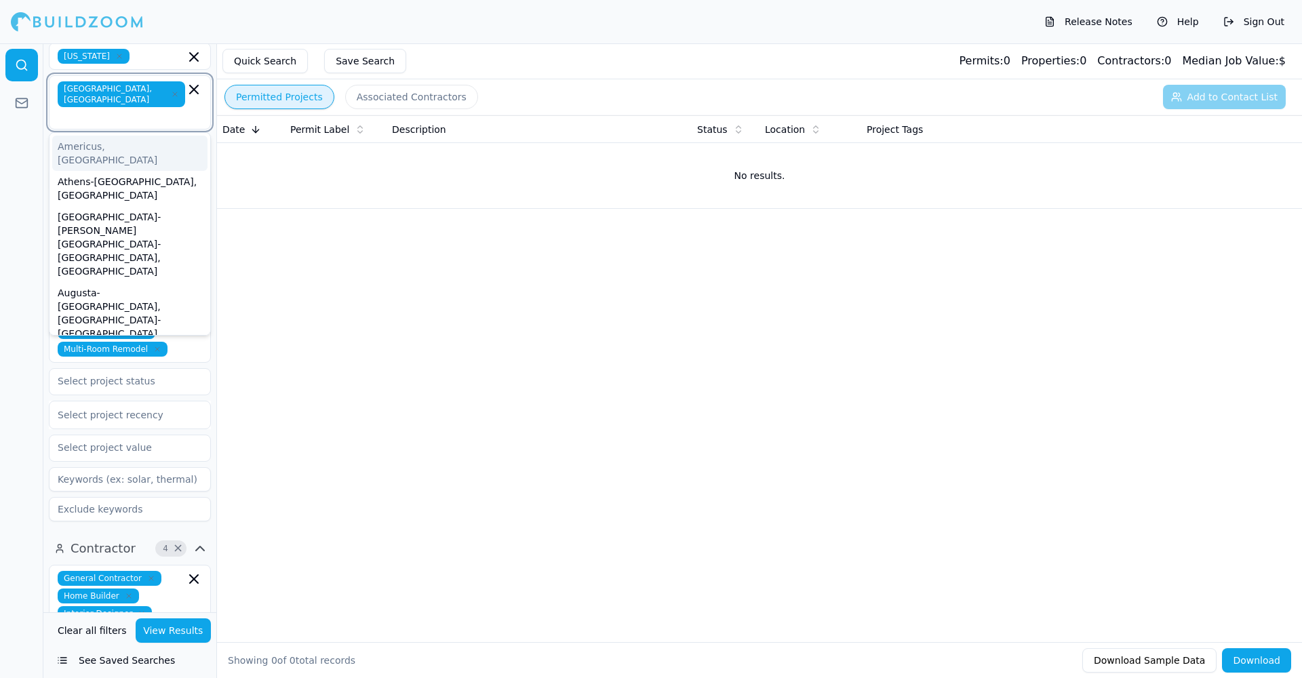
click at [113, 136] on div "Americus, [GEOGRAPHIC_DATA]" at bounding box center [129, 153] width 155 height 35
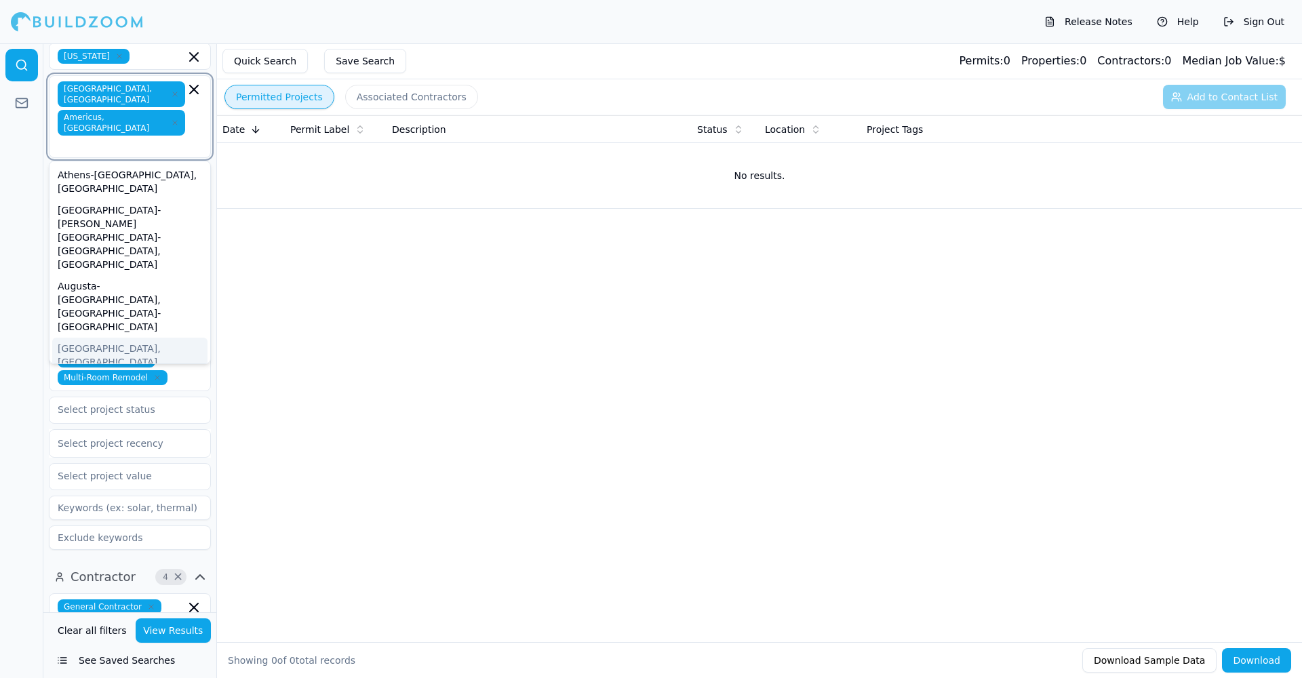
click at [96, 338] on div "[GEOGRAPHIC_DATA], [GEOGRAPHIC_DATA]" at bounding box center [129, 355] width 155 height 35
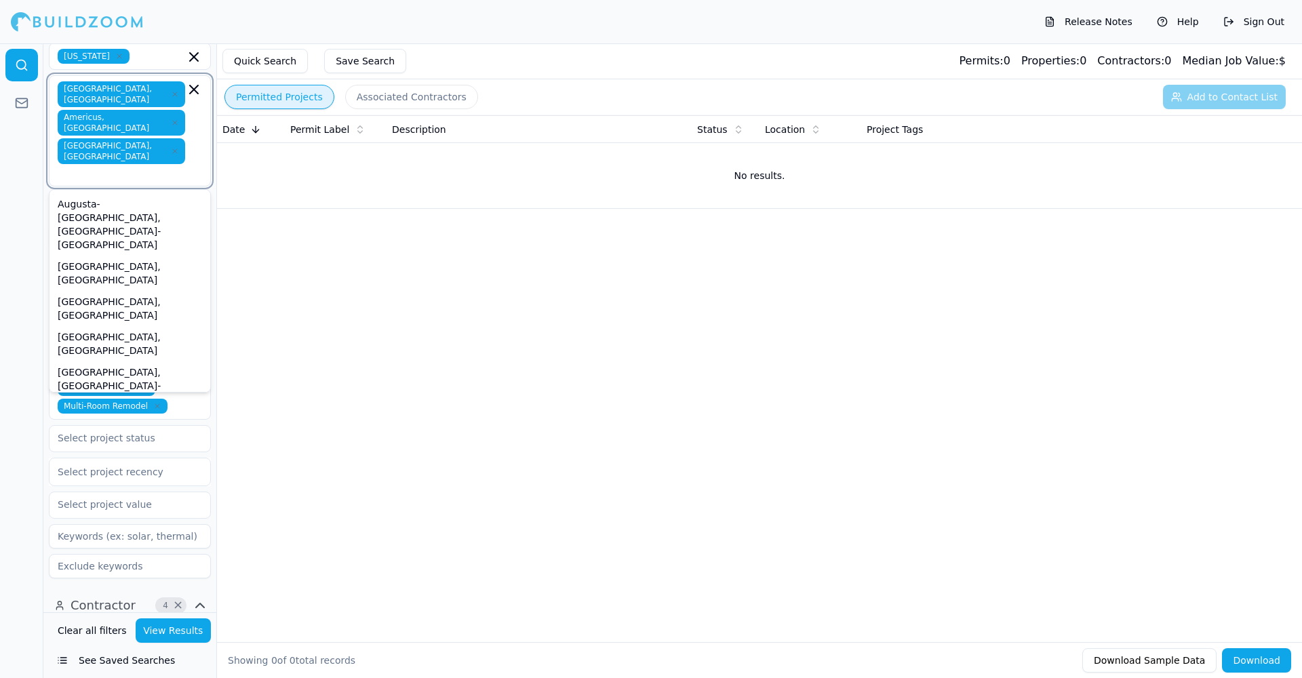
scroll to position [113, 0]
click at [140, 443] on div "Cordele, [GEOGRAPHIC_DATA]" at bounding box center [129, 454] width 155 height 22
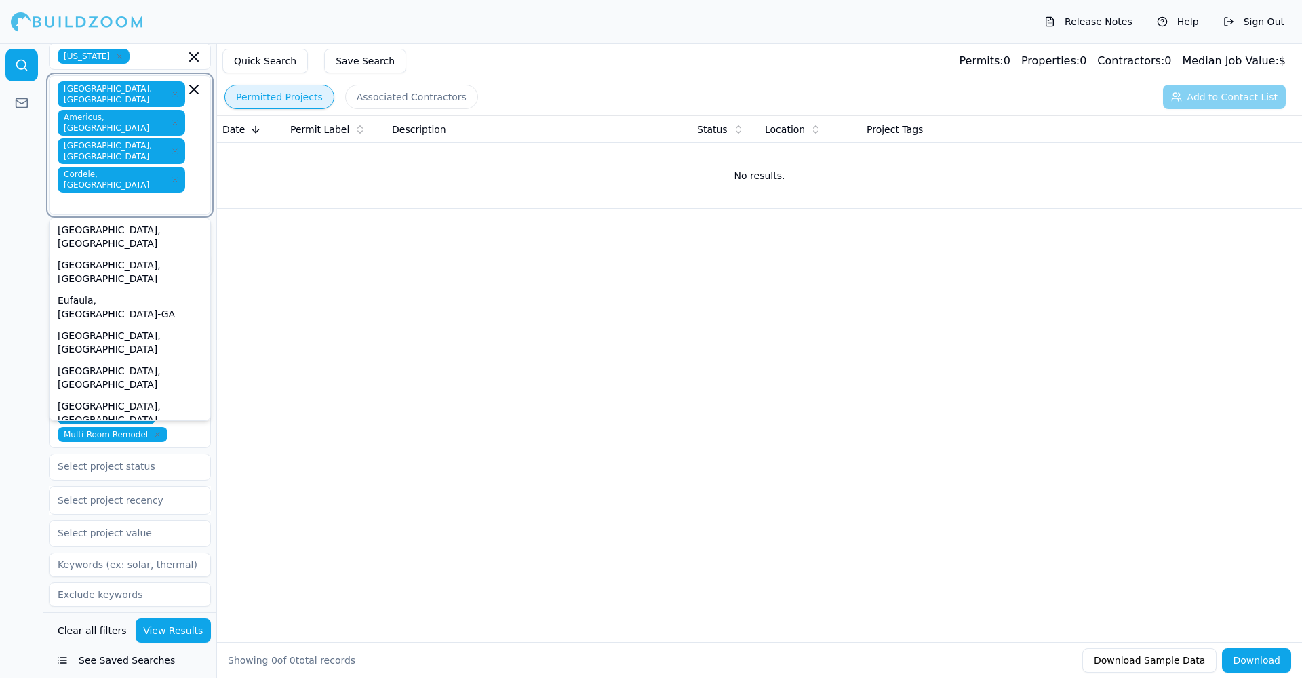
scroll to position [437, 0]
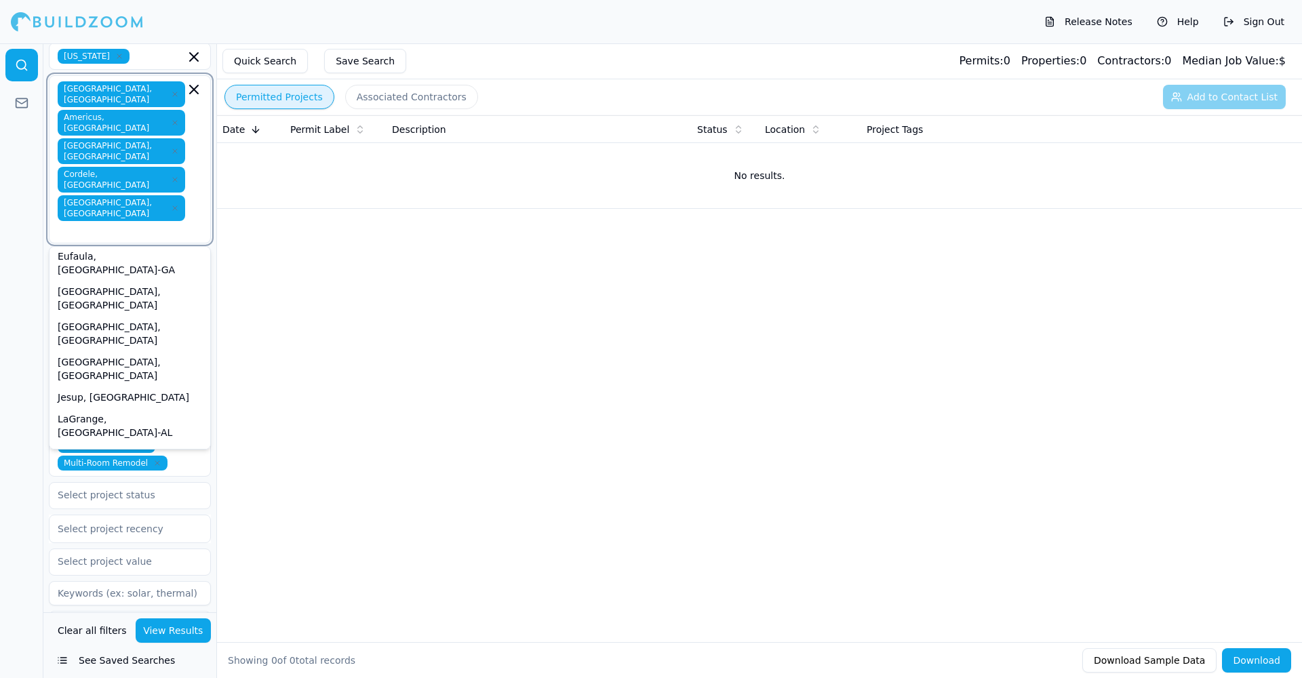
scroll to position [515, 0]
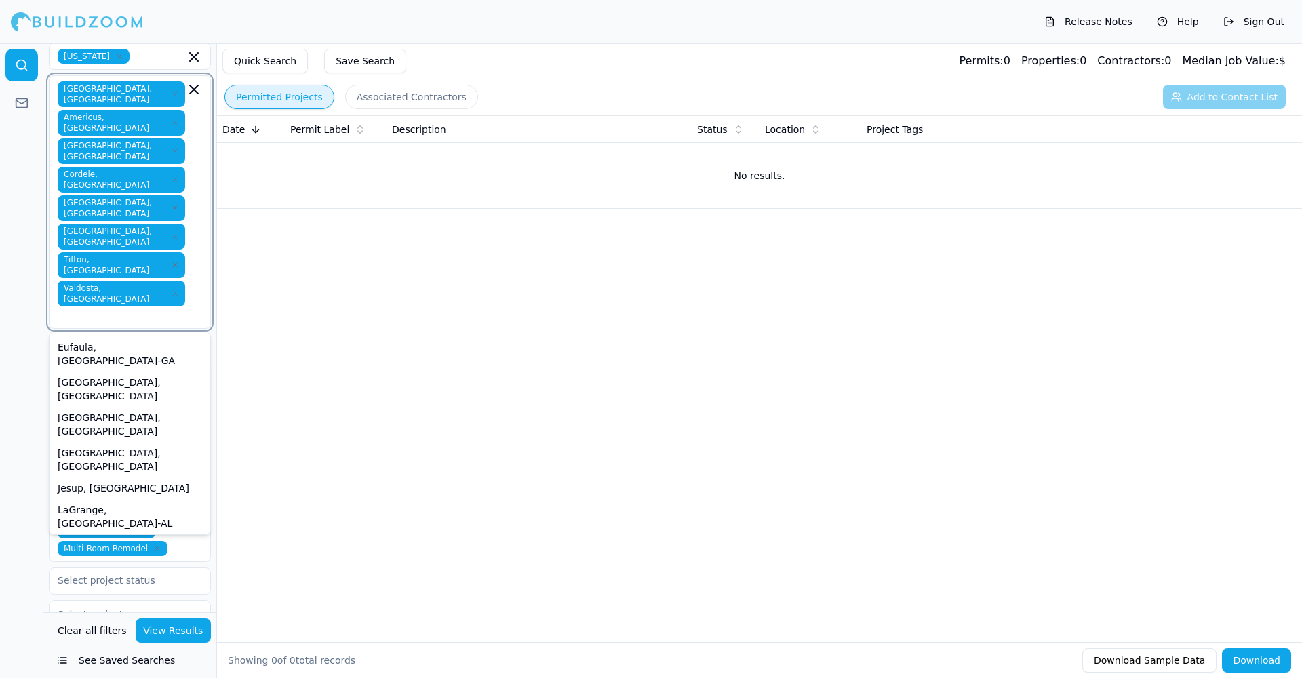
scroll to position [481, 0]
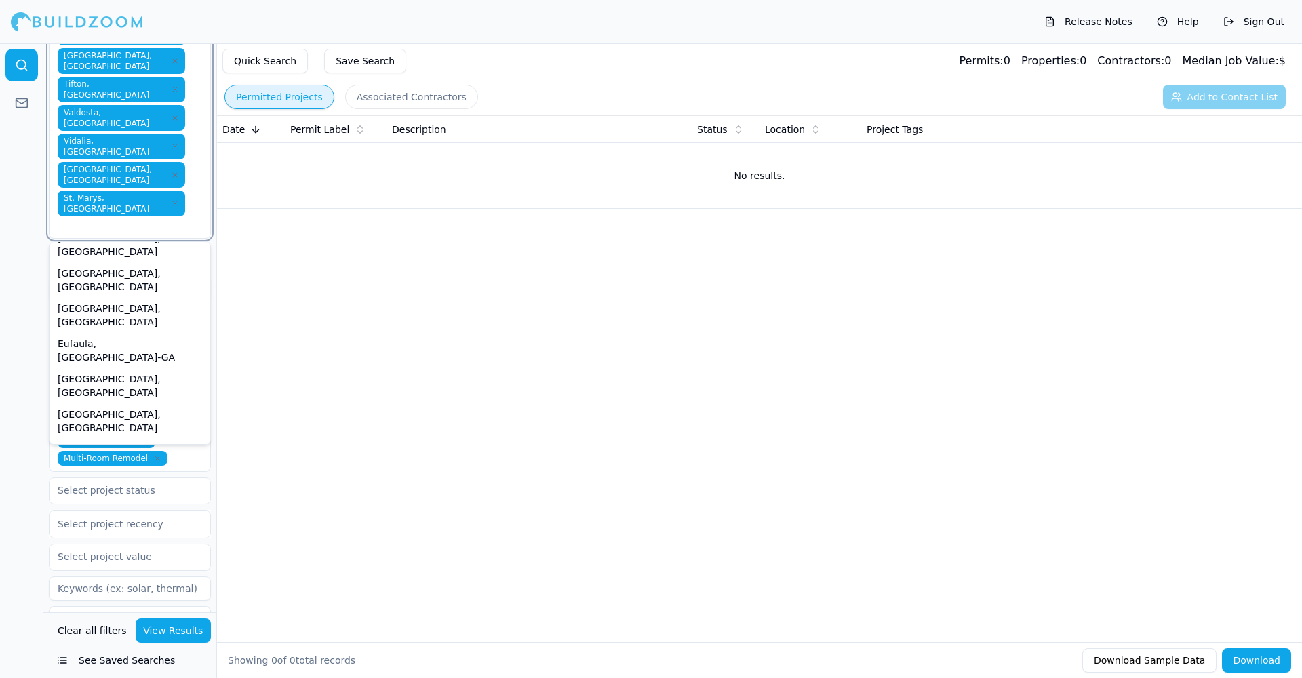
scroll to position [226, 0]
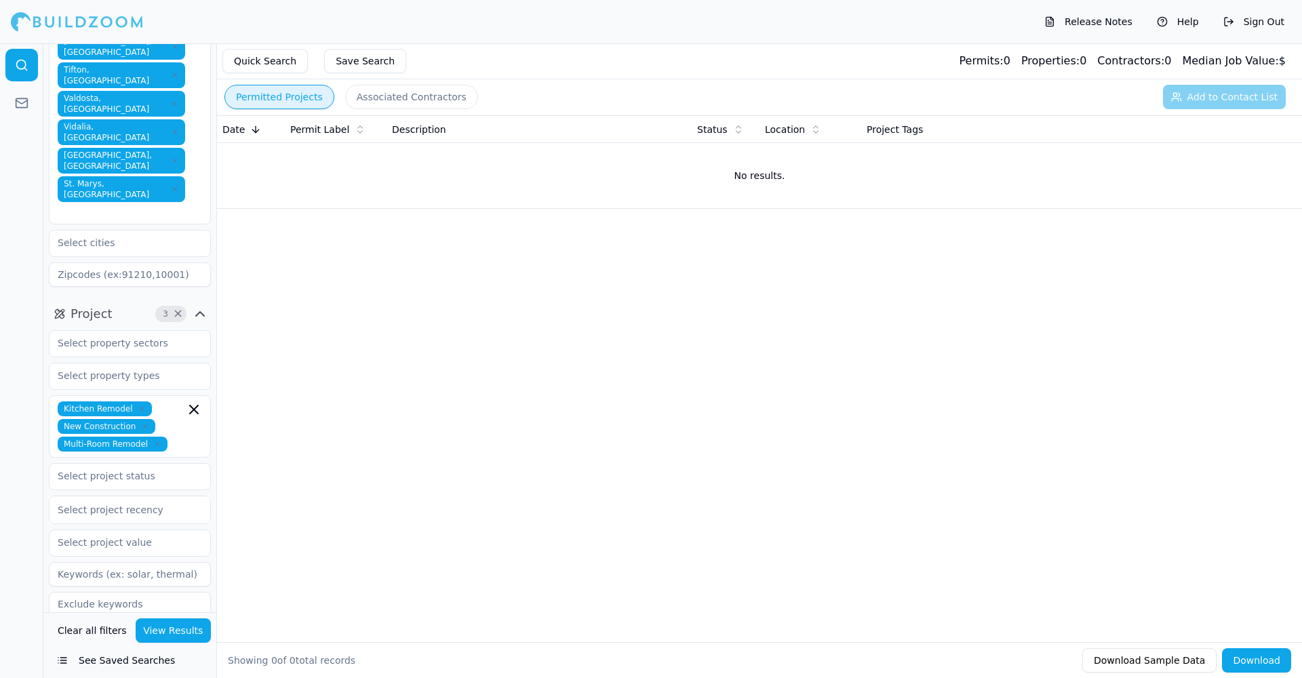
click at [185, 632] on button "View Results" at bounding box center [174, 630] width 76 height 24
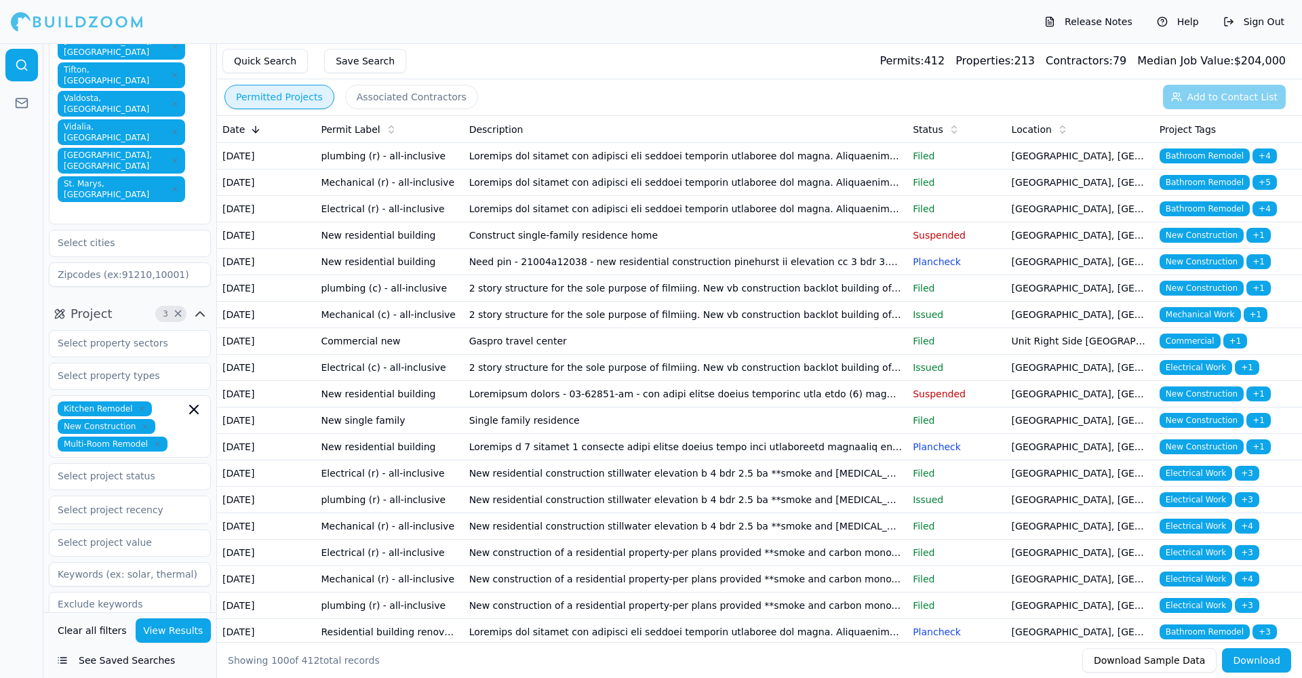
scroll to position [226, 0]
click at [753, 434] on td "Single family residence" at bounding box center [686, 421] width 444 height 26
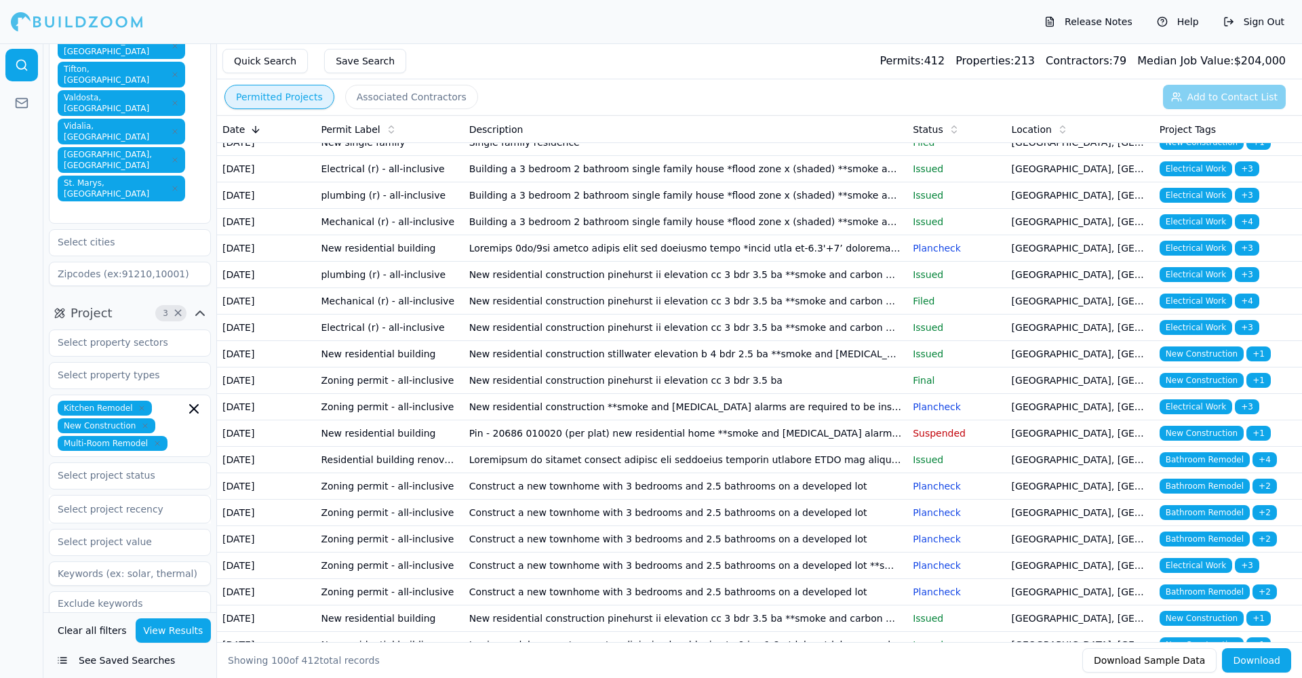
scroll to position [1709, 0]
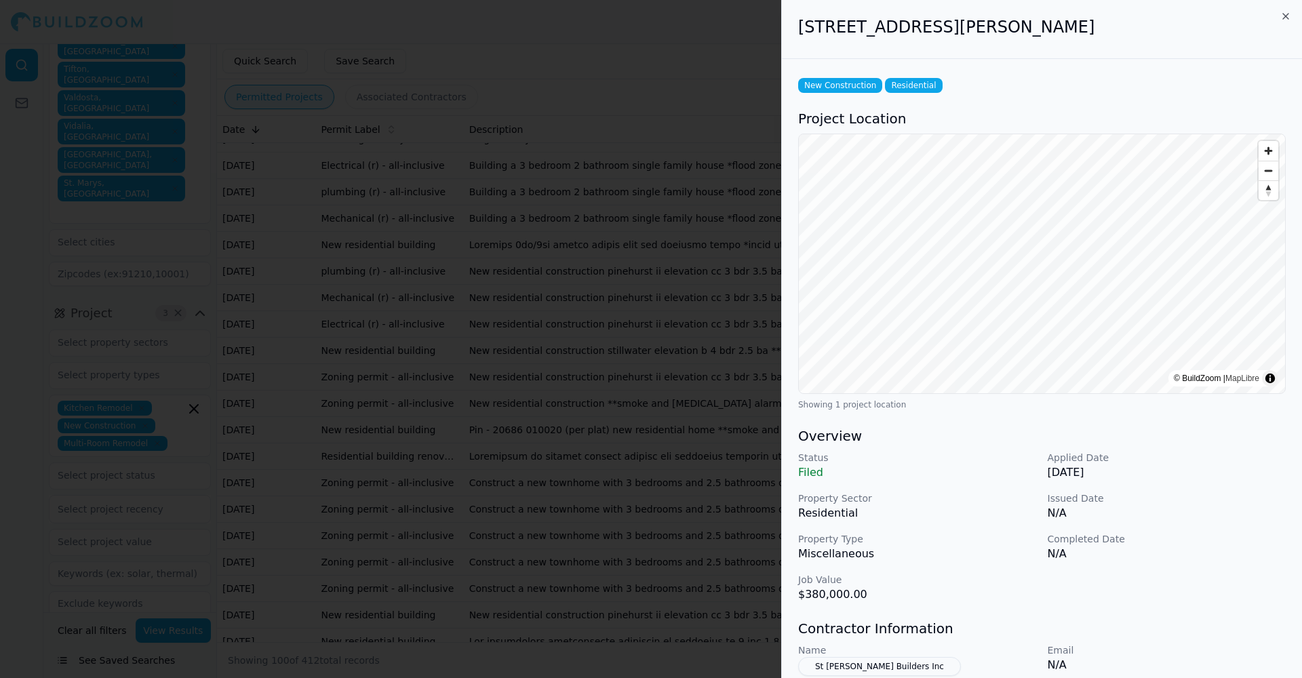
scroll to position [0, 0]
click at [614, 45] on div at bounding box center [651, 339] width 1302 height 678
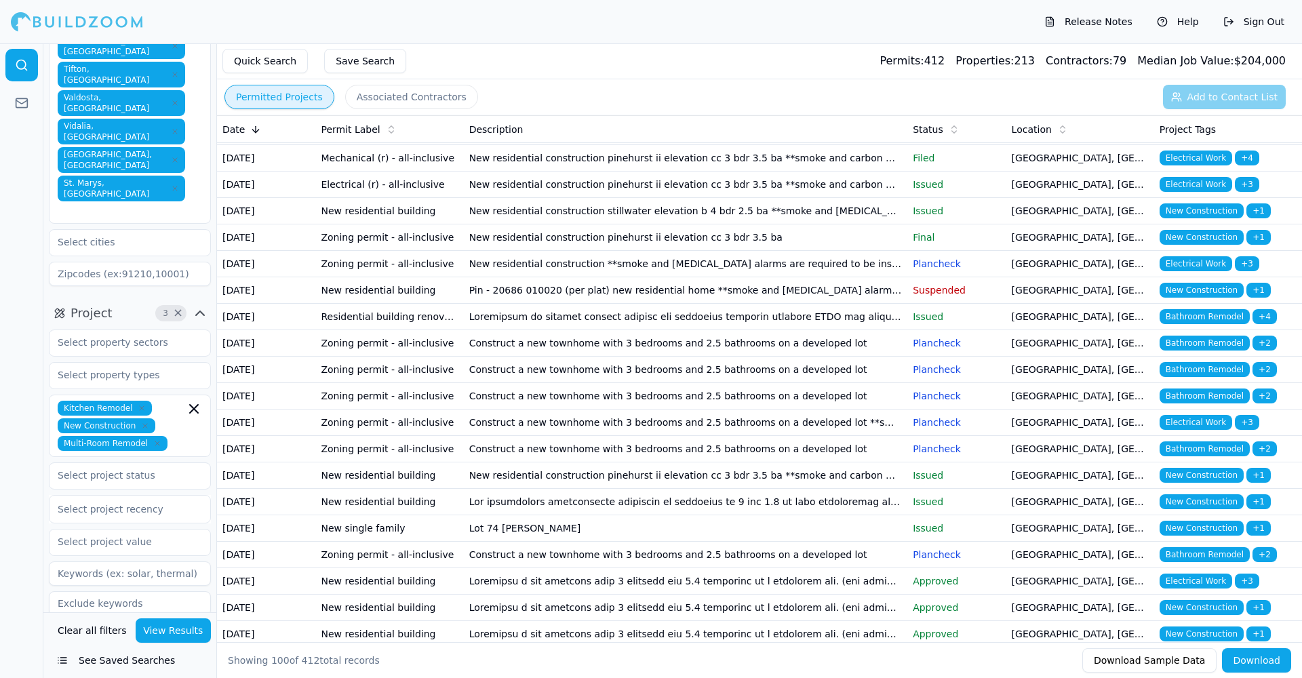
scroll to position [1853, 0]
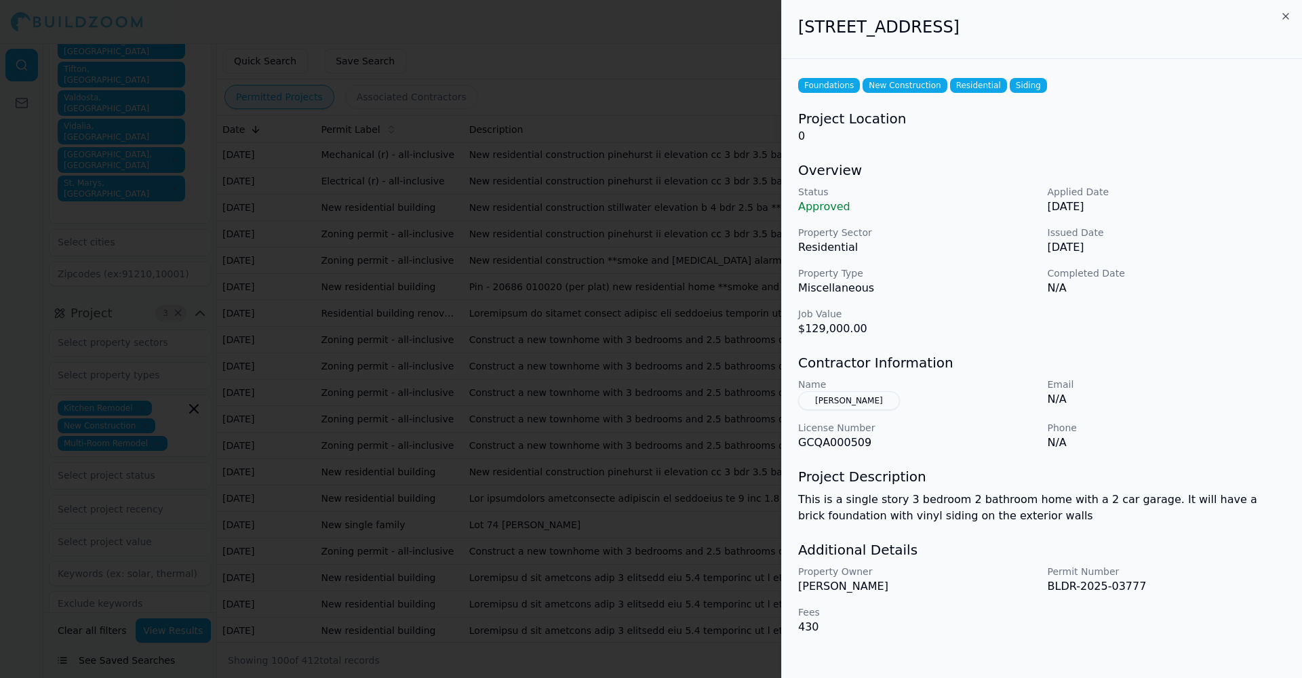
click at [667, 52] on div at bounding box center [651, 339] width 1302 height 678
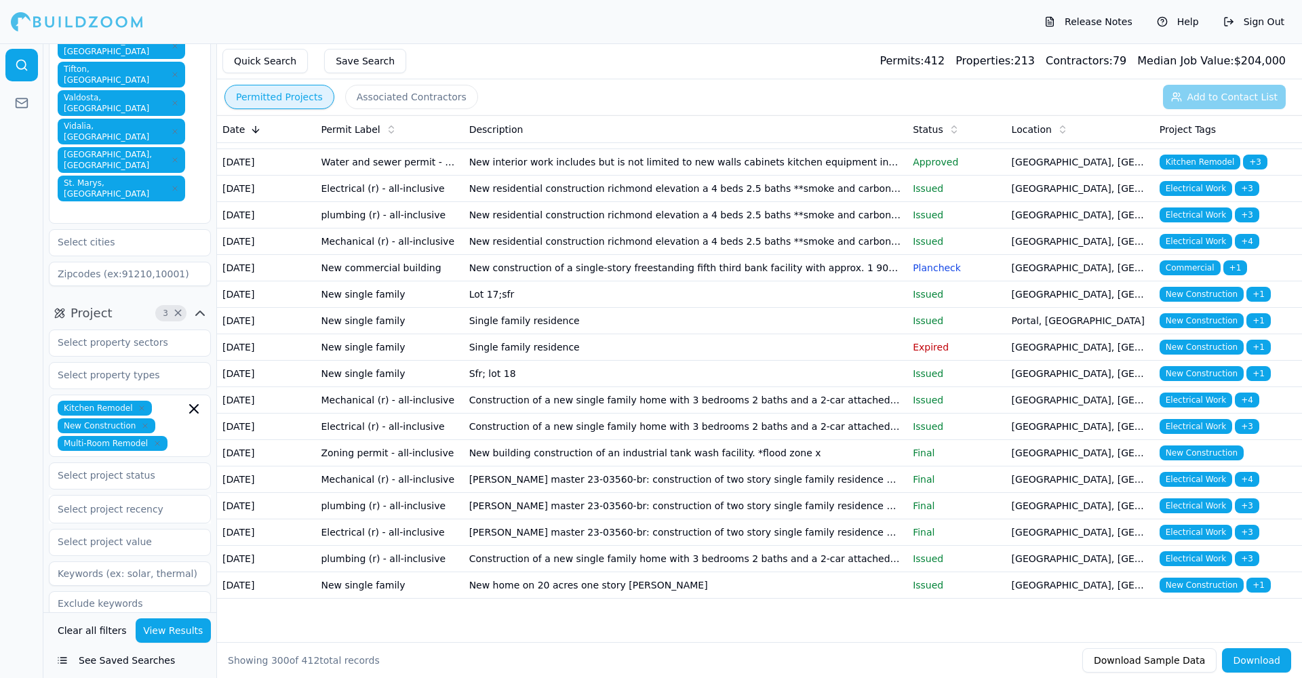
scroll to position [7576, 0]
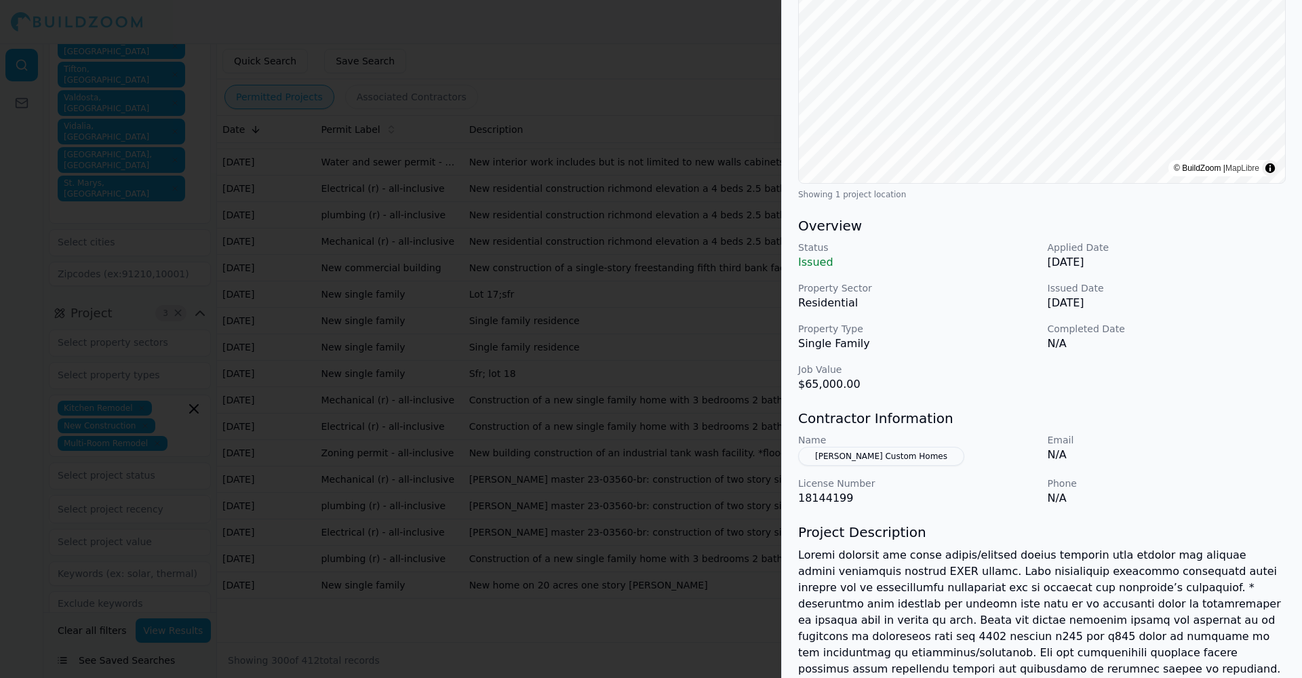
scroll to position [216, 0]
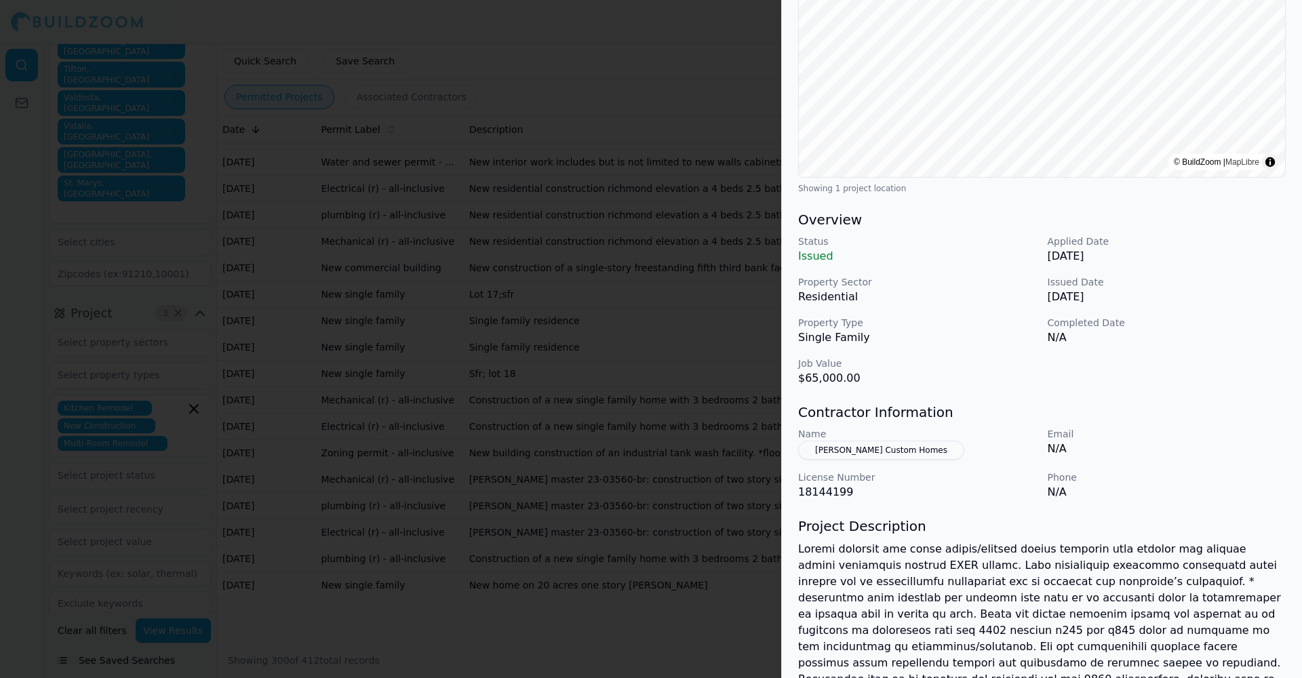
click at [852, 454] on button "[PERSON_NAME] Custom Homes" at bounding box center [881, 450] width 166 height 19
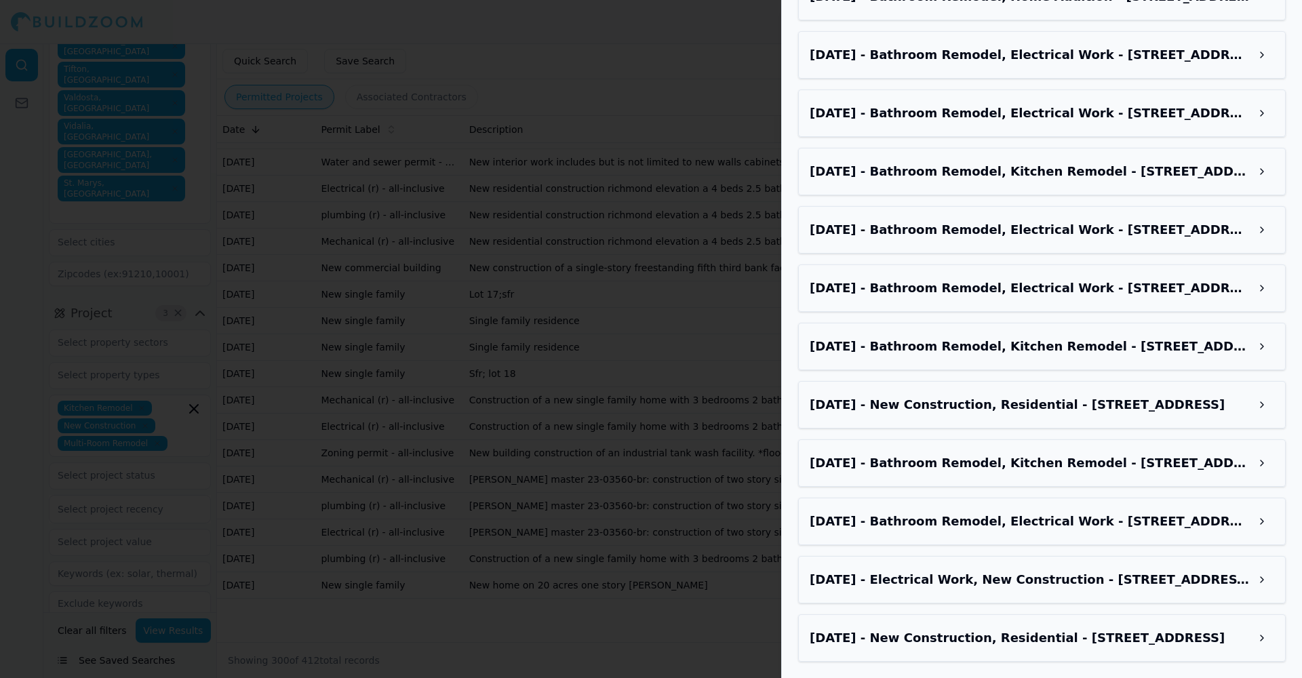
scroll to position [1821, 0]
click at [608, 40] on div at bounding box center [651, 339] width 1302 height 678
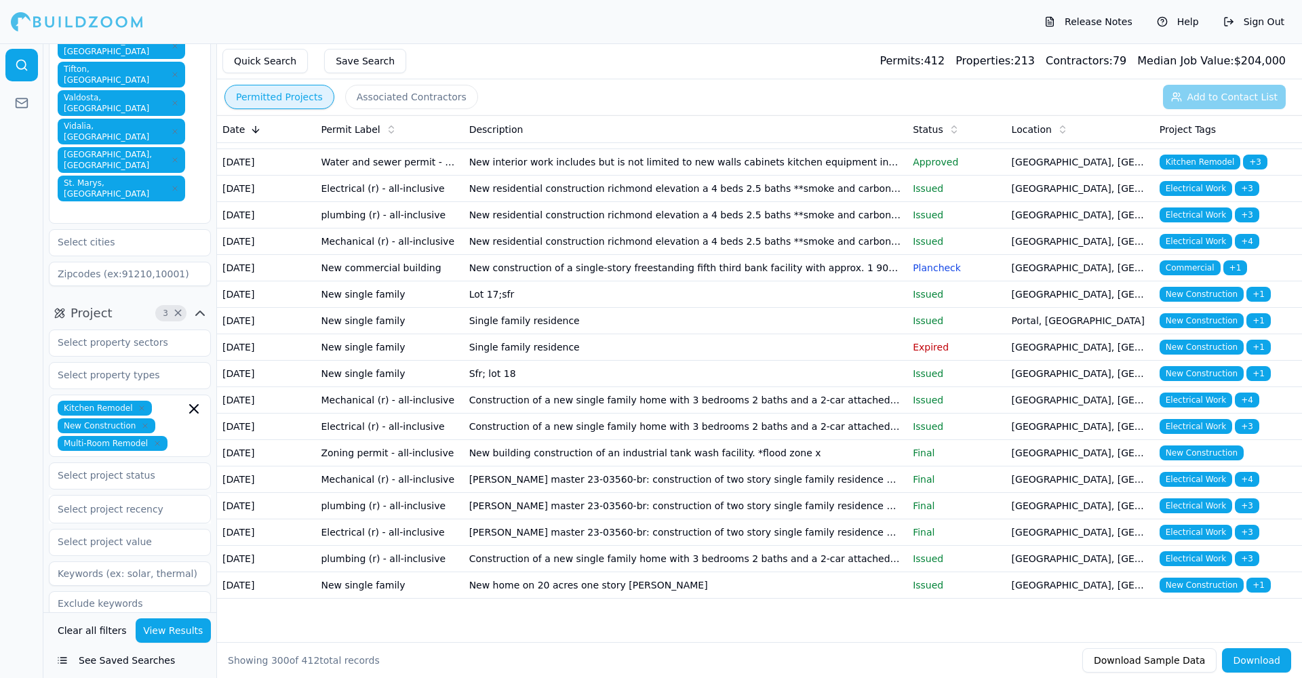
scroll to position [7572, 0]
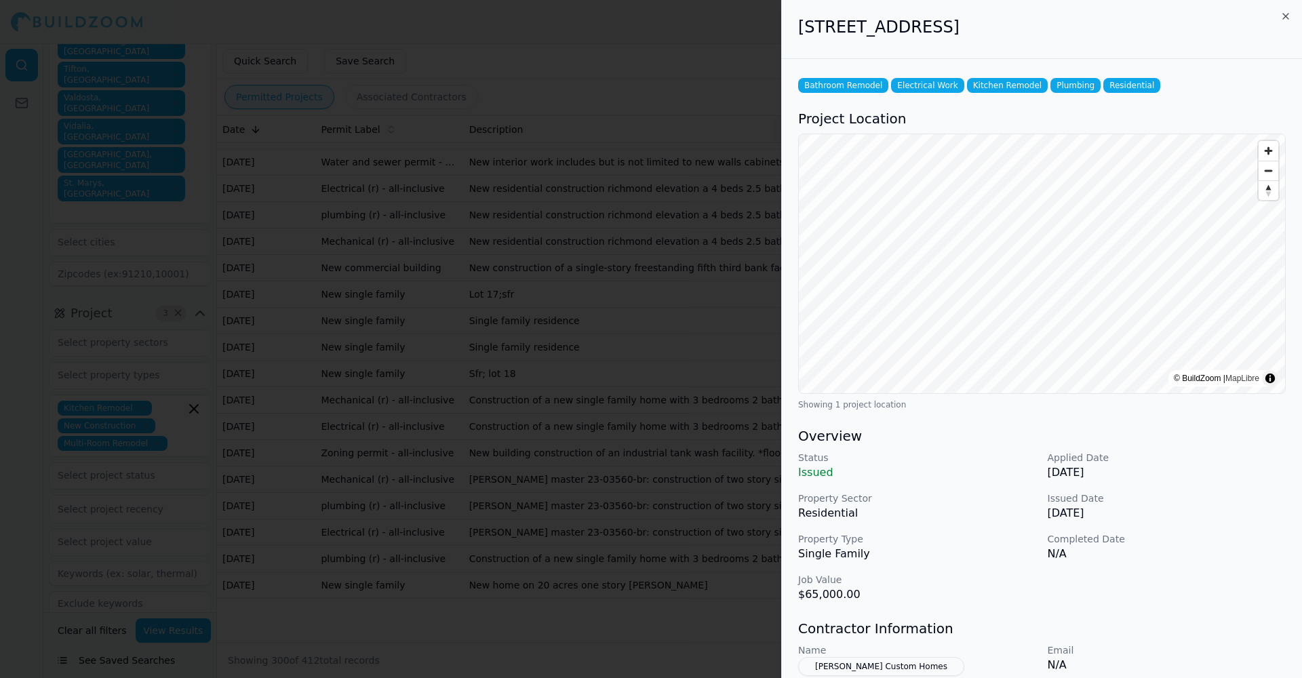
scroll to position [0, 0]
click at [693, 60] on div at bounding box center [651, 339] width 1302 height 678
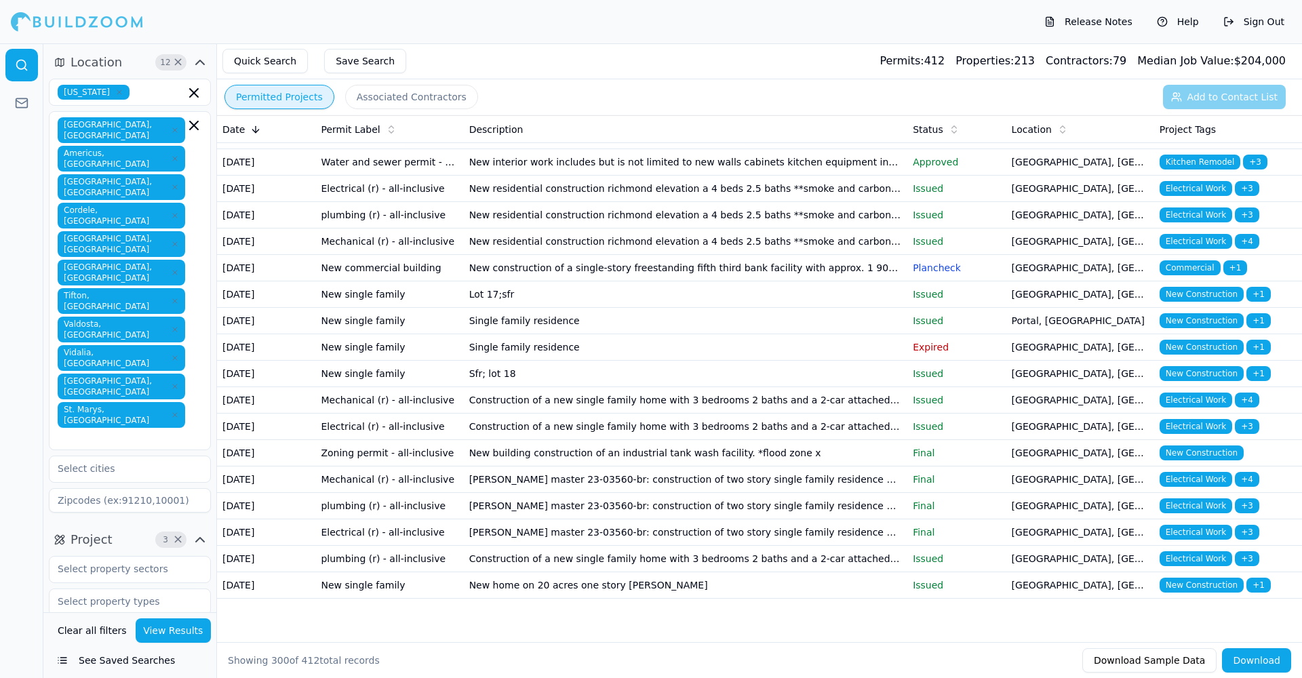
click at [195, 125] on icon "button" at bounding box center [194, 125] width 8 height 8
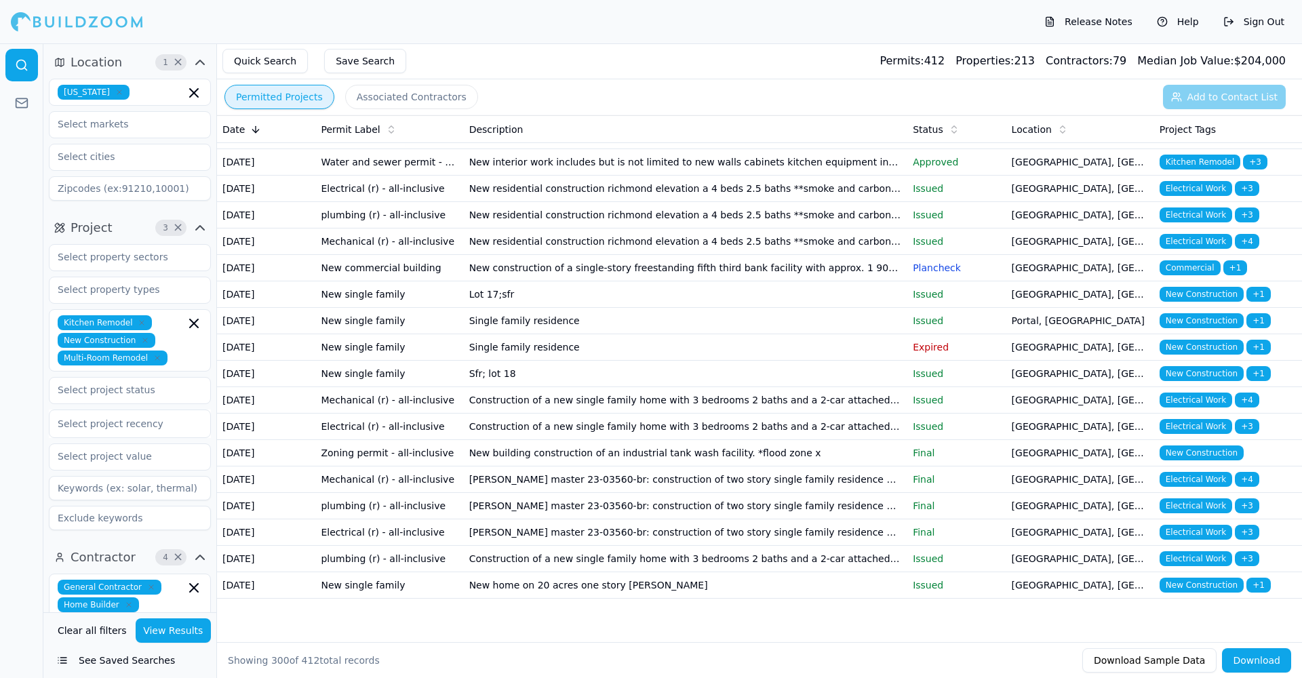
click at [196, 96] on icon "button" at bounding box center [194, 93] width 8 height 8
type input "g"
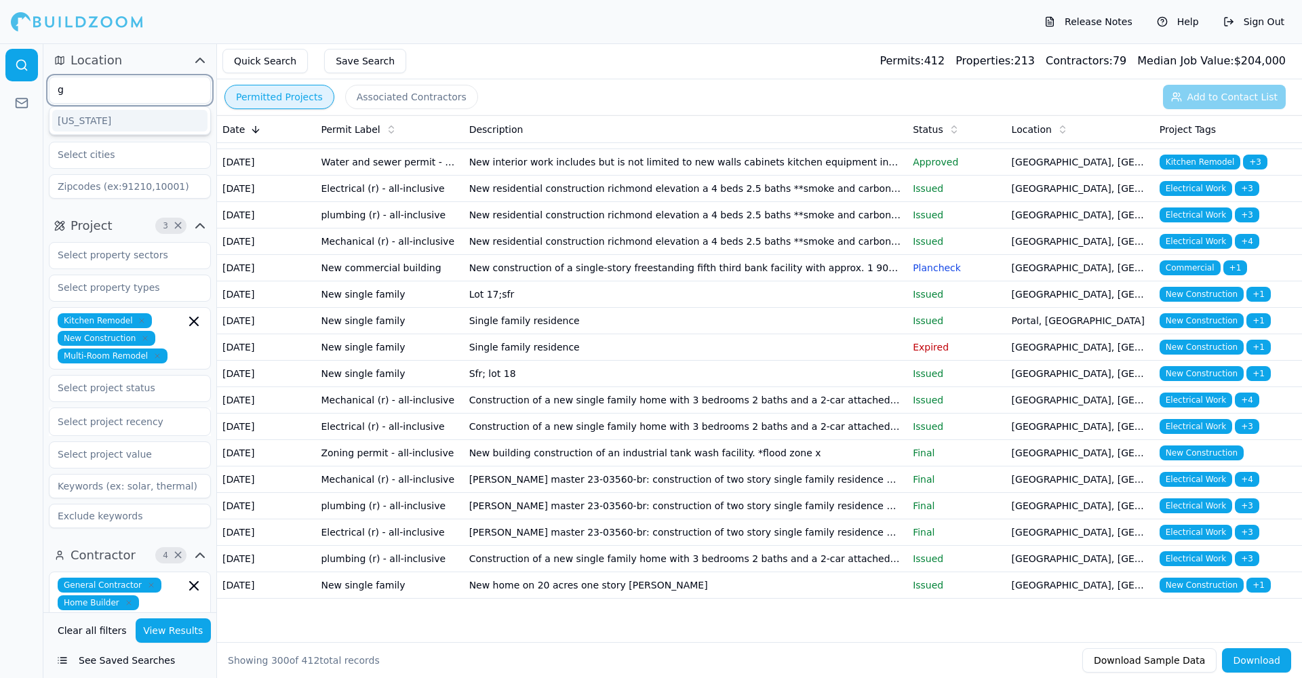
click at [165, 125] on div "[US_STATE]" at bounding box center [129, 121] width 155 height 22
click at [151, 157] on input "text" at bounding box center [122, 154] width 144 height 24
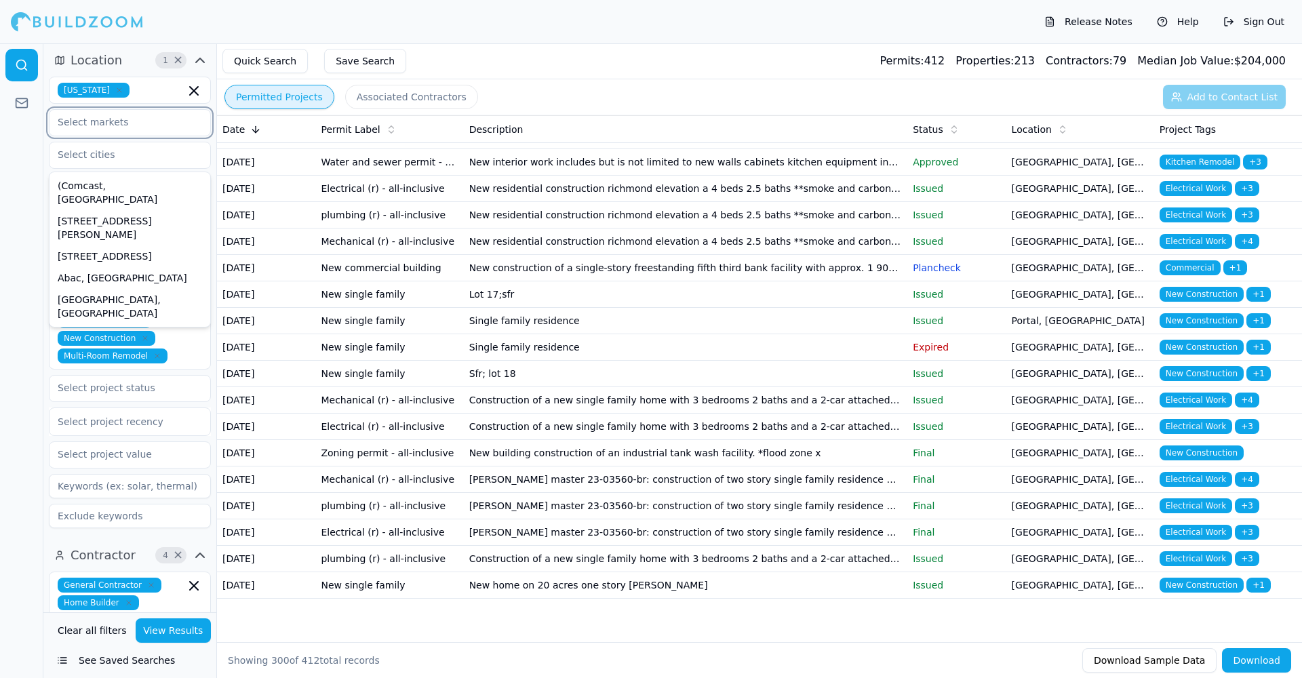
click at [150, 126] on input "text" at bounding box center [122, 122] width 144 height 24
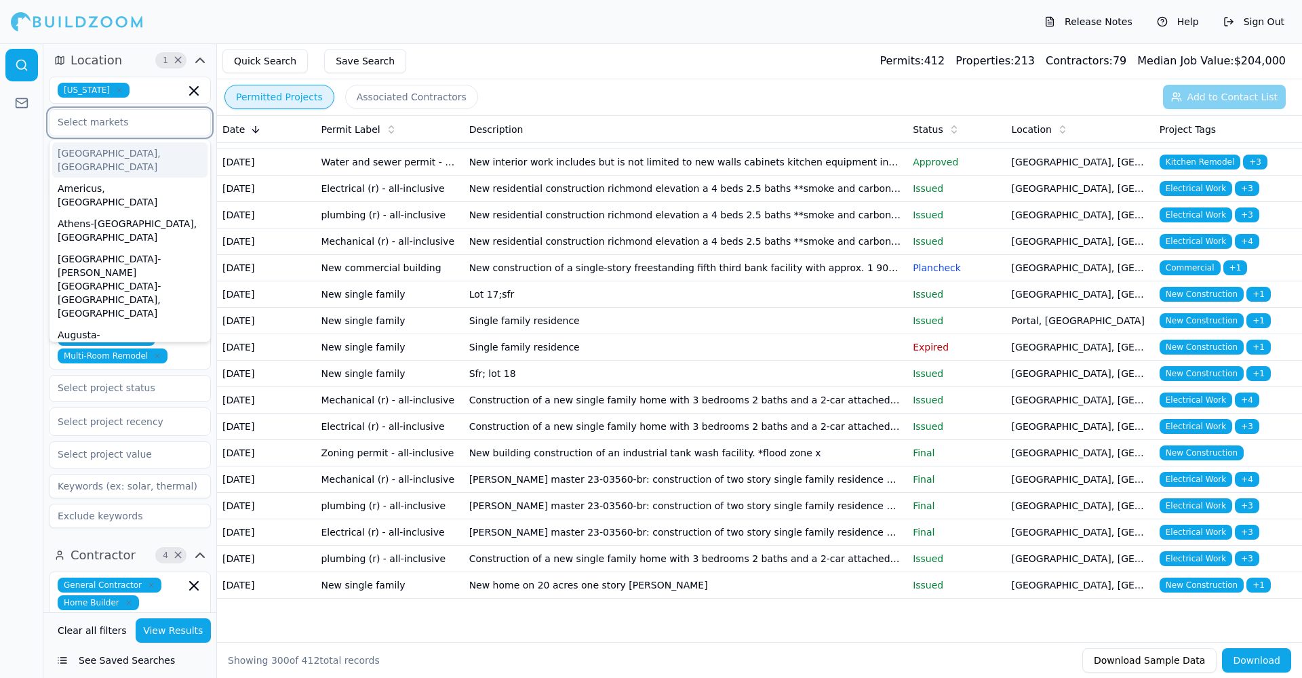
type input "j"
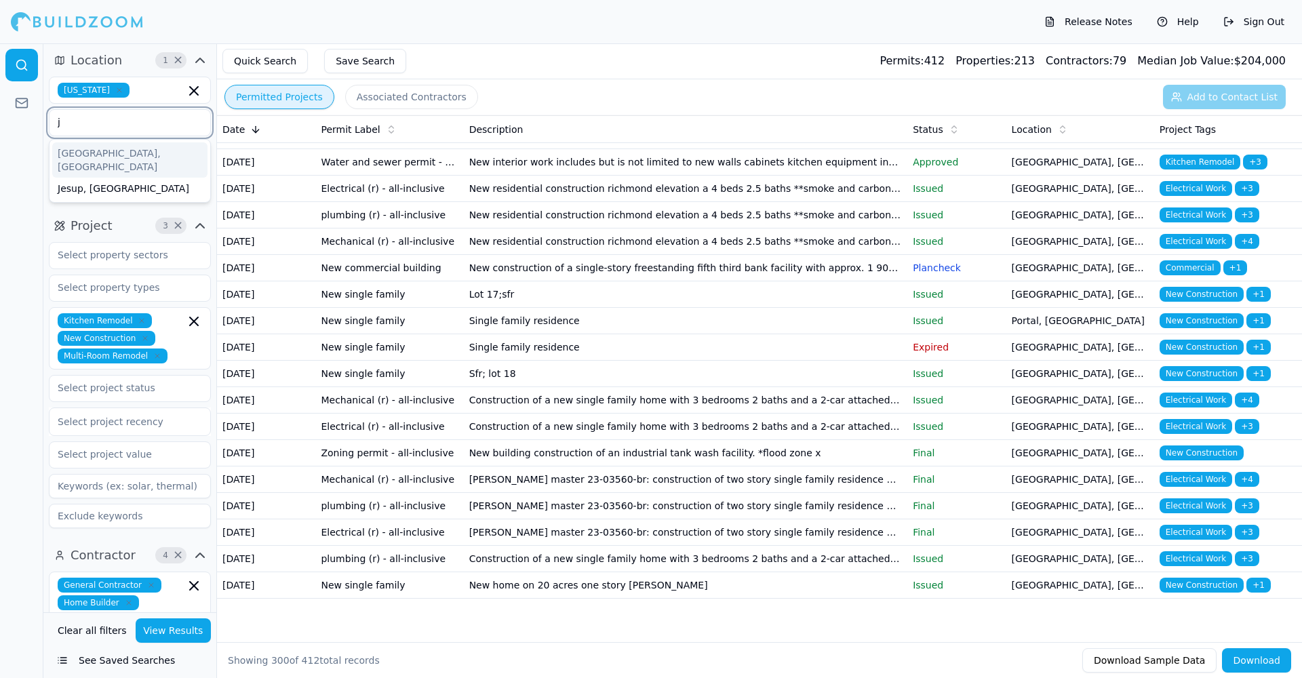
click at [161, 155] on div "[GEOGRAPHIC_DATA], [GEOGRAPHIC_DATA]" at bounding box center [129, 159] width 155 height 35
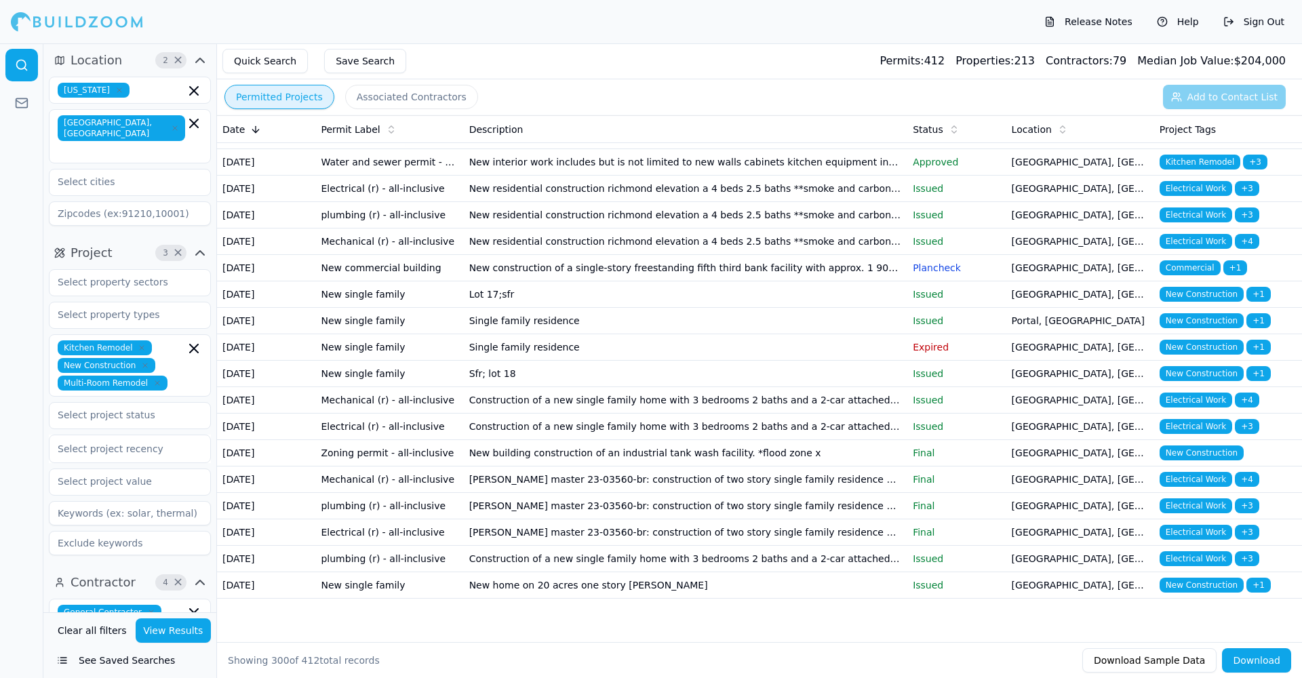
click at [511, 54] on div "Quick Search Save Search Permits: 412 Properties: 213 Contractors: 79 Median Jo…" at bounding box center [759, 61] width 1085 height 36
click at [161, 628] on button "View Results" at bounding box center [174, 630] width 76 height 24
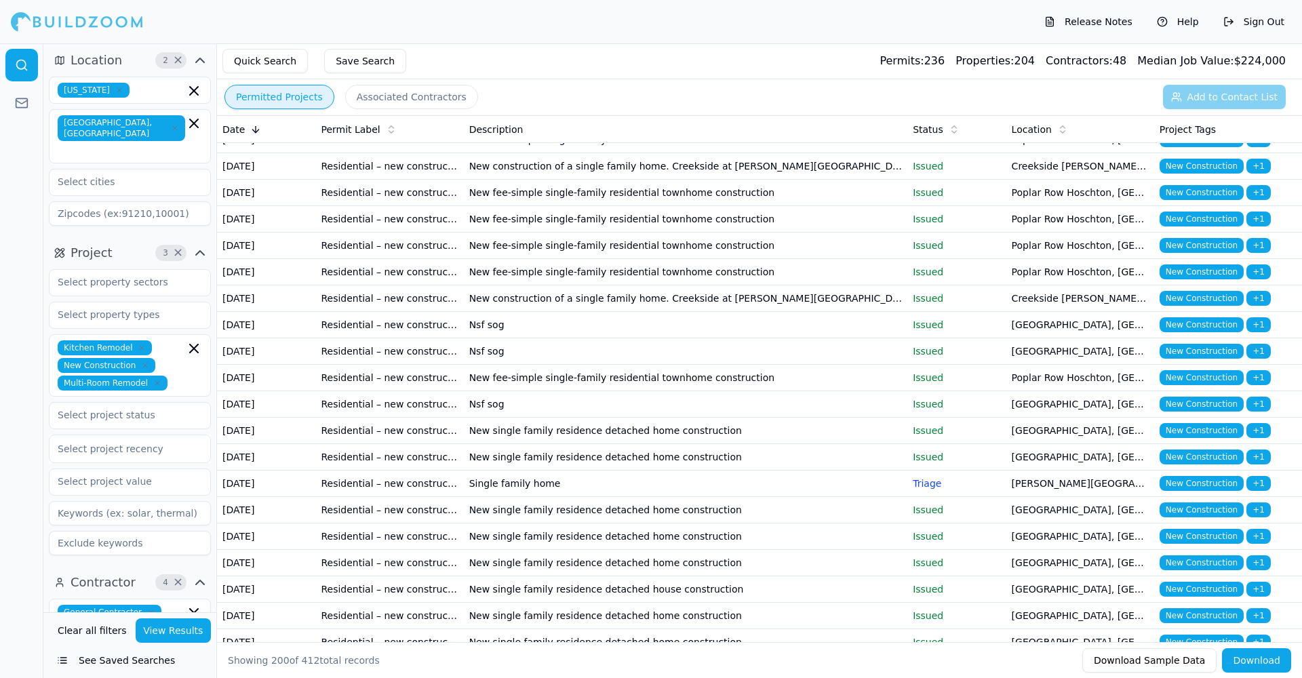
scroll to position [1921, 0]
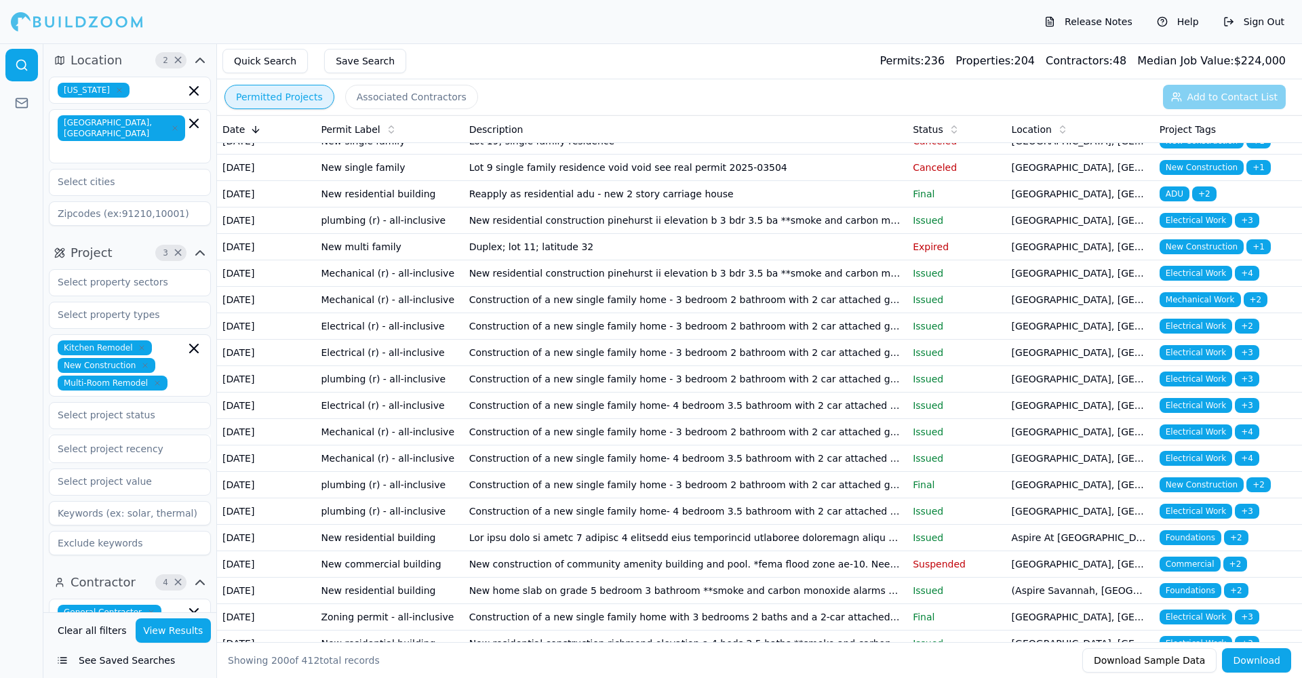
scroll to position [3110, 0]
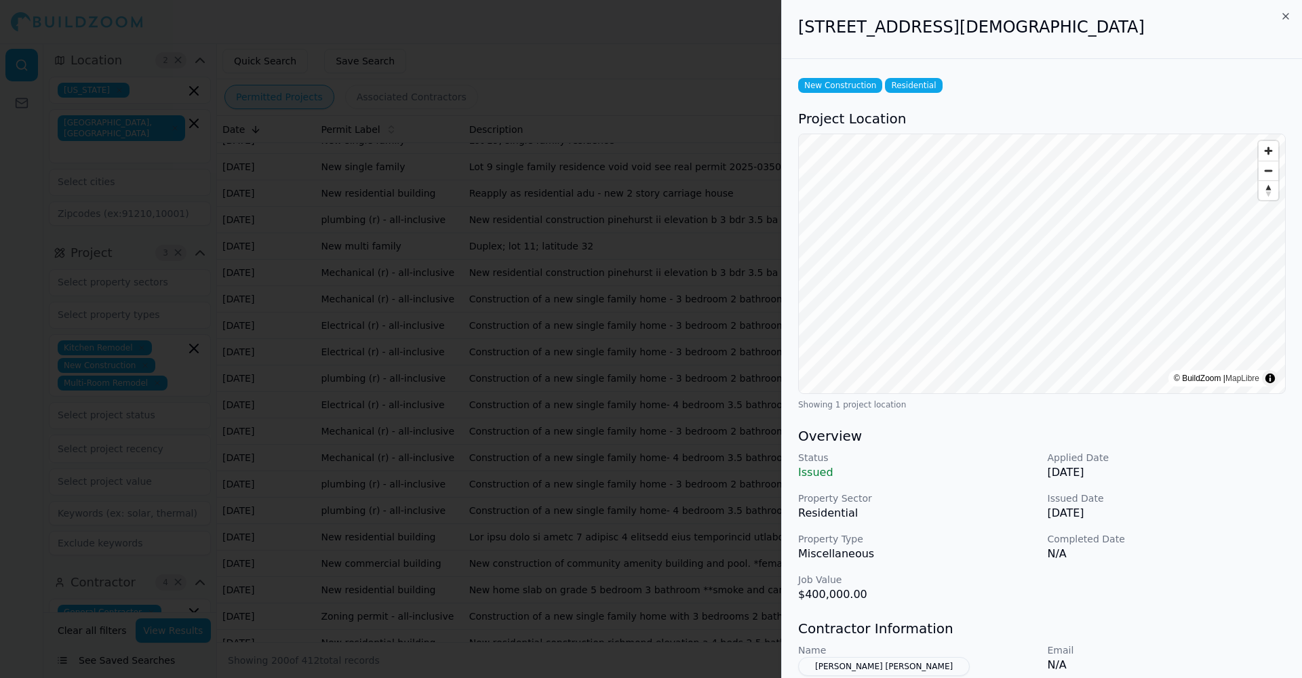
scroll to position [0, 0]
click at [633, 65] on div at bounding box center [651, 339] width 1302 height 678
